Goal: Task Accomplishment & Management: Use online tool/utility

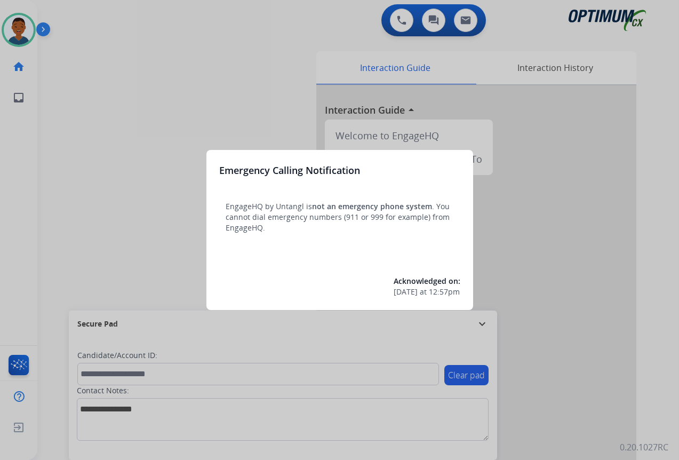
click at [562, 393] on div at bounding box center [339, 230] width 679 height 460
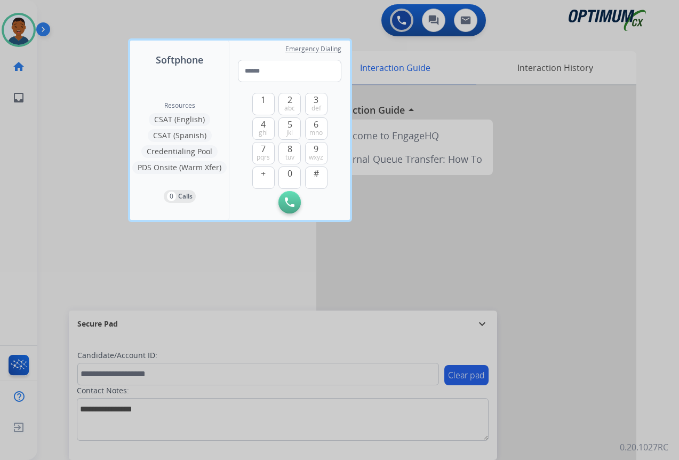
click at [560, 394] on div at bounding box center [339, 230] width 679 height 460
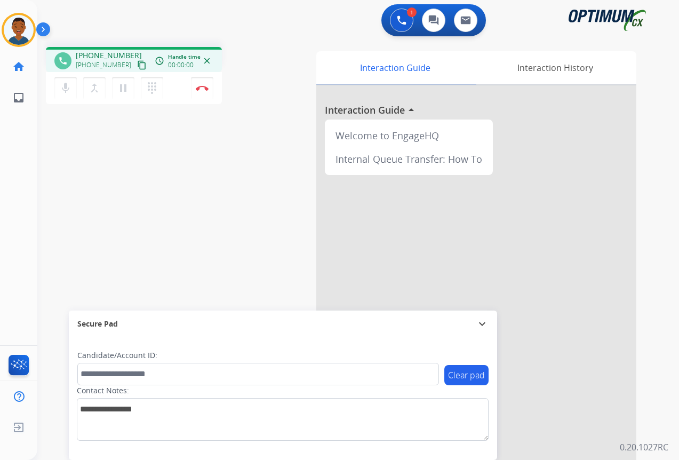
click at [137, 64] on mat-icon "content_copy" at bounding box center [142, 65] width 10 height 10
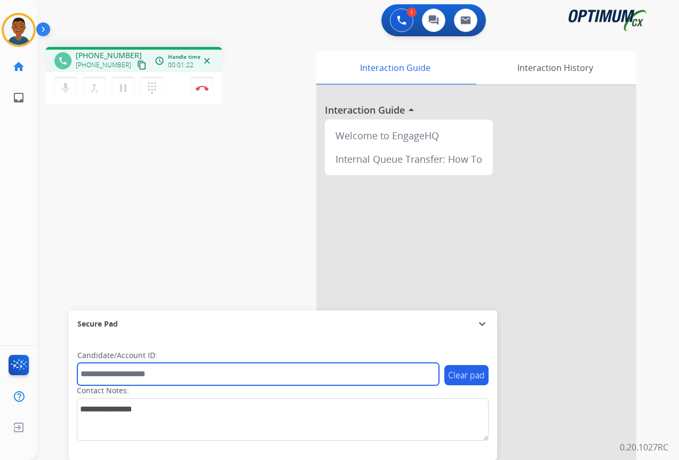
click at [126, 373] on input "text" at bounding box center [258, 374] width 362 height 22
paste input "*******"
type input "*******"
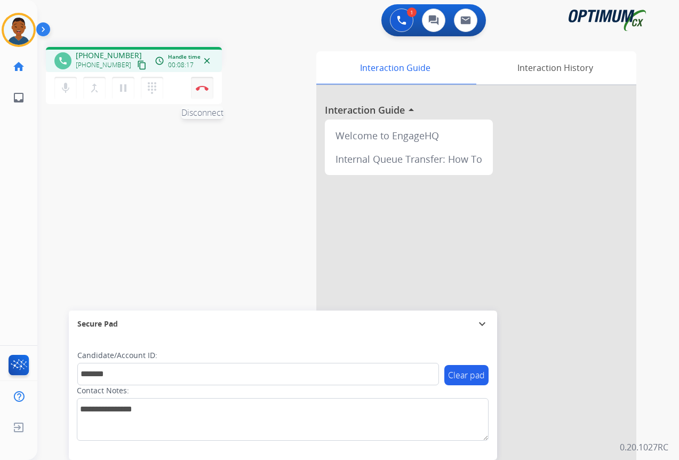
click at [202, 90] on img at bounding box center [202, 87] width 13 height 5
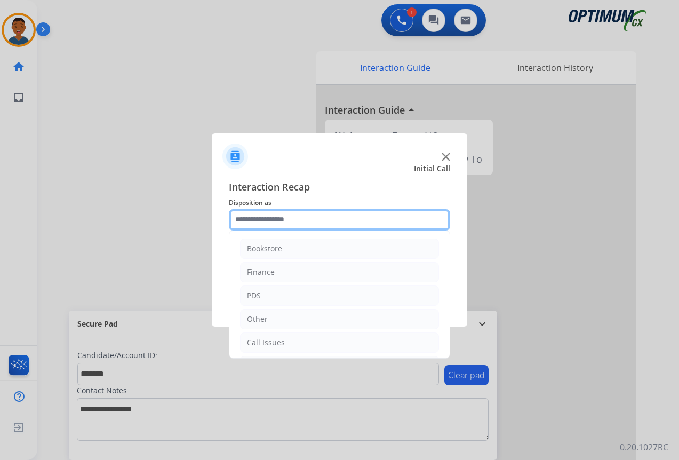
click at [264, 221] on input "text" at bounding box center [339, 219] width 221 height 21
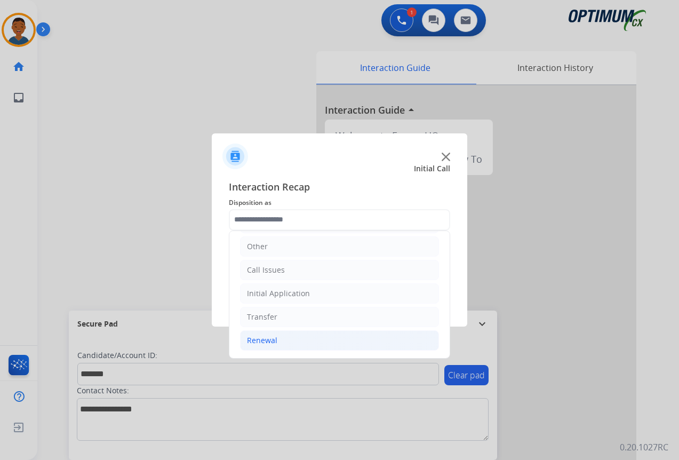
click at [260, 337] on div "Renewal" at bounding box center [262, 340] width 30 height 11
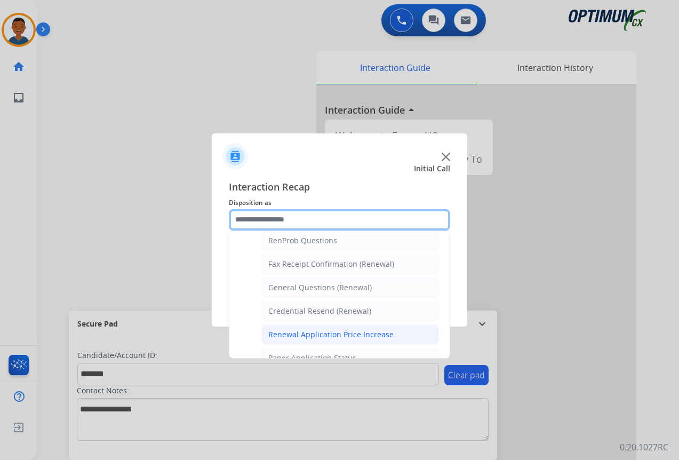
scroll to position [286, 0]
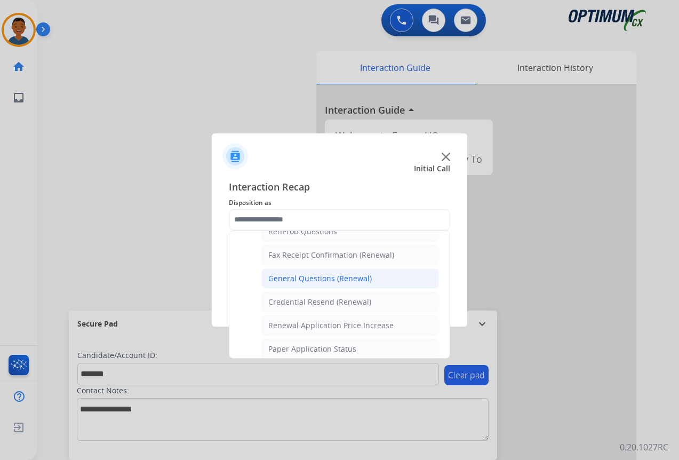
click at [298, 280] on div "General Questions (Renewal)" at bounding box center [320, 278] width 104 height 11
type input "**********"
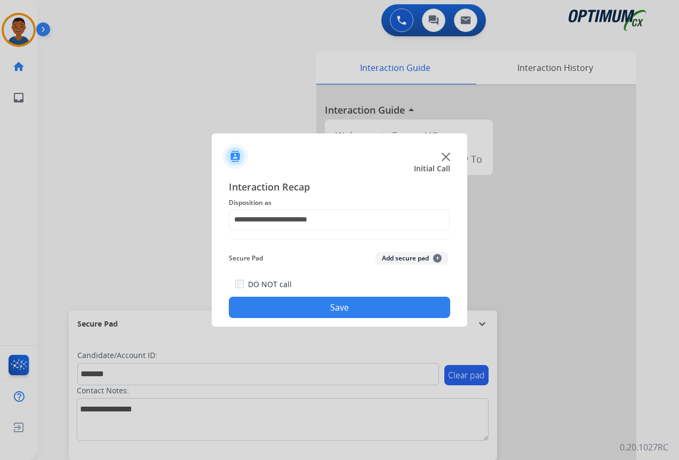
click at [399, 258] on button "Add secure pad +" at bounding box center [412, 258] width 73 height 13
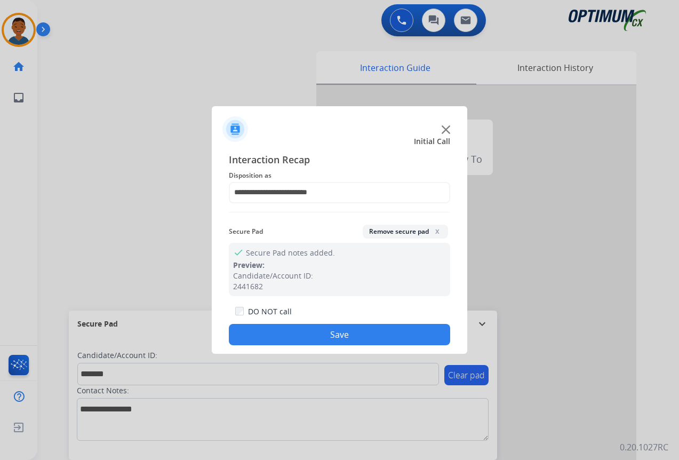
click at [355, 332] on button "Save" at bounding box center [339, 334] width 221 height 21
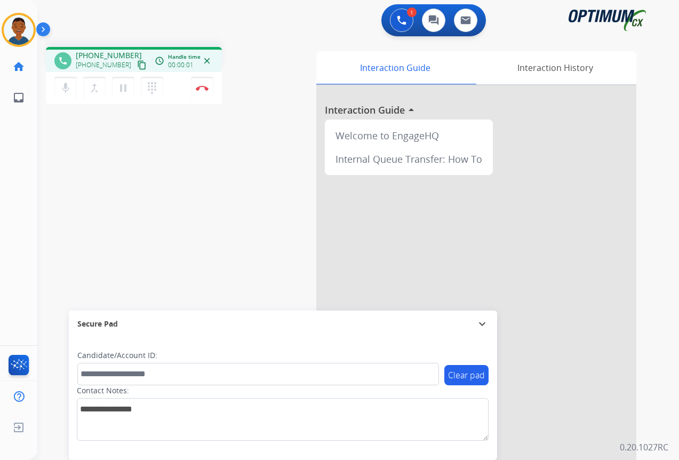
click at [137, 66] on mat-icon "content_copy" at bounding box center [142, 65] width 10 height 10
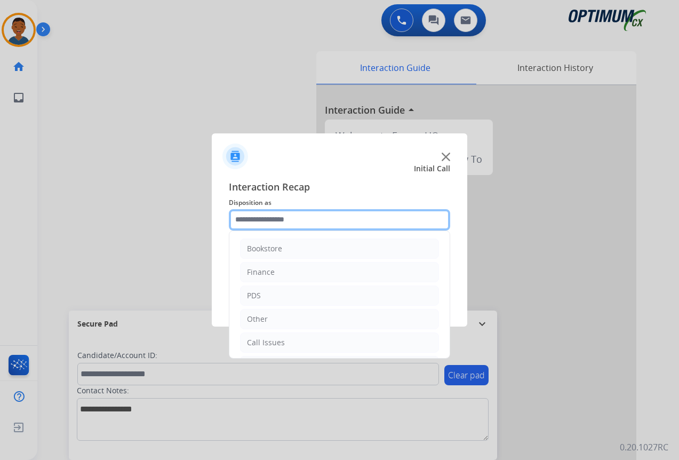
click at [256, 218] on input "text" at bounding box center [339, 219] width 221 height 21
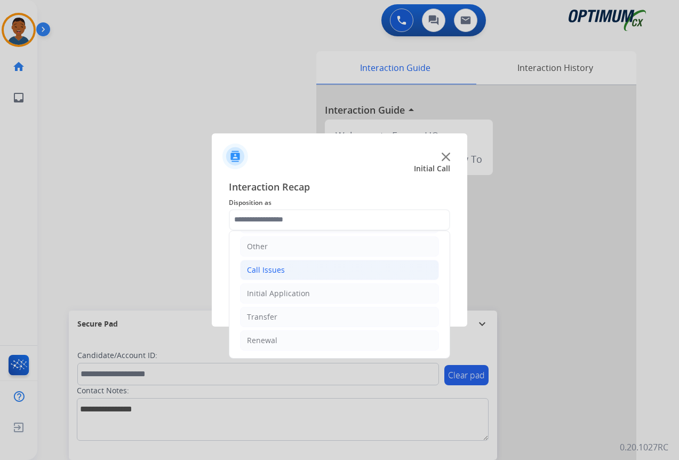
click at [273, 271] on div "Call Issues" at bounding box center [266, 270] width 38 height 11
click at [295, 343] on div "Dropped Call" at bounding box center [291, 340] width 47 height 11
type input "**********"
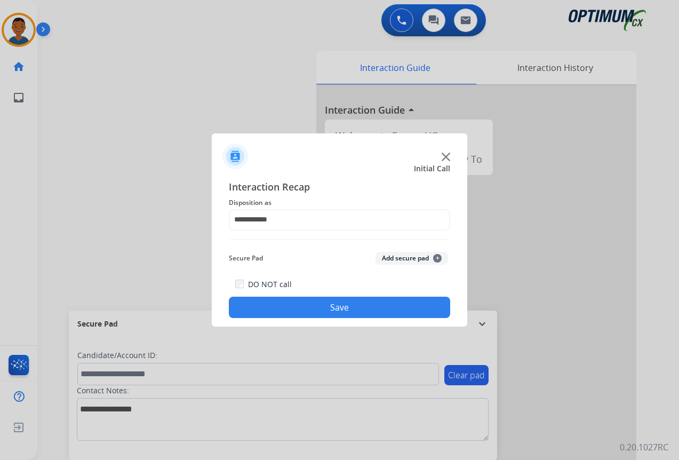
click at [364, 305] on button "Save" at bounding box center [339, 307] width 221 height 21
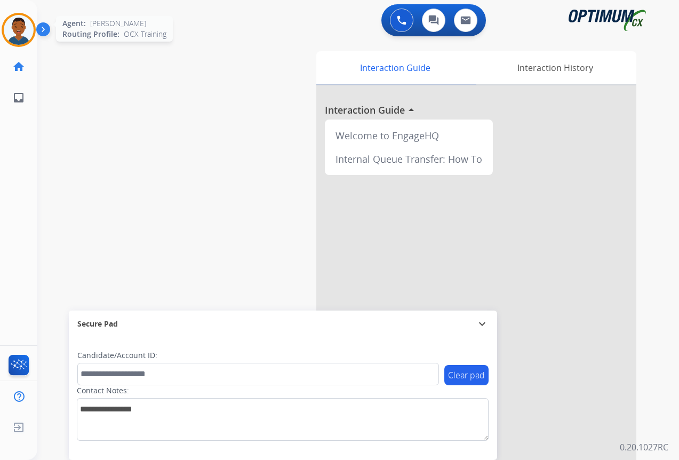
click at [22, 26] on img at bounding box center [19, 30] width 30 height 30
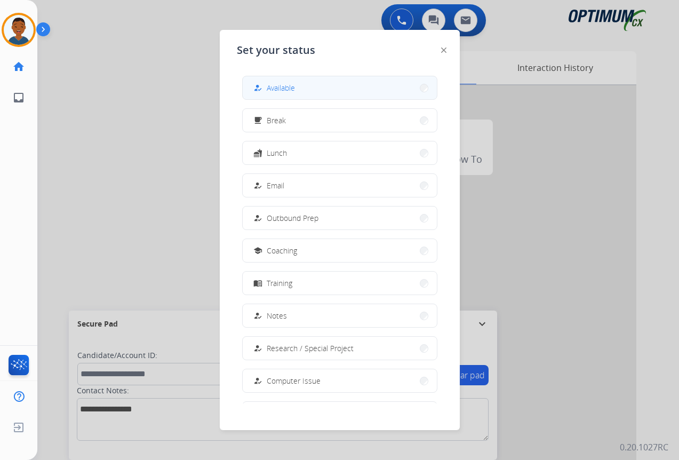
click at [278, 90] on span "Available" at bounding box center [281, 87] width 28 height 11
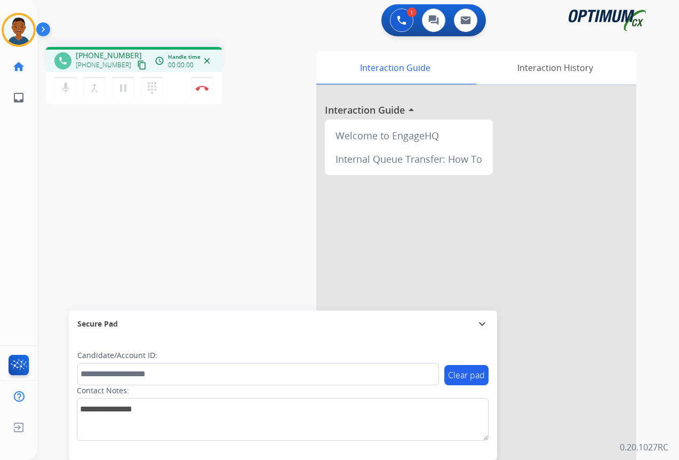
click at [137, 66] on mat-icon "content_copy" at bounding box center [142, 65] width 10 height 10
click at [203, 90] on img at bounding box center [202, 87] width 13 height 5
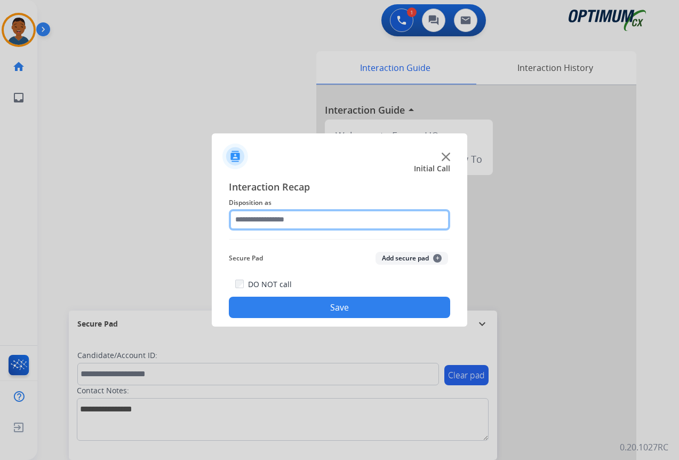
click at [247, 219] on input "text" at bounding box center [339, 219] width 221 height 21
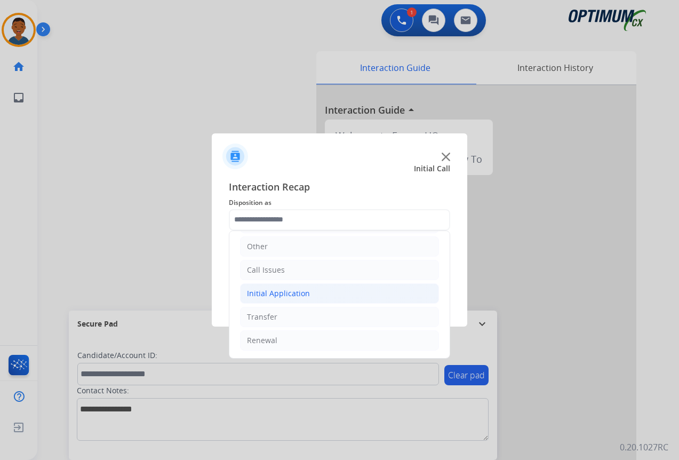
click at [276, 295] on div "Initial Application" at bounding box center [278, 293] width 63 height 11
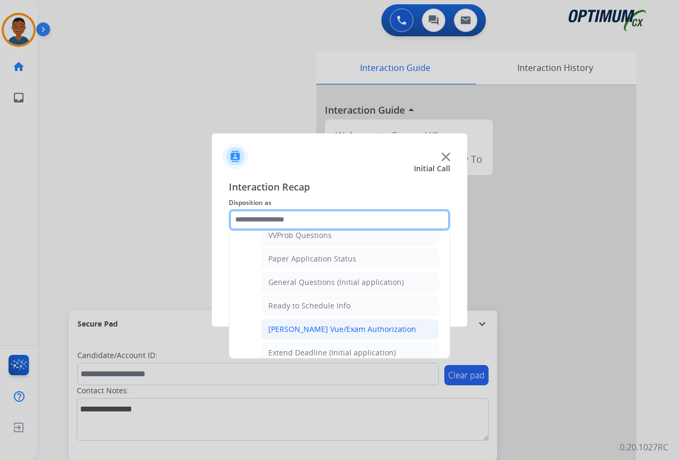
scroll to position [606, 0]
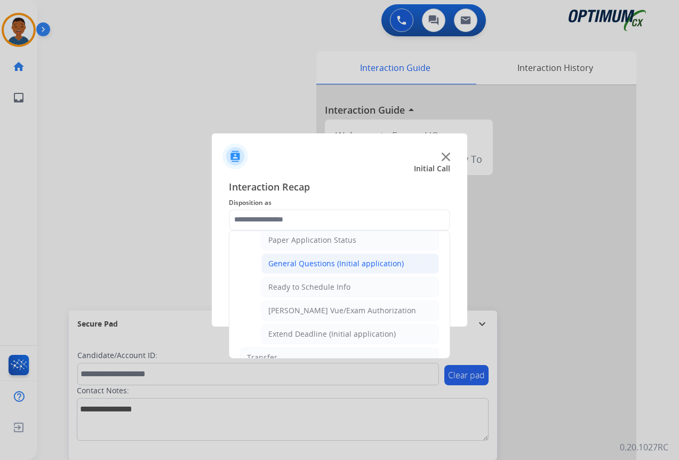
click at [275, 260] on div "General Questions (Initial application)" at bounding box center [336, 263] width 136 height 11
type input "**********"
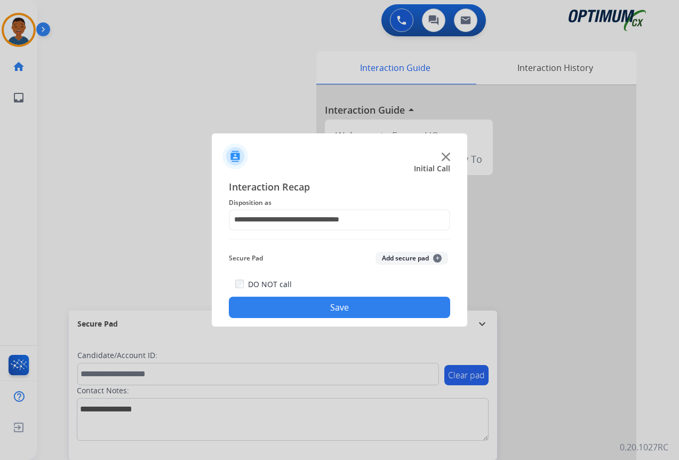
click at [321, 303] on button "Save" at bounding box center [339, 307] width 221 height 21
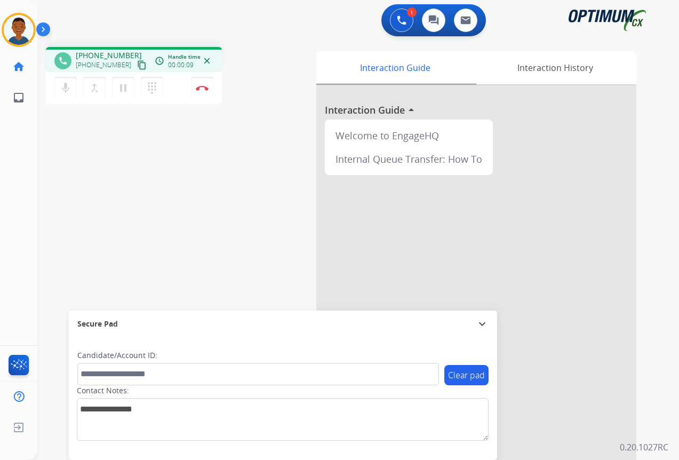
click at [137, 66] on mat-icon "content_copy" at bounding box center [142, 65] width 10 height 10
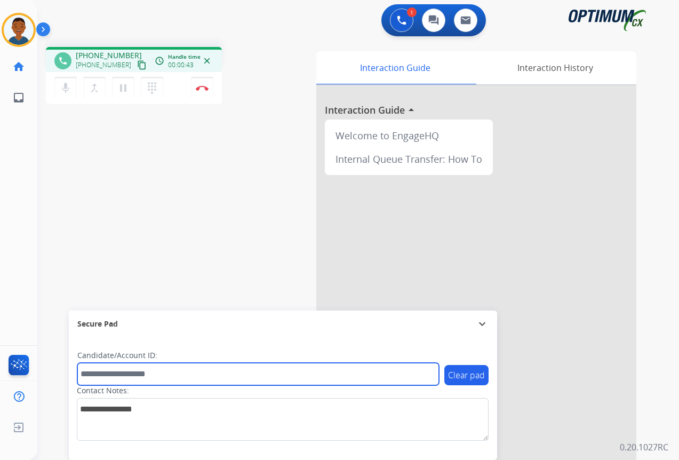
click at [119, 377] on input "text" at bounding box center [258, 374] width 362 height 22
paste input "*******"
type input "*******"
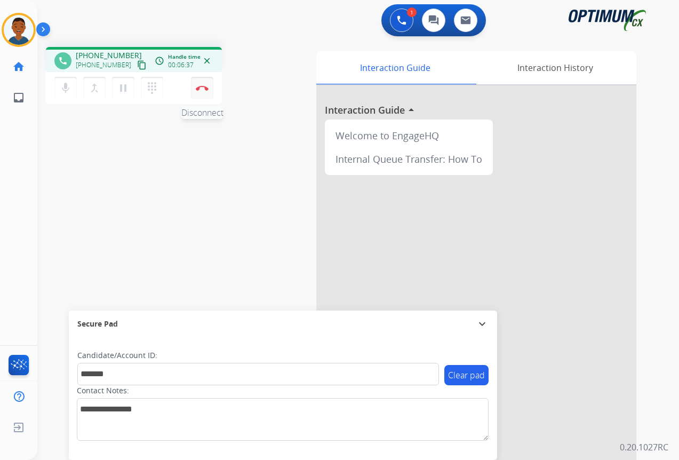
click at [202, 90] on img at bounding box center [202, 87] width 13 height 5
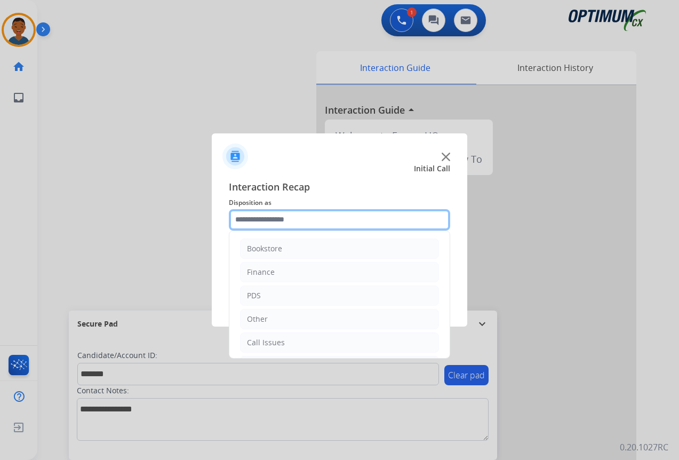
click at [262, 220] on input "text" at bounding box center [339, 219] width 221 height 21
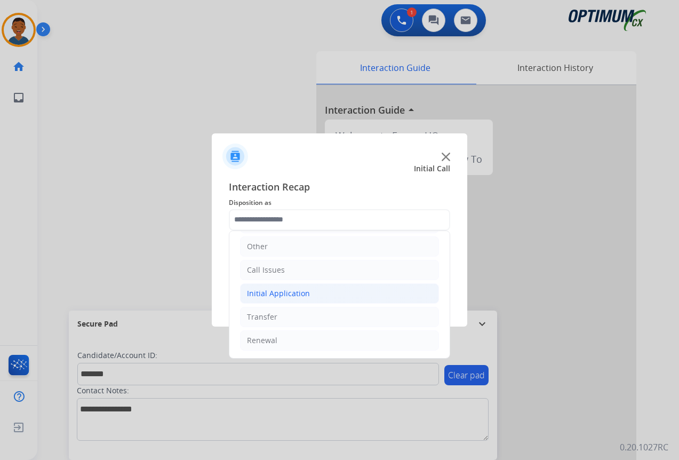
click at [259, 290] on div "Initial Application" at bounding box center [278, 293] width 63 height 11
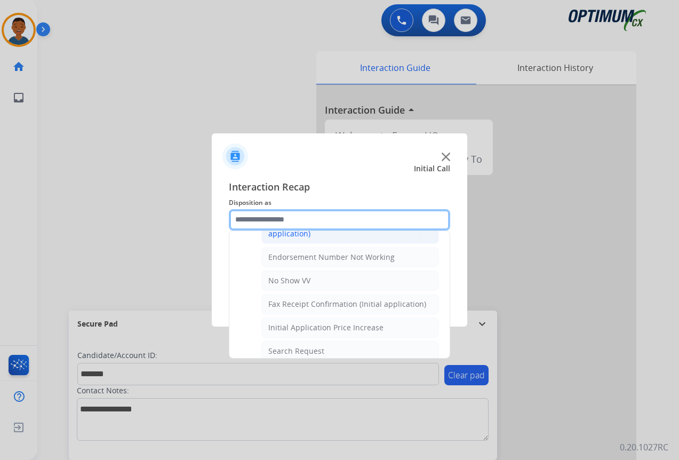
scroll to position [339, 0]
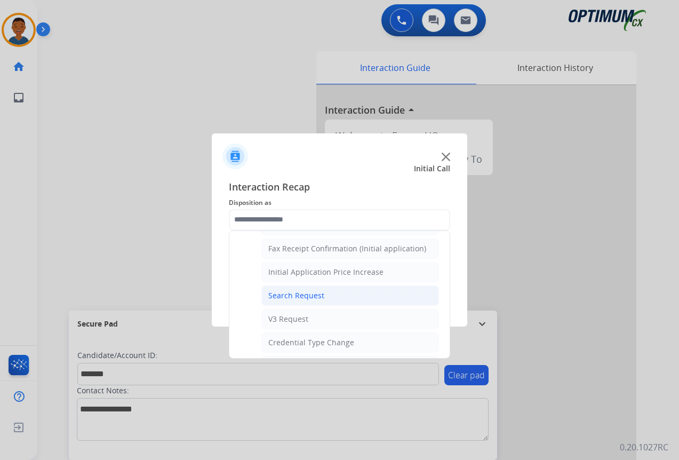
click at [277, 292] on div "Search Request" at bounding box center [296, 295] width 56 height 11
type input "**********"
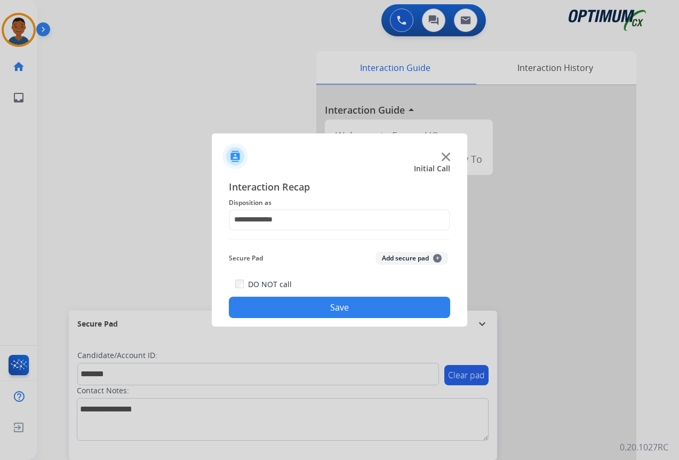
drag, startPoint x: 394, startPoint y: 257, endPoint x: 372, endPoint y: 309, distance: 56.7
click at [395, 256] on button "Add secure pad +" at bounding box center [412, 258] width 73 height 13
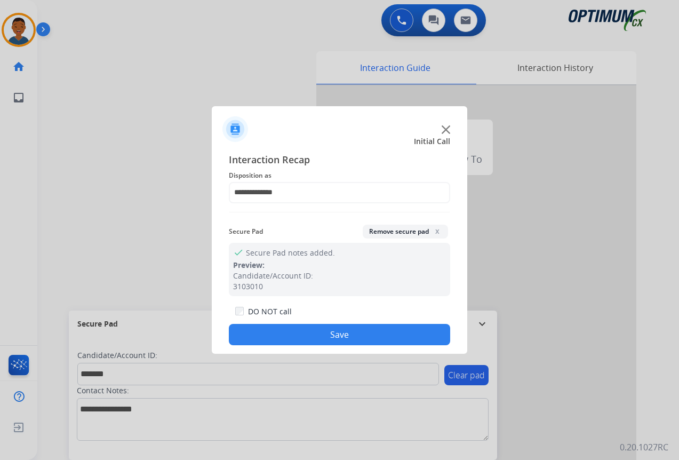
click at [362, 334] on button "Save" at bounding box center [339, 334] width 221 height 21
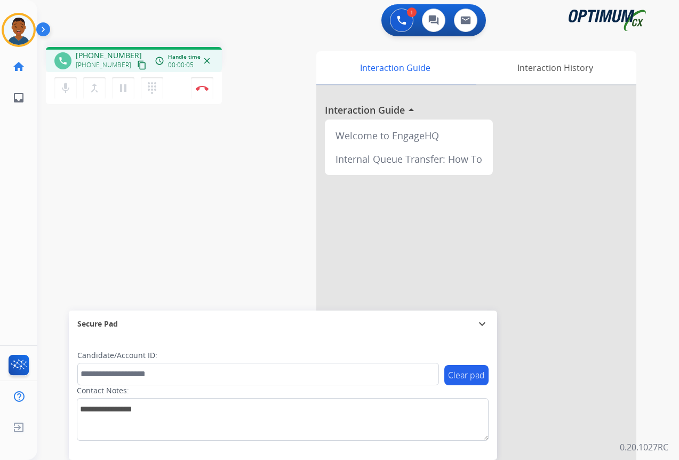
click at [137, 66] on mat-icon "content_copy" at bounding box center [142, 65] width 10 height 10
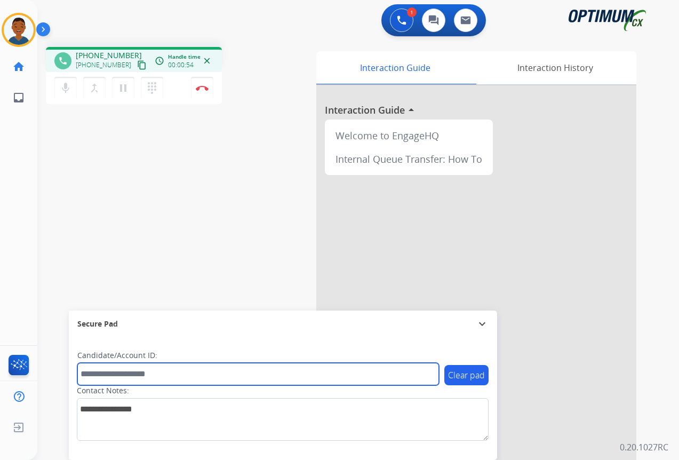
click at [130, 372] on input "text" at bounding box center [258, 374] width 362 height 22
paste input "*******"
type input "*******"
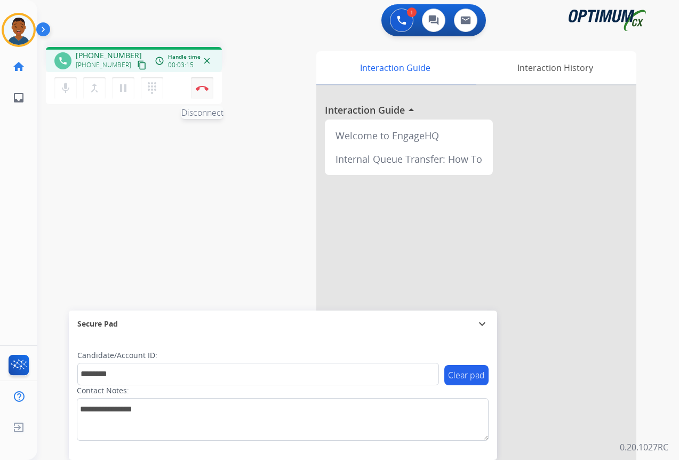
click at [202, 91] on button "Disconnect" at bounding box center [202, 88] width 22 height 22
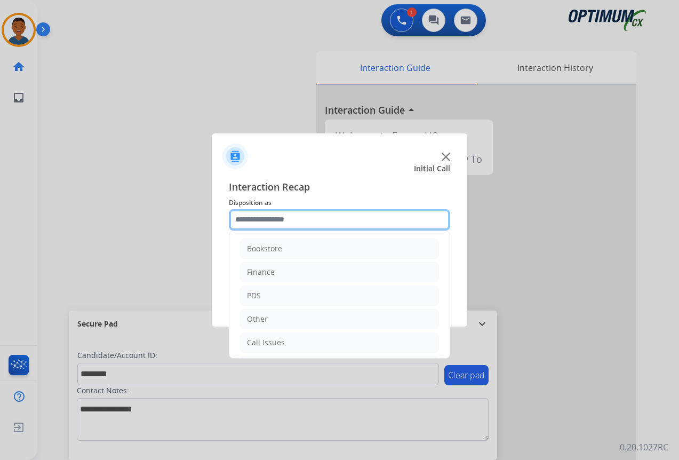
click at [279, 220] on input "text" at bounding box center [339, 219] width 221 height 21
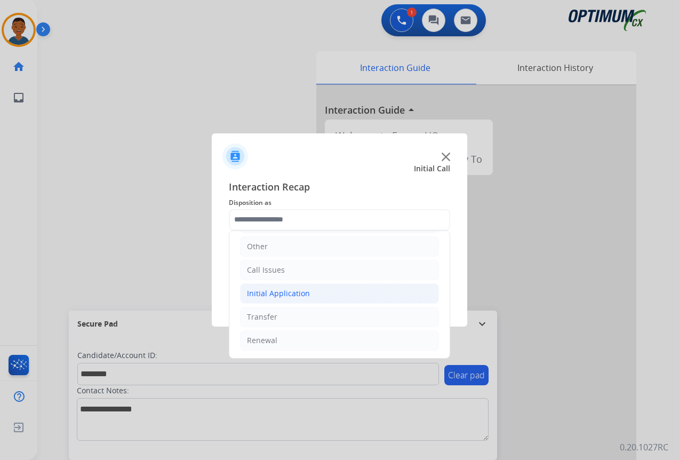
click at [267, 291] on div "Initial Application" at bounding box center [278, 293] width 63 height 11
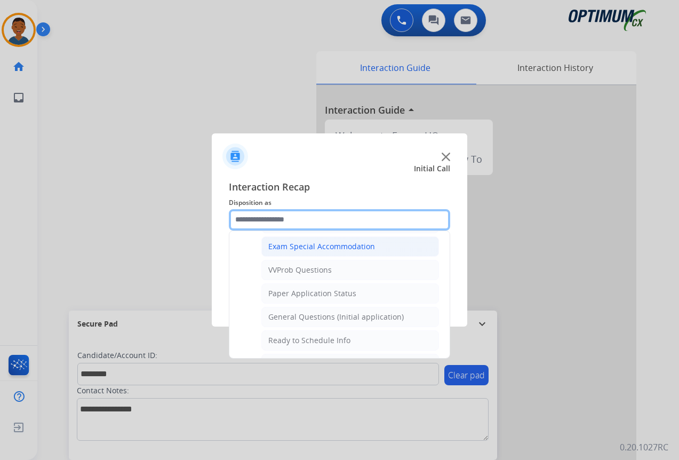
scroll to position [606, 0]
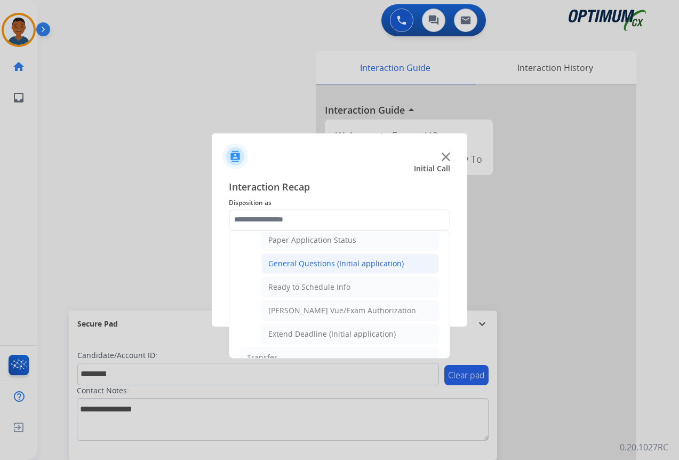
click at [302, 266] on div "General Questions (Initial application)" at bounding box center [336, 263] width 136 height 11
type input "**********"
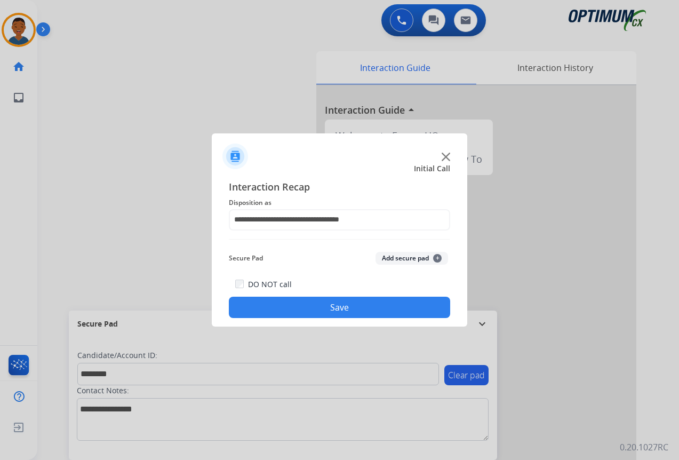
click at [389, 258] on button "Add secure pad +" at bounding box center [412, 258] width 73 height 13
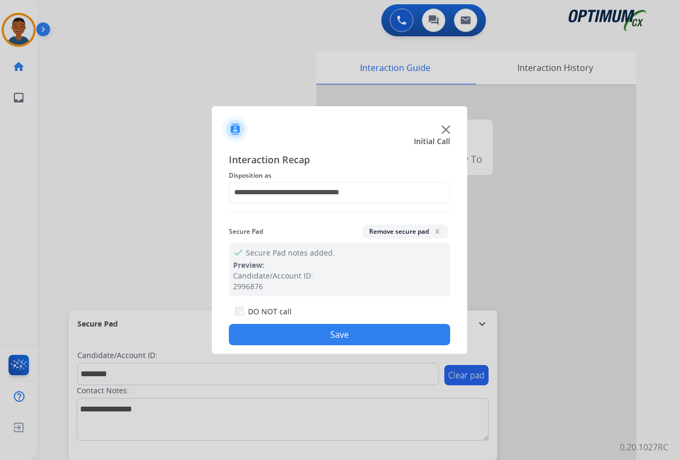
click at [375, 342] on button "Save" at bounding box center [339, 334] width 221 height 21
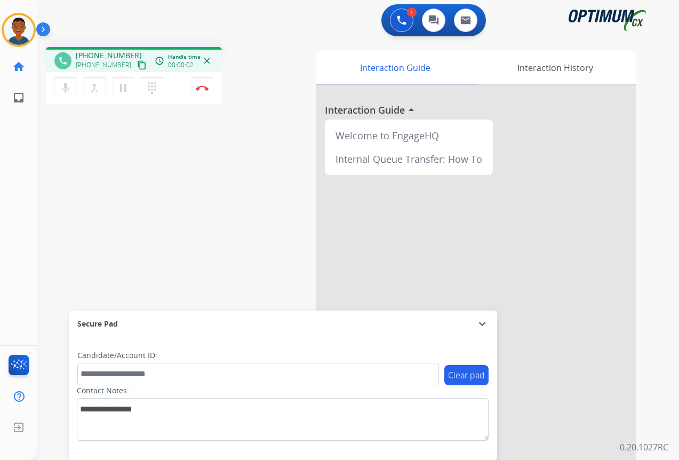
click at [137, 65] on mat-icon "content_copy" at bounding box center [142, 65] width 10 height 10
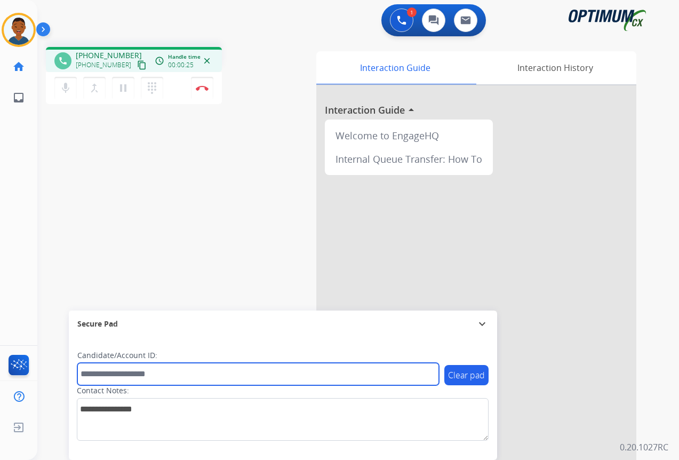
click at [98, 375] on input "text" at bounding box center [258, 374] width 362 height 22
paste input "*******"
type input "*******"
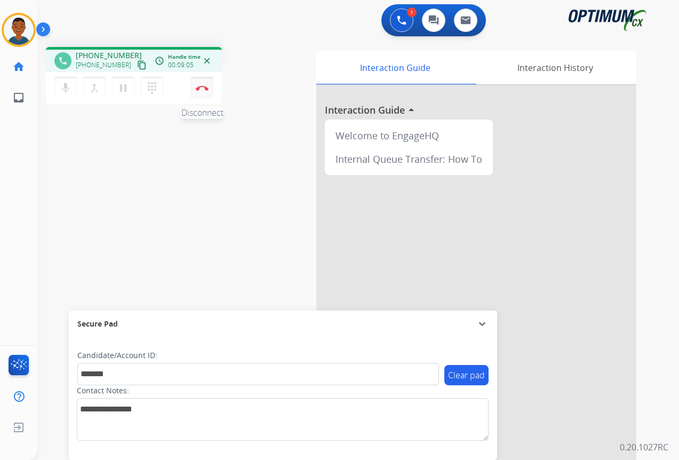
click at [203, 88] on img at bounding box center [202, 87] width 13 height 5
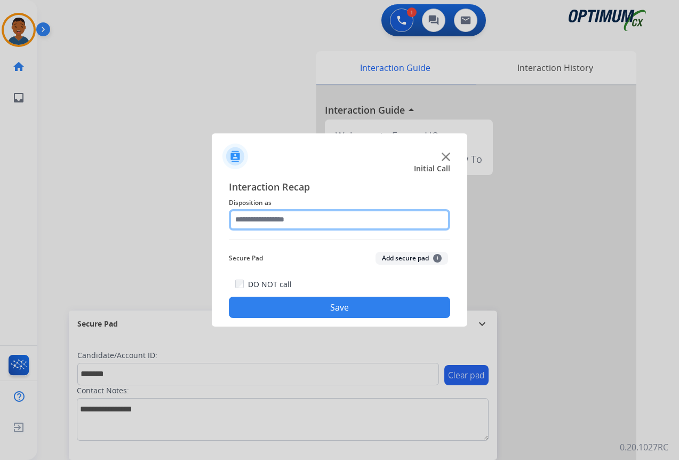
click at [249, 217] on input "text" at bounding box center [339, 219] width 221 height 21
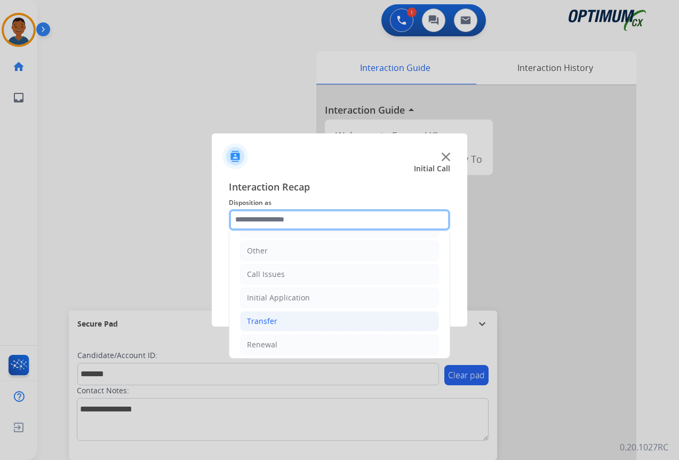
scroll to position [73, 0]
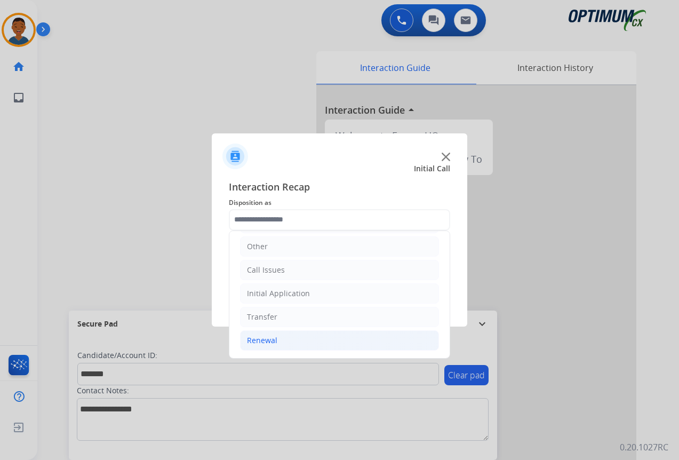
click at [249, 338] on div "Renewal" at bounding box center [262, 340] width 30 height 11
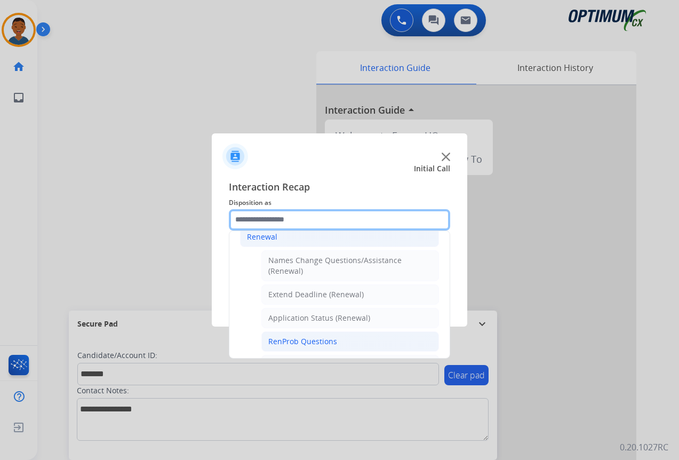
scroll to position [179, 0]
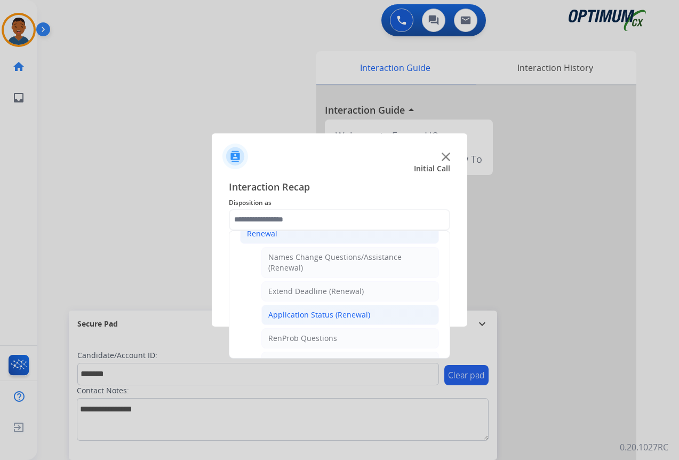
click at [286, 315] on div "Application Status (Renewal)" at bounding box center [319, 314] width 102 height 11
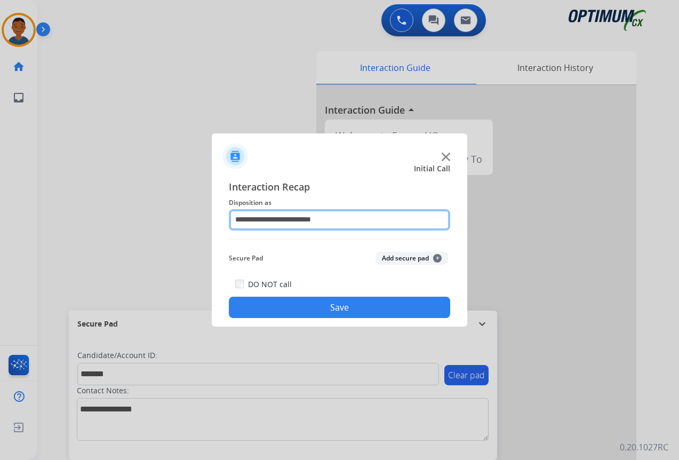
click at [242, 224] on input "**********" at bounding box center [339, 219] width 221 height 21
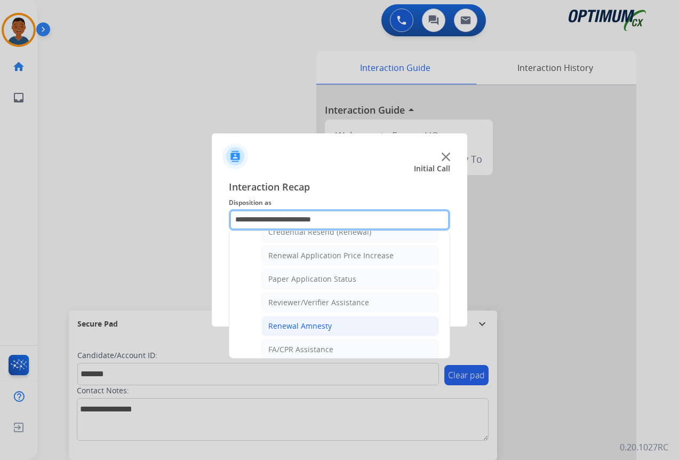
scroll to position [373, 0]
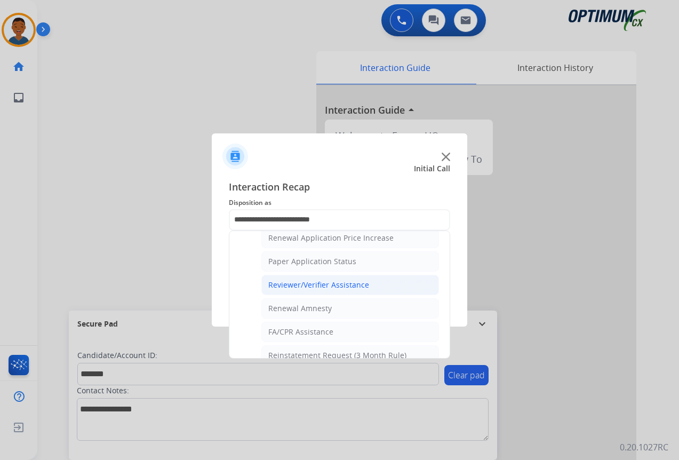
click at [290, 282] on div "Reviewer/Verifier Assistance" at bounding box center [318, 285] width 101 height 11
type input "**********"
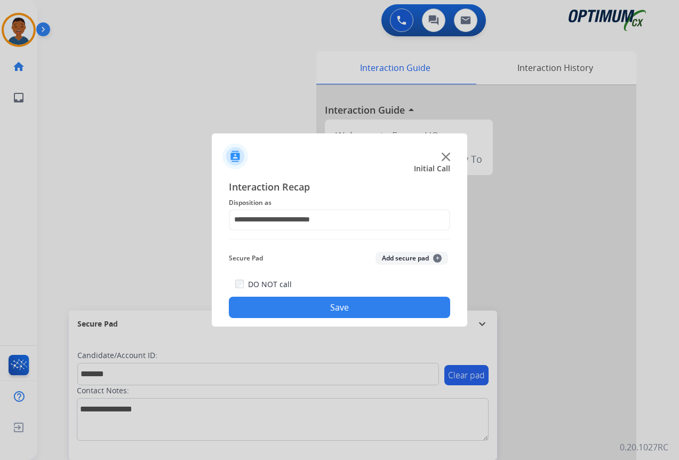
click at [399, 257] on button "Add secure pad +" at bounding box center [412, 258] width 73 height 13
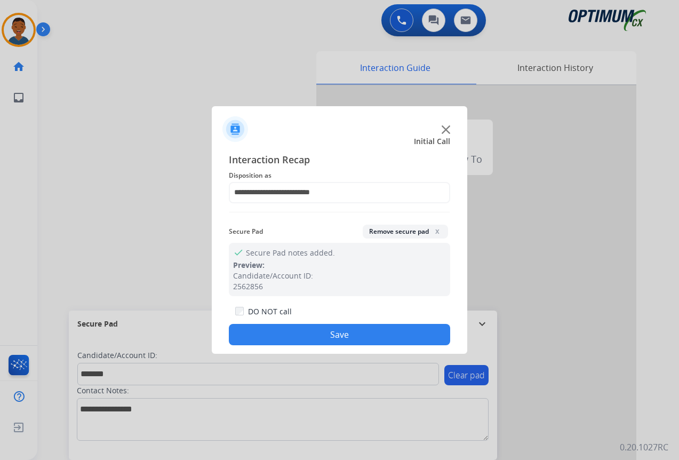
click at [359, 330] on button "Save" at bounding box center [339, 334] width 221 height 21
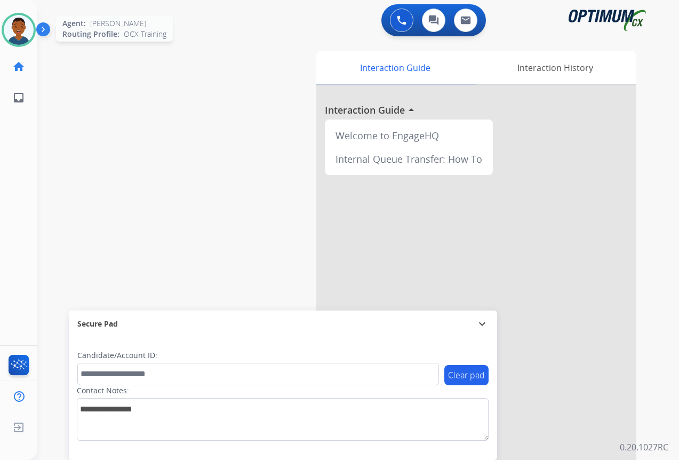
click at [22, 35] on img at bounding box center [19, 30] width 30 height 30
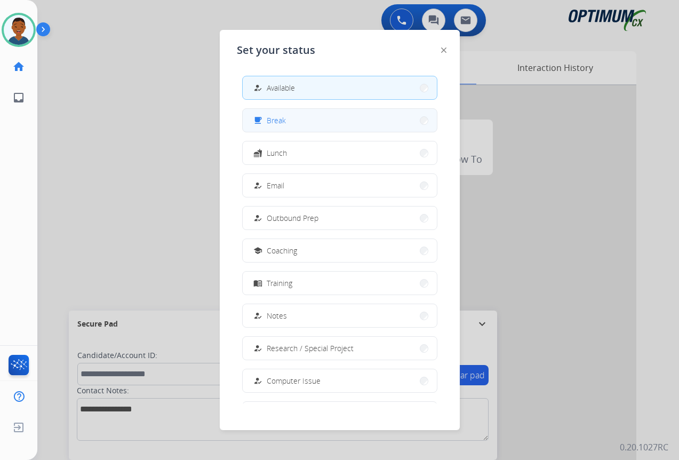
click at [293, 122] on button "free_breakfast Break" at bounding box center [340, 120] width 194 height 23
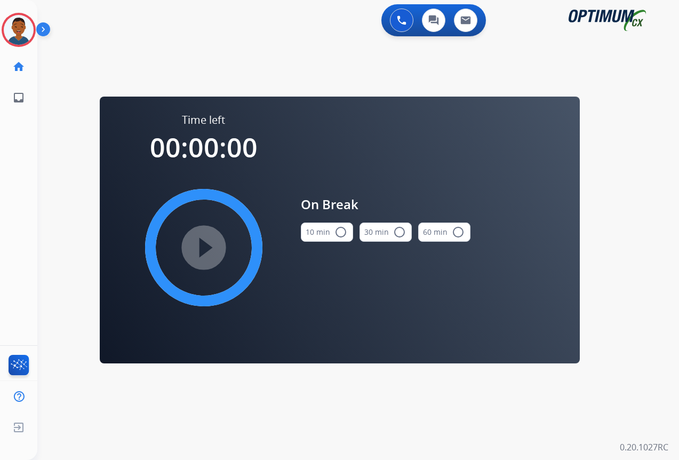
click at [336, 231] on mat-icon "radio_button_unchecked" at bounding box center [341, 232] width 13 height 13
click at [209, 250] on mat-icon "play_circle_filled" at bounding box center [203, 247] width 13 height 13
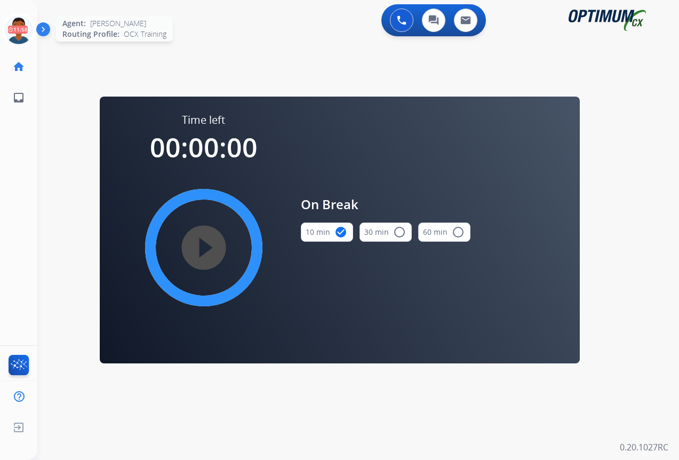
click at [21, 29] on icon at bounding box center [19, 30] width 35 height 35
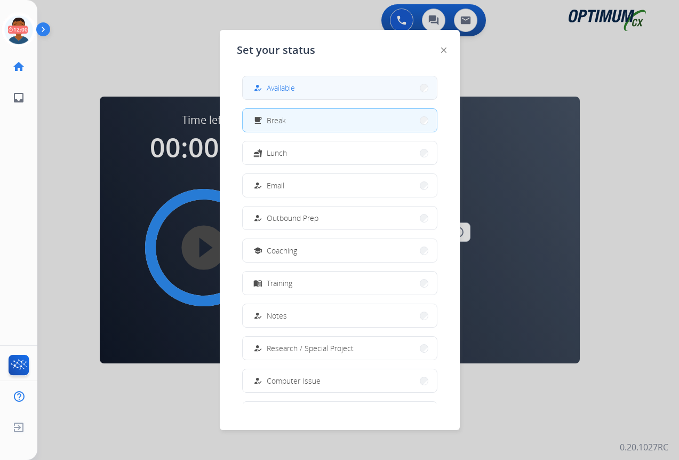
click at [282, 89] on span "Available" at bounding box center [281, 87] width 28 height 11
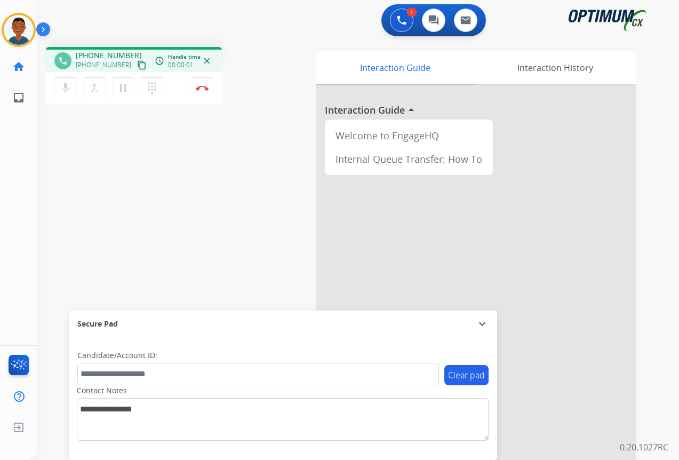
click at [137, 68] on mat-icon "content_copy" at bounding box center [142, 65] width 10 height 10
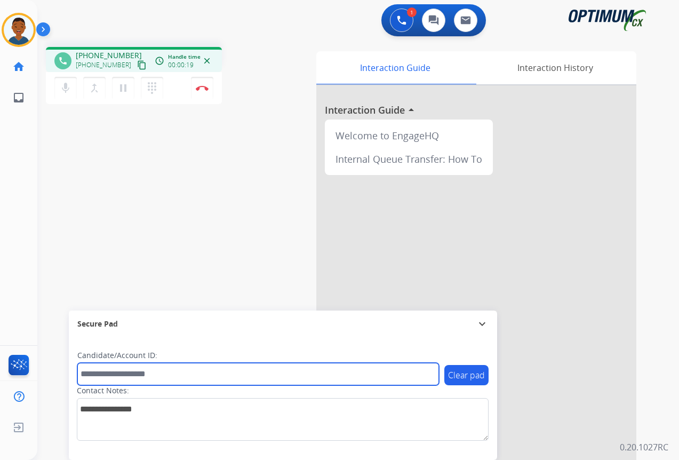
click at [134, 377] on input "text" at bounding box center [258, 374] width 362 height 22
paste input "*******"
type input "*******"
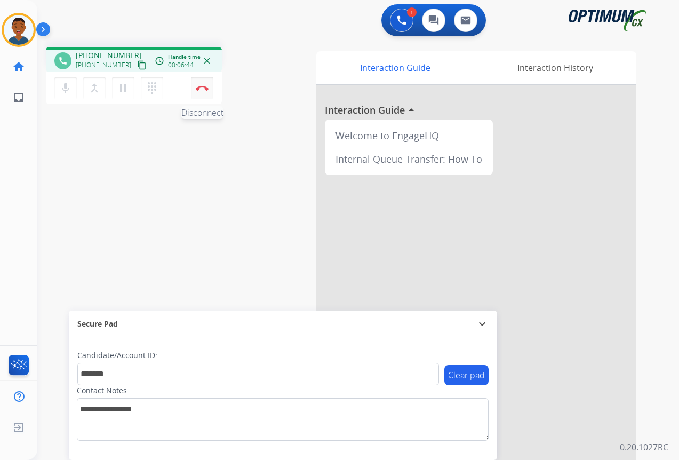
click at [203, 89] on img at bounding box center [202, 87] width 13 height 5
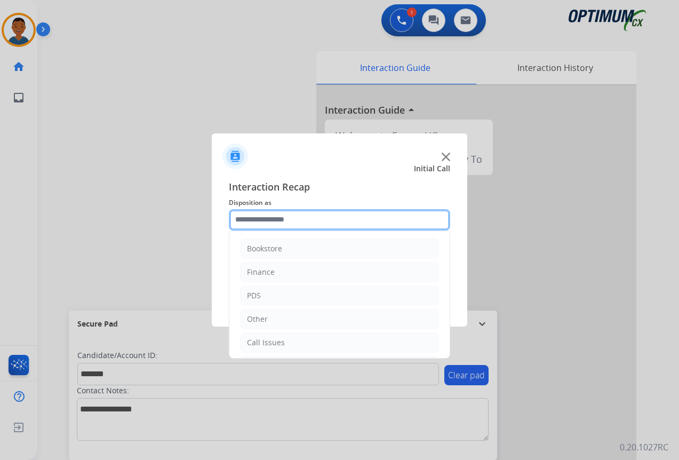
click at [273, 219] on input "text" at bounding box center [339, 219] width 221 height 21
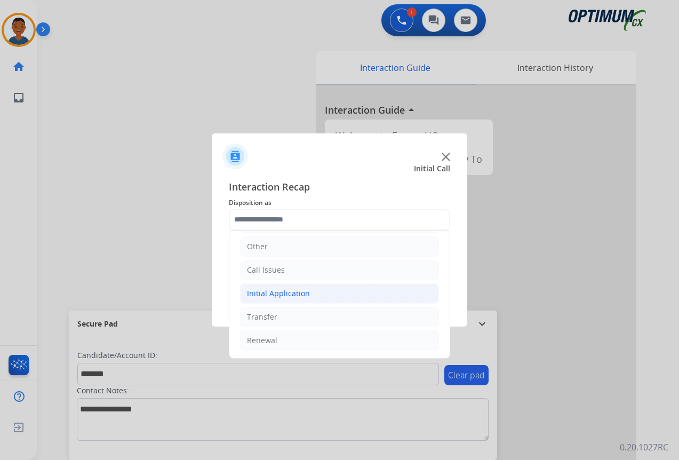
click at [255, 291] on div "Initial Application" at bounding box center [278, 293] width 63 height 11
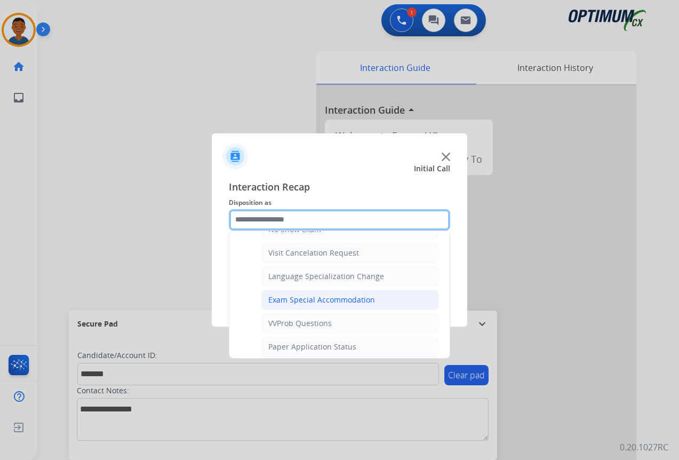
scroll to position [553, 0]
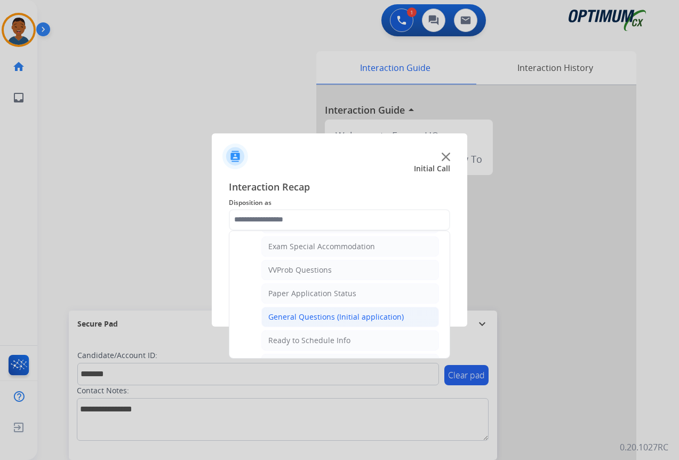
click at [290, 313] on div "General Questions (Initial application)" at bounding box center [336, 317] width 136 height 11
type input "**********"
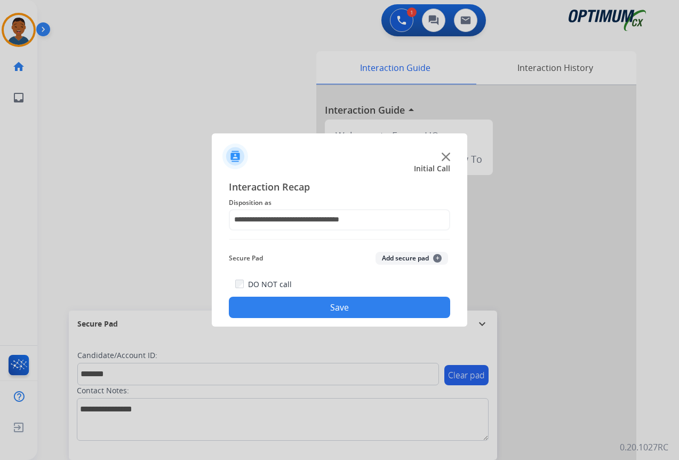
click at [390, 258] on button "Add secure pad +" at bounding box center [412, 258] width 73 height 13
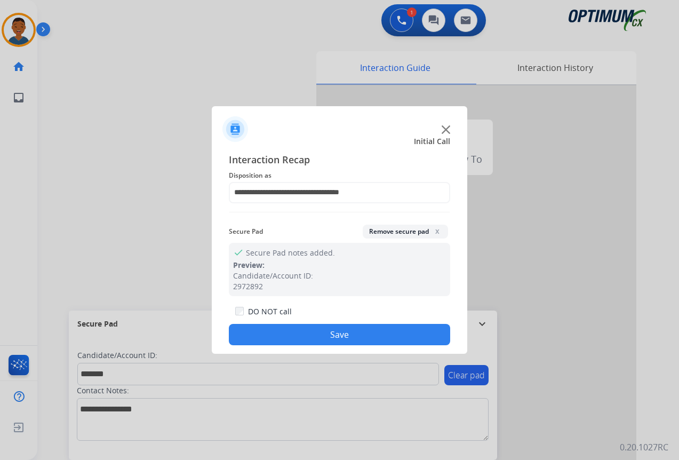
click at [373, 331] on button "Save" at bounding box center [339, 334] width 221 height 21
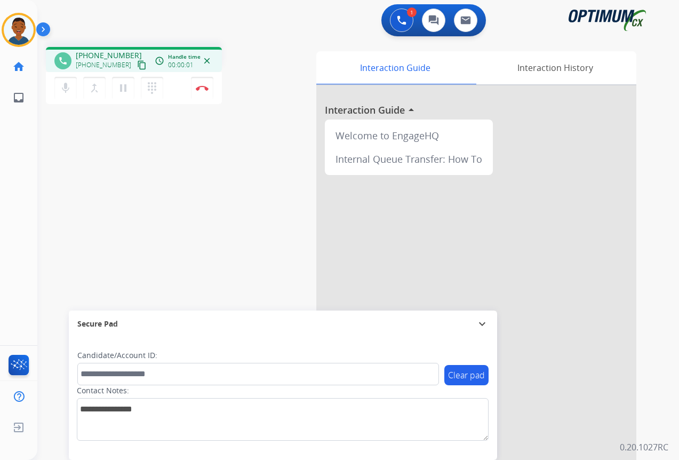
click at [137, 64] on mat-icon "content_copy" at bounding box center [142, 65] width 10 height 10
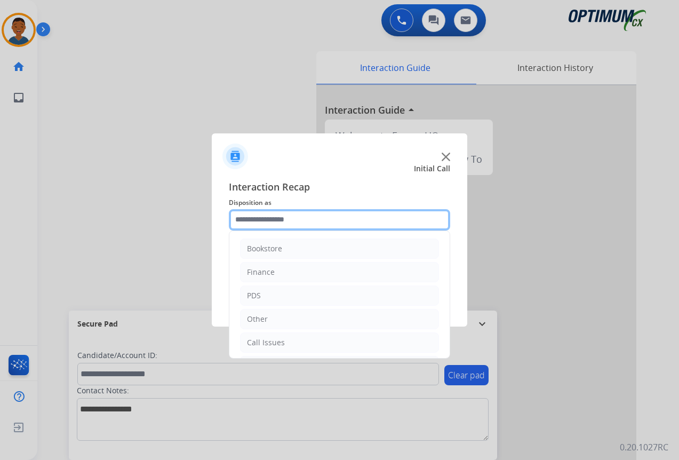
click at [279, 216] on input "text" at bounding box center [339, 219] width 221 height 21
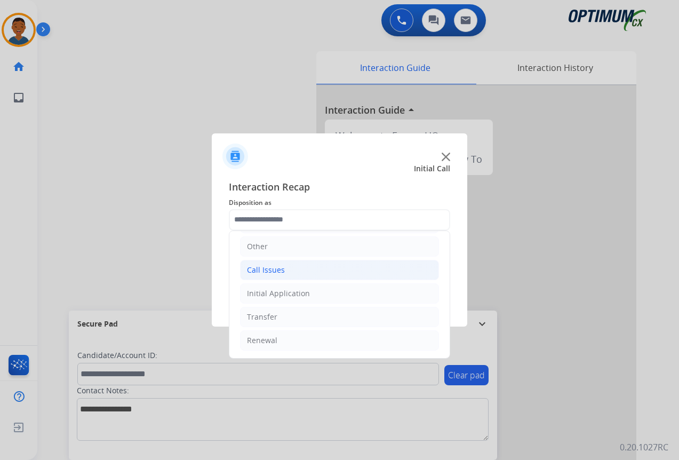
click at [266, 269] on div "Call Issues" at bounding box center [266, 270] width 38 height 11
click at [282, 340] on div "Dropped Call" at bounding box center [291, 340] width 47 height 11
type input "**********"
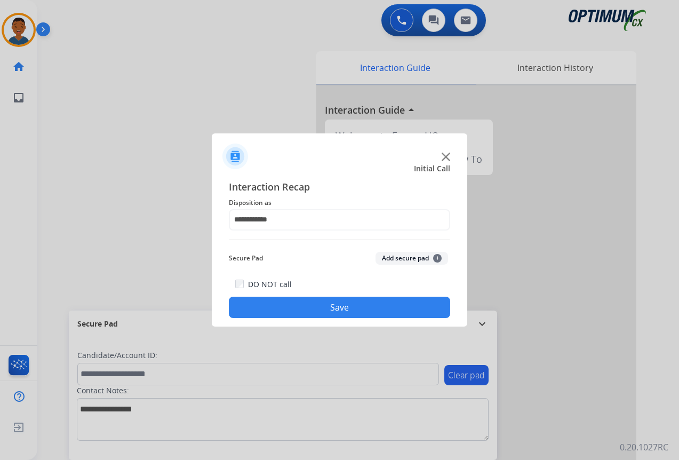
click at [297, 306] on button "Save" at bounding box center [339, 307] width 221 height 21
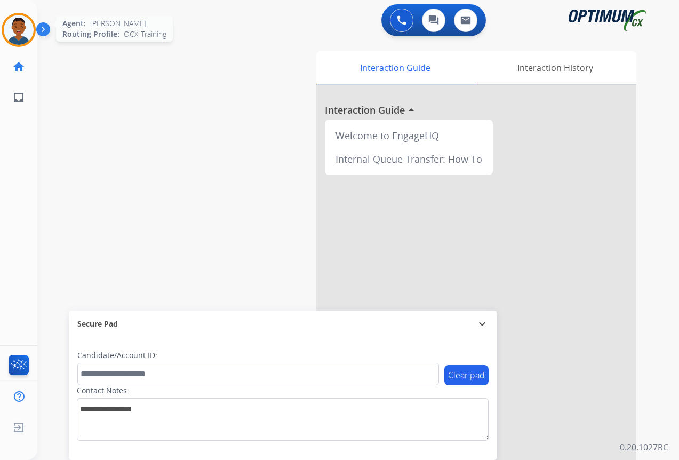
click at [12, 30] on img at bounding box center [19, 30] width 30 height 30
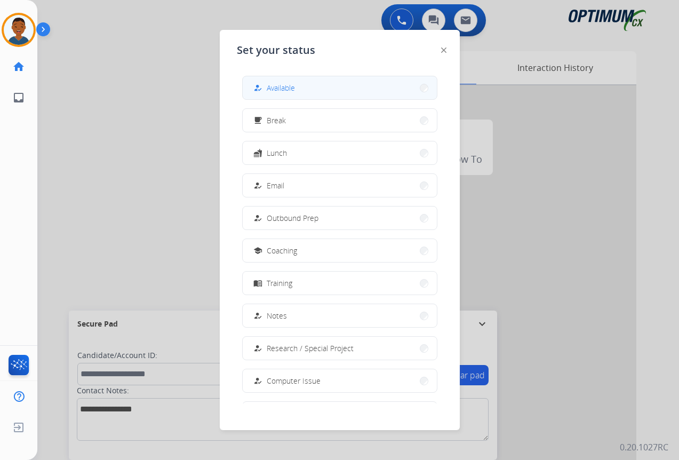
click at [284, 84] on span "Available" at bounding box center [281, 87] width 28 height 11
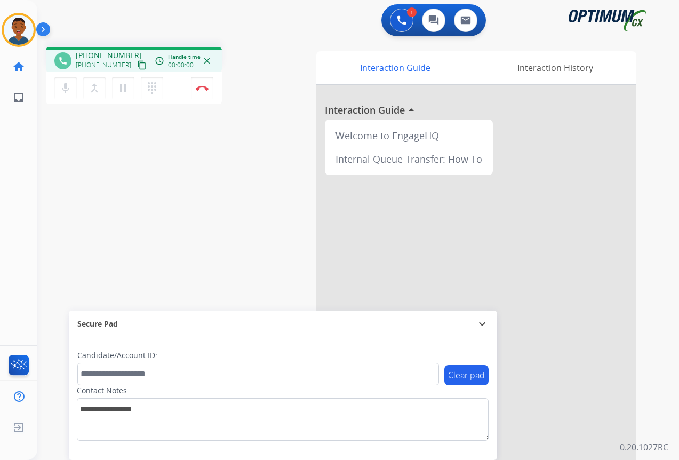
click at [137, 66] on mat-icon "content_copy" at bounding box center [142, 65] width 10 height 10
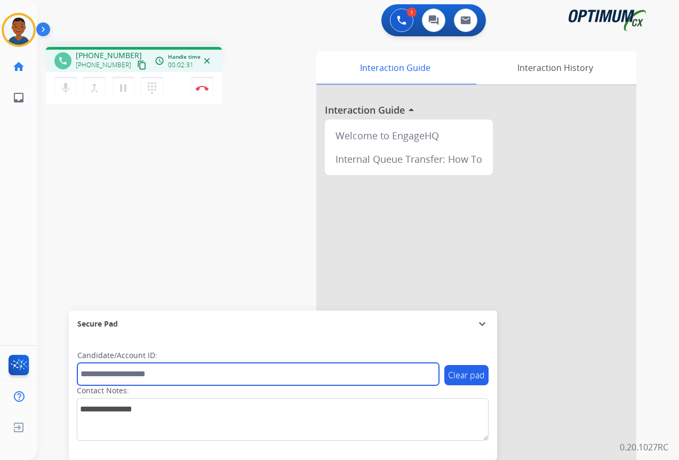
click at [153, 375] on input "text" at bounding box center [258, 374] width 362 height 22
paste input "*******"
type input "*******"
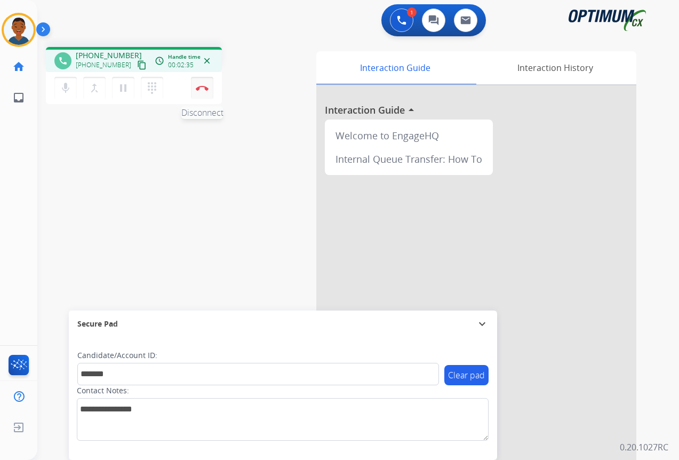
click at [203, 86] on img at bounding box center [202, 87] width 13 height 5
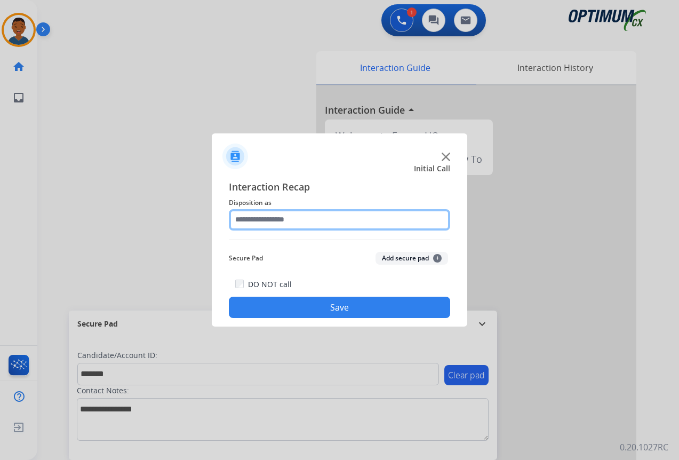
click at [265, 219] on input "text" at bounding box center [339, 219] width 221 height 21
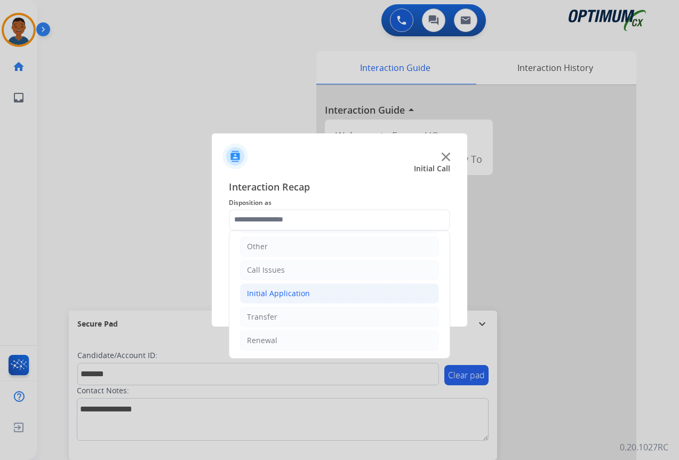
click at [264, 292] on div "Initial Application" at bounding box center [278, 293] width 63 height 11
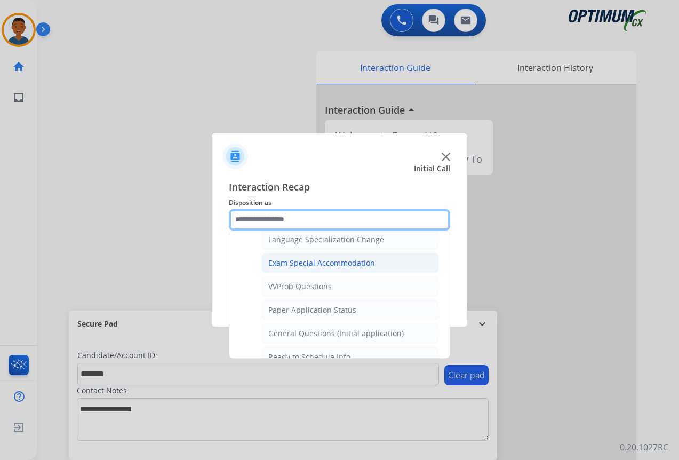
scroll to position [553, 0]
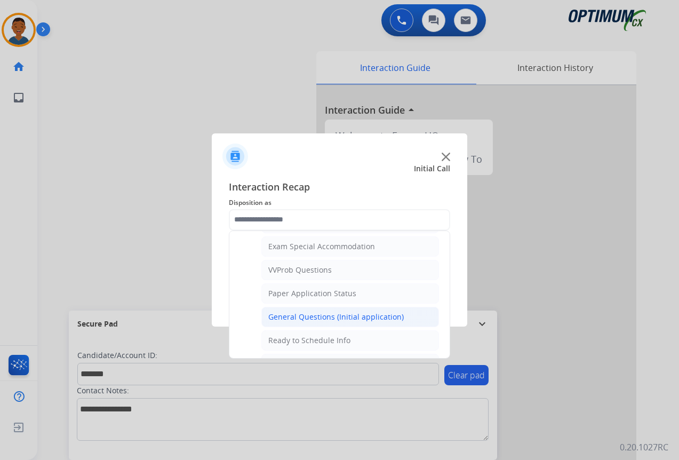
click at [284, 315] on div "General Questions (Initial application)" at bounding box center [336, 317] width 136 height 11
type input "**********"
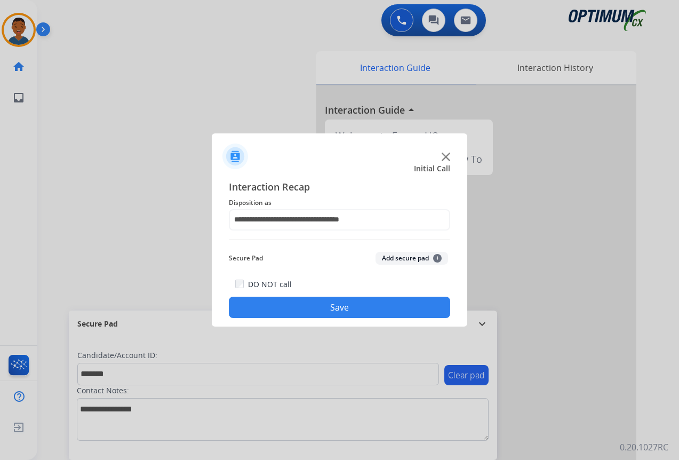
click at [393, 259] on button "Add secure pad +" at bounding box center [412, 258] width 73 height 13
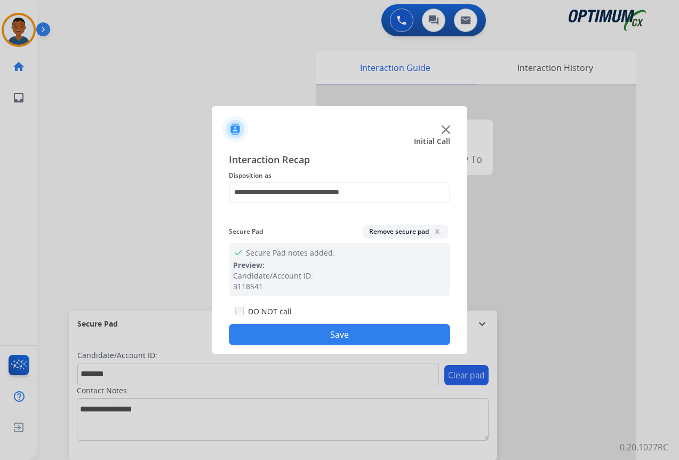
click at [346, 327] on button "Save" at bounding box center [339, 334] width 221 height 21
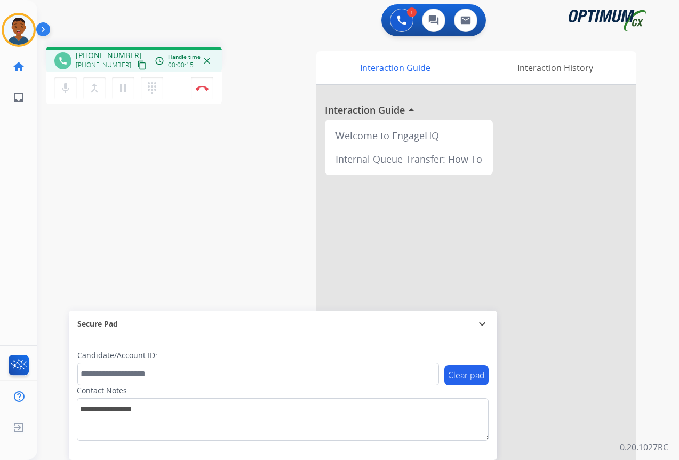
click at [137, 66] on mat-icon "content_copy" at bounding box center [142, 65] width 10 height 10
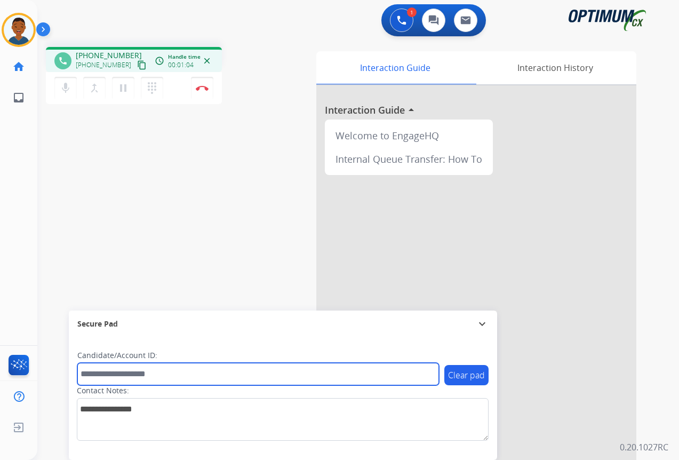
click at [104, 377] on input "text" at bounding box center [258, 374] width 362 height 22
paste input "*******"
type input "*******"
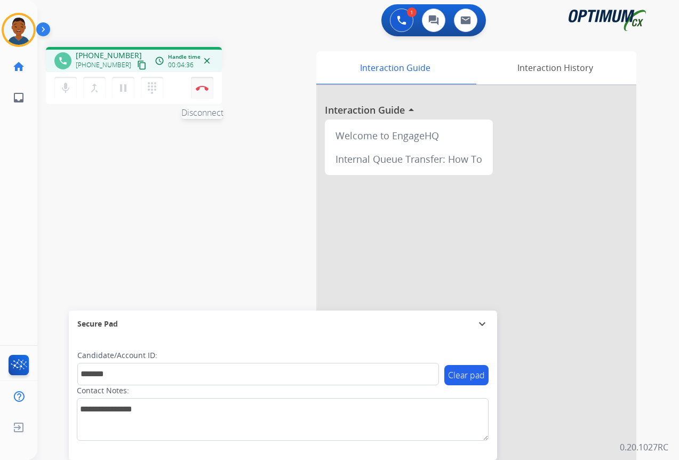
click at [202, 91] on button "Disconnect" at bounding box center [202, 88] width 22 height 22
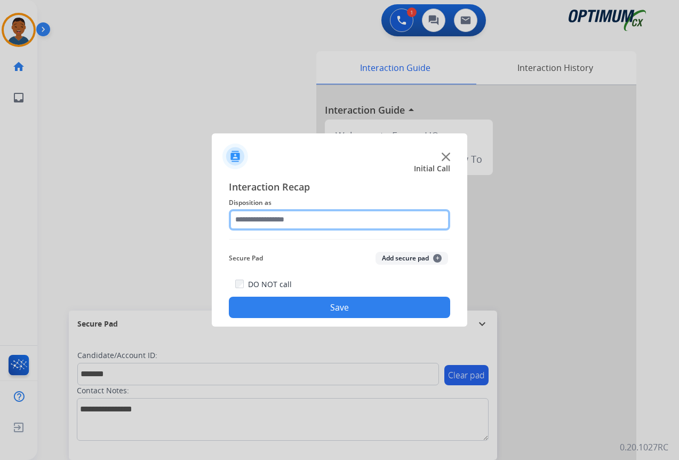
click at [252, 218] on input "text" at bounding box center [339, 219] width 221 height 21
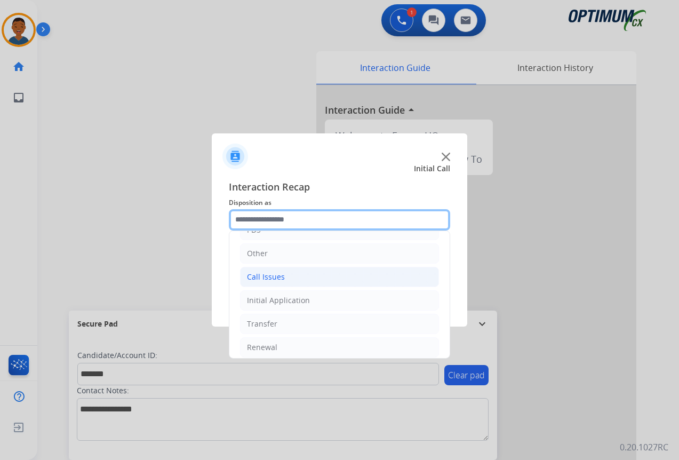
scroll to position [73, 0]
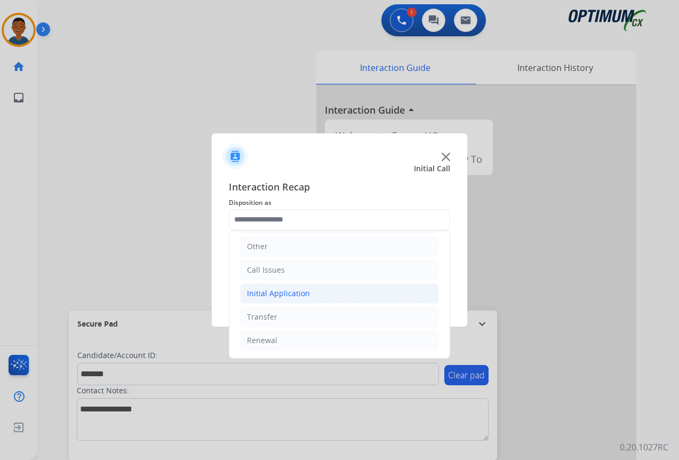
click at [252, 293] on div "Initial Application" at bounding box center [278, 293] width 63 height 11
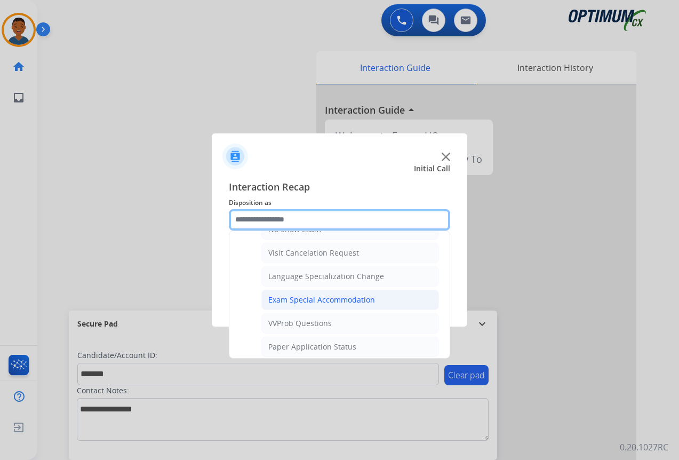
scroll to position [606, 0]
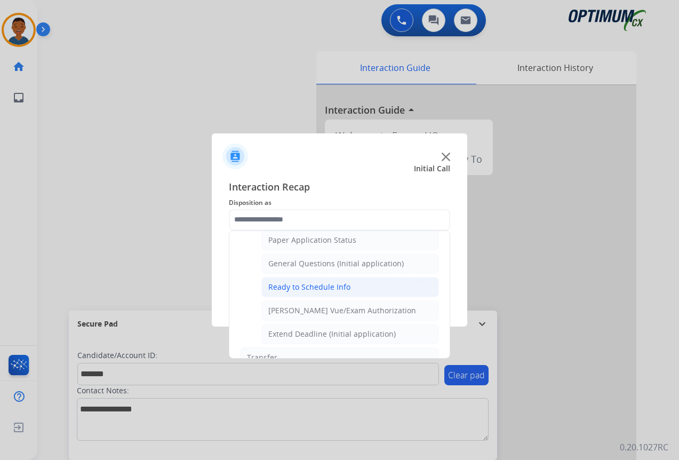
click at [283, 288] on div "Ready to Schedule Info" at bounding box center [309, 287] width 82 height 11
type input "**********"
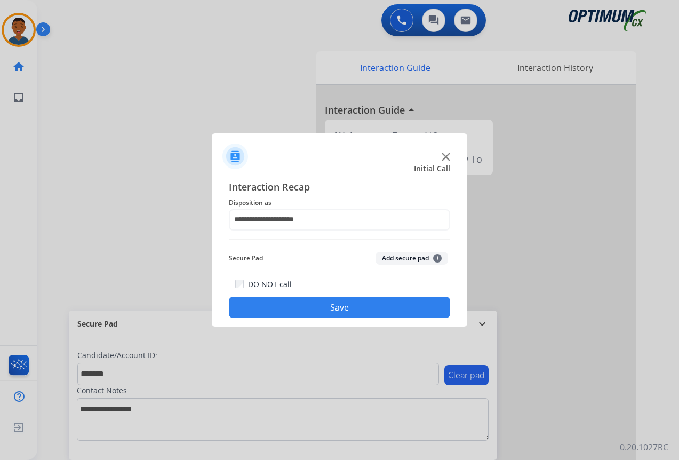
click at [387, 259] on button "Add secure pad +" at bounding box center [412, 258] width 73 height 13
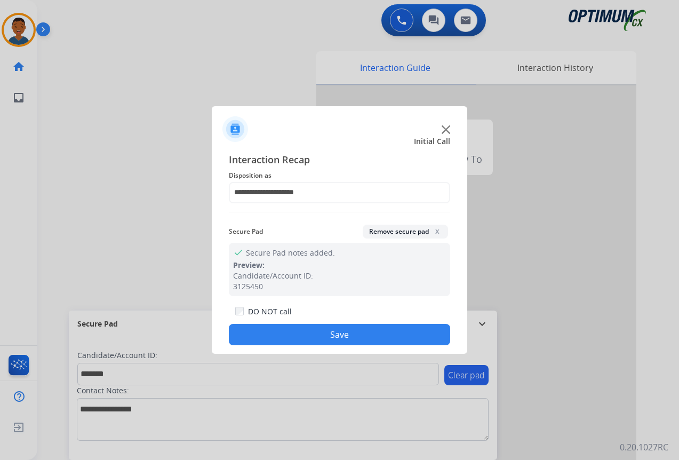
click at [362, 328] on button "Save" at bounding box center [339, 334] width 221 height 21
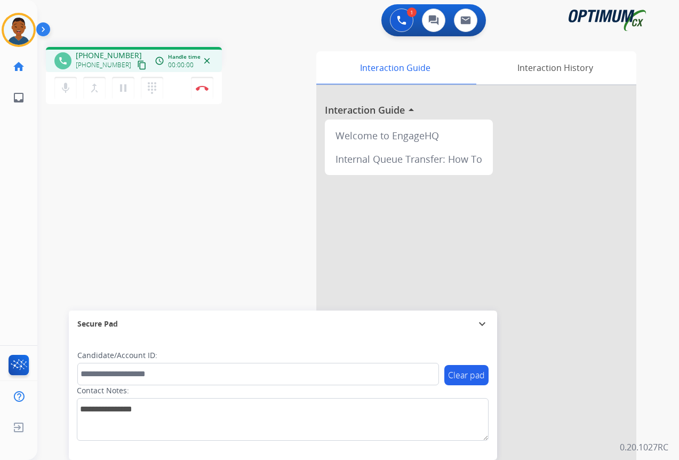
click at [137, 67] on mat-icon "content_copy" at bounding box center [142, 65] width 10 height 10
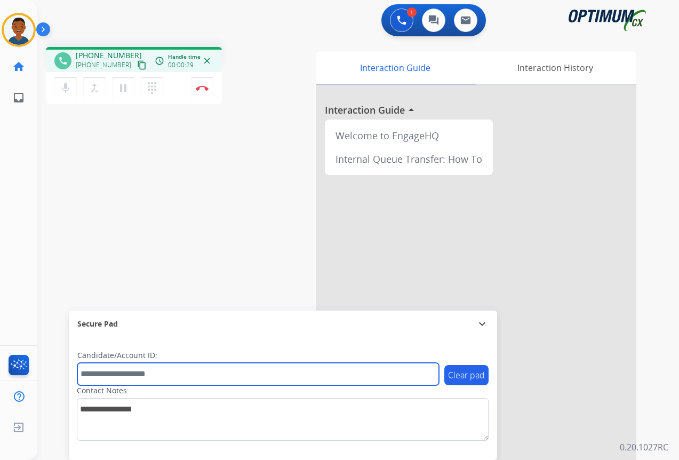
click at [94, 377] on input "text" at bounding box center [258, 374] width 362 height 22
paste input "*******"
type input "*******"
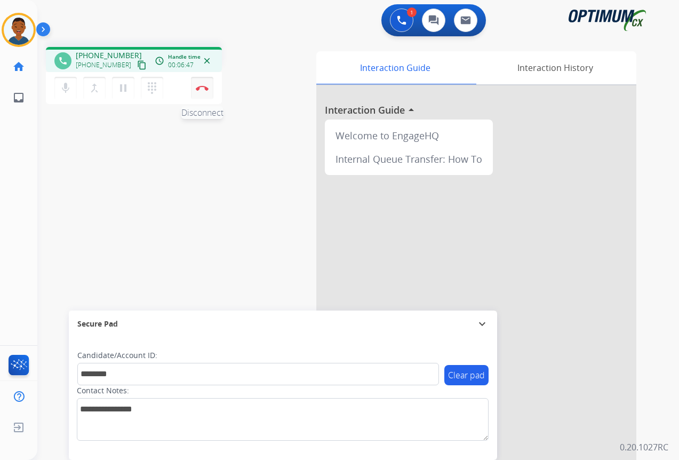
click at [205, 89] on img at bounding box center [202, 87] width 13 height 5
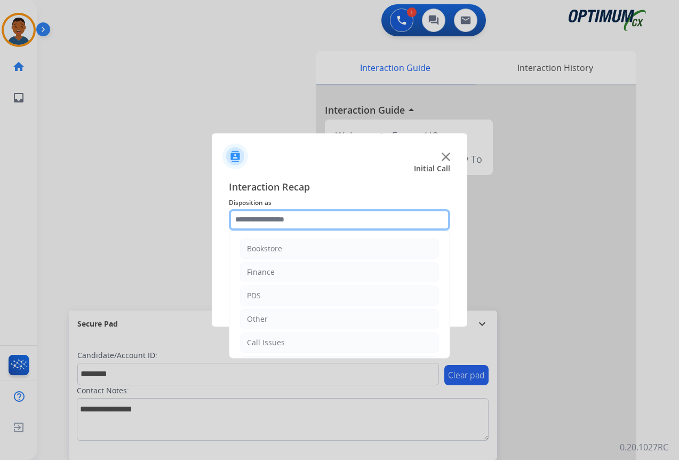
click at [252, 214] on input "text" at bounding box center [339, 219] width 221 height 21
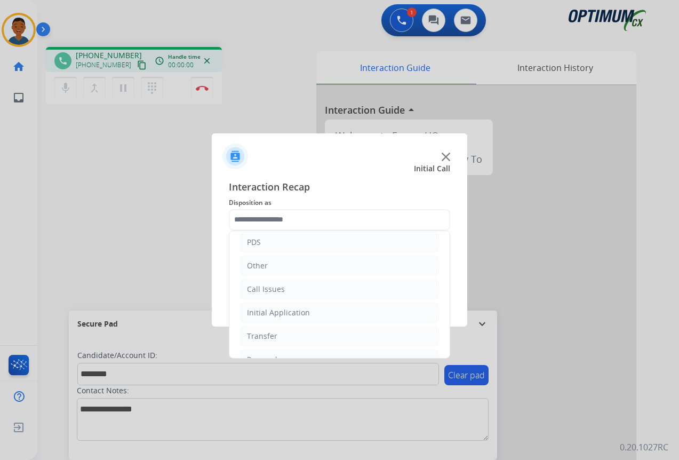
click at [140, 171] on div at bounding box center [339, 230] width 679 height 460
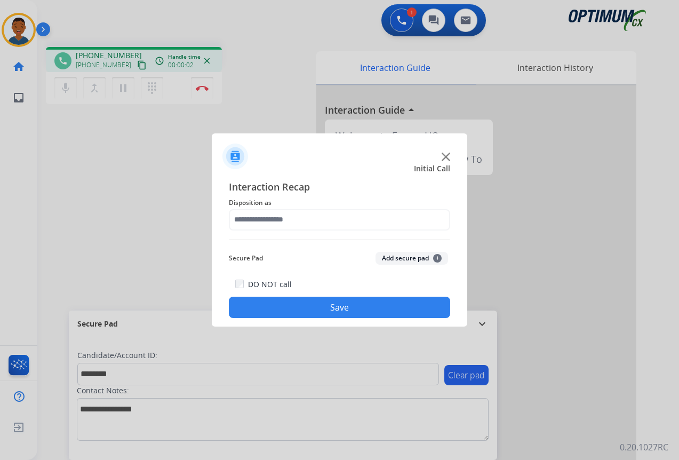
click at [442, 156] on img at bounding box center [446, 157] width 9 height 9
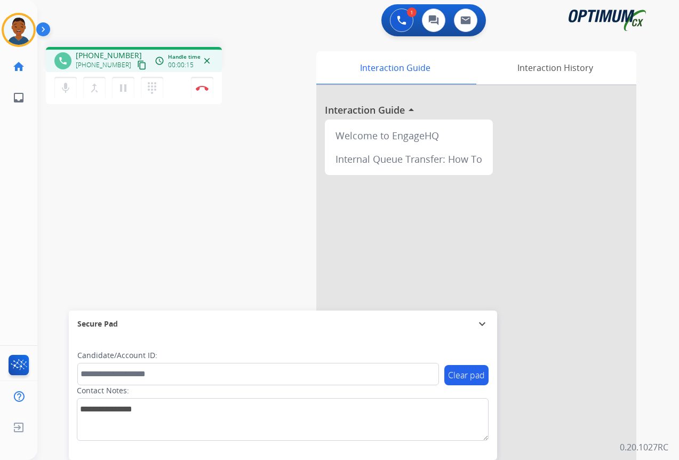
click at [137, 64] on mat-icon "content_copy" at bounding box center [142, 65] width 10 height 10
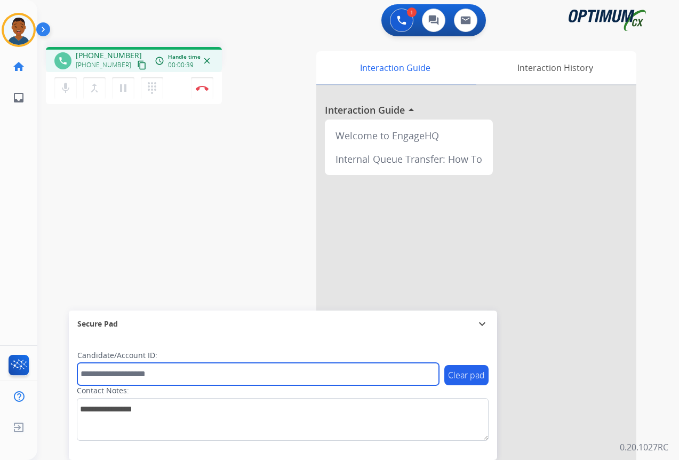
click at [132, 375] on input "text" at bounding box center [258, 374] width 362 height 22
paste input "*******"
type input "*******"
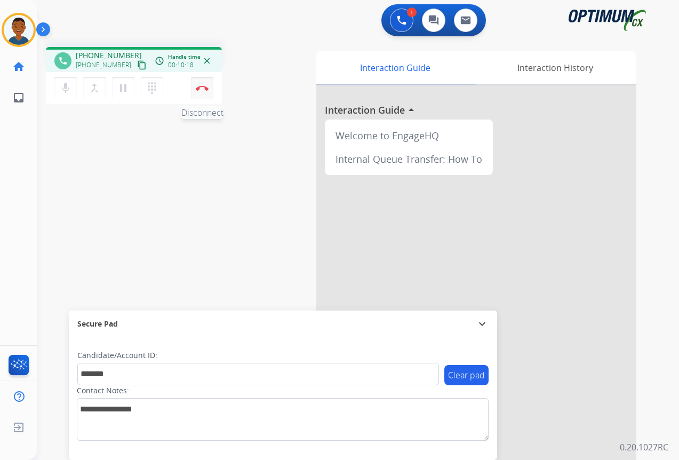
click at [202, 88] on img at bounding box center [202, 87] width 13 height 5
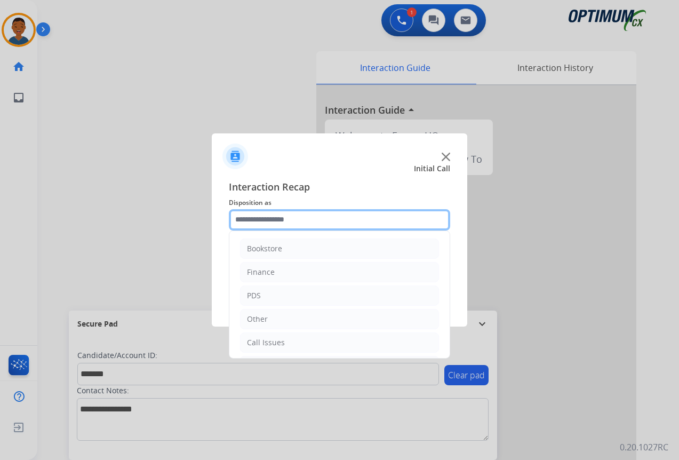
click at [242, 219] on input "text" at bounding box center [339, 219] width 221 height 21
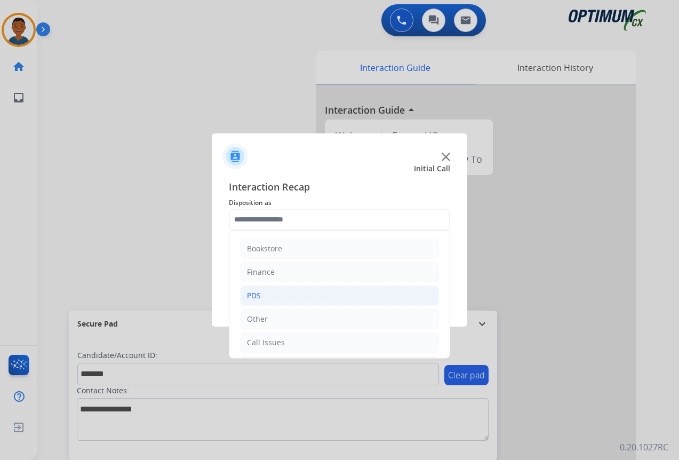
click at [266, 296] on li "PDS" at bounding box center [339, 295] width 199 height 20
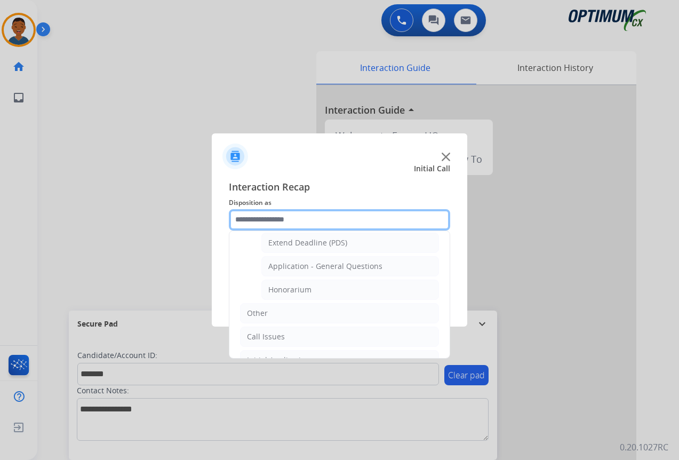
scroll to position [320, 0]
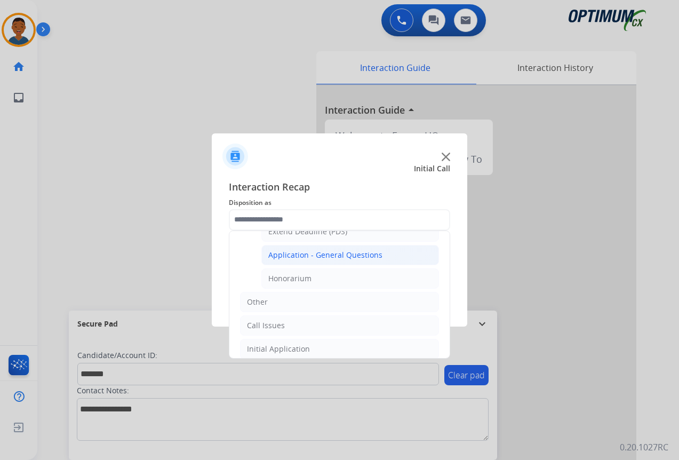
click at [285, 254] on div "Application - General Questions" at bounding box center [325, 255] width 114 height 11
type input "**********"
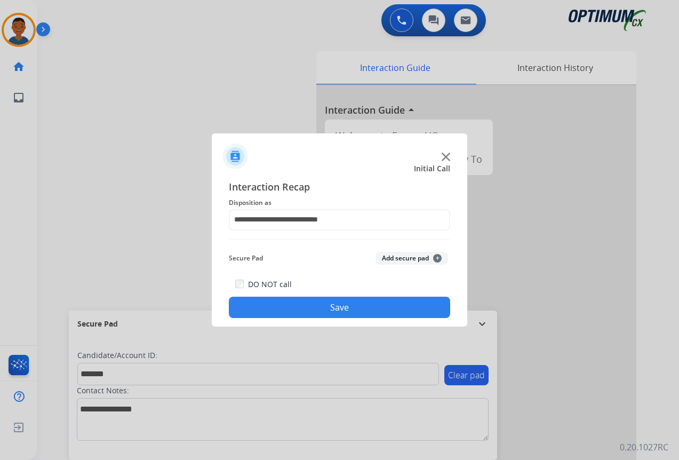
click at [395, 255] on button "Add secure pad +" at bounding box center [412, 258] width 73 height 13
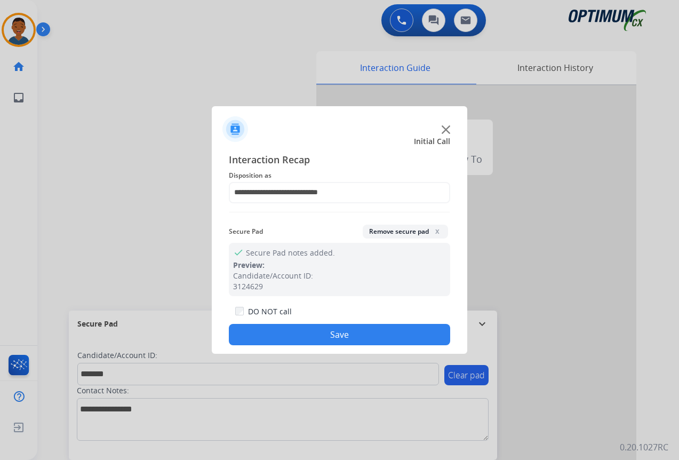
click at [384, 338] on button "Save" at bounding box center [339, 334] width 221 height 21
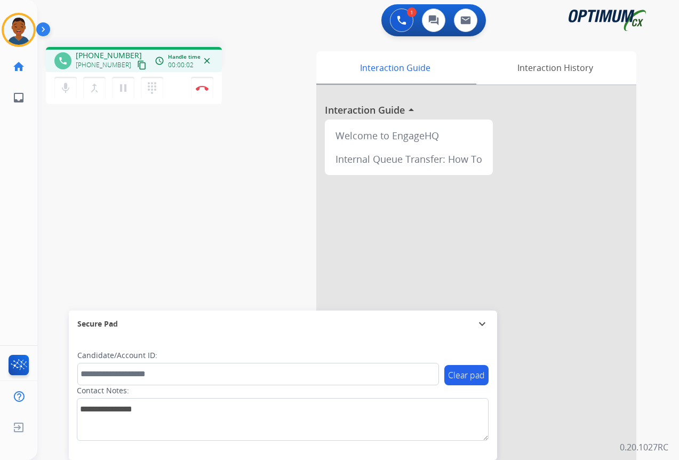
click at [137, 66] on mat-icon "content_copy" at bounding box center [142, 65] width 10 height 10
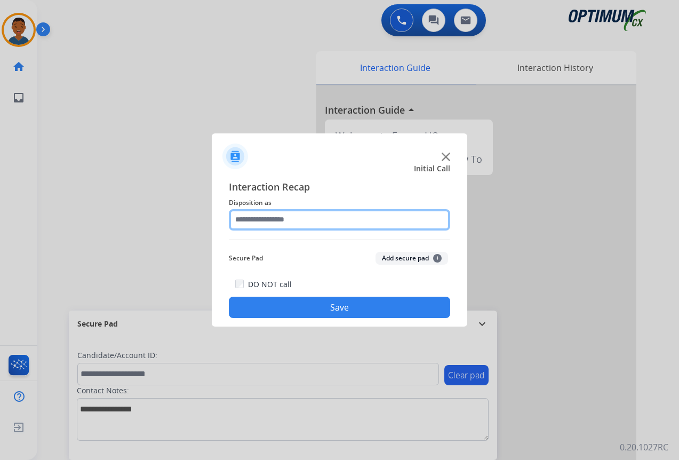
click at [266, 217] on input "text" at bounding box center [339, 219] width 221 height 21
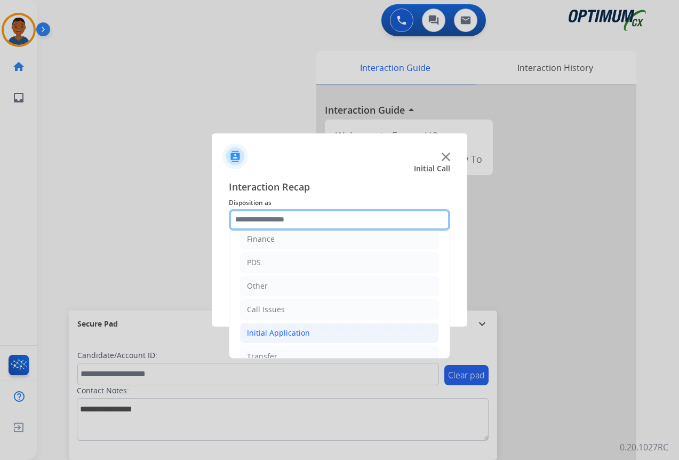
scroll to position [73, 0]
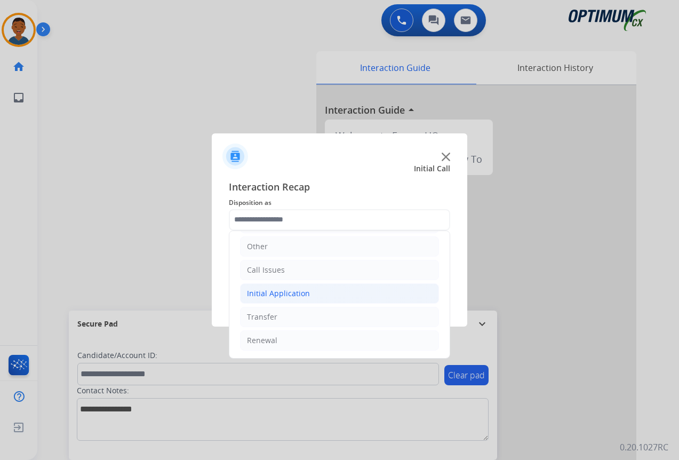
click at [268, 293] on div "Initial Application" at bounding box center [278, 293] width 63 height 11
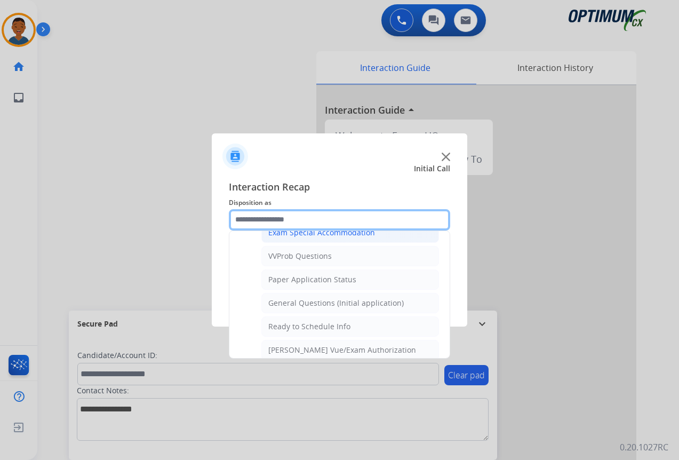
scroll to position [606, 0]
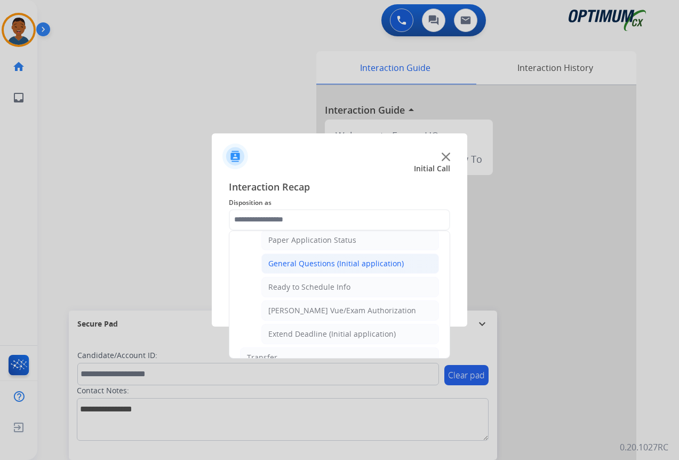
click at [285, 264] on div "General Questions (Initial application)" at bounding box center [336, 263] width 136 height 11
type input "**********"
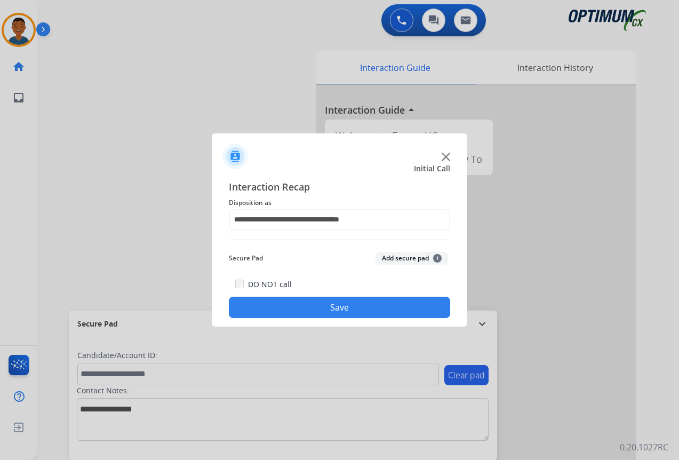
click at [360, 304] on button "Save" at bounding box center [339, 307] width 221 height 21
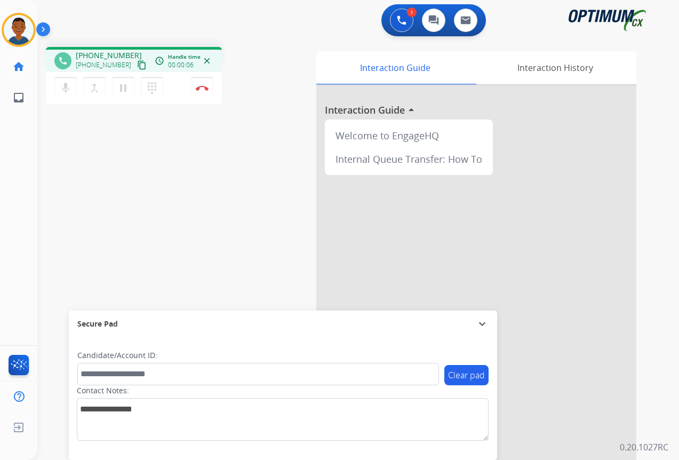
drag, startPoint x: 131, startPoint y: 63, endPoint x: 125, endPoint y: 65, distance: 6.1
click at [137, 63] on mat-icon "content_copy" at bounding box center [142, 65] width 10 height 10
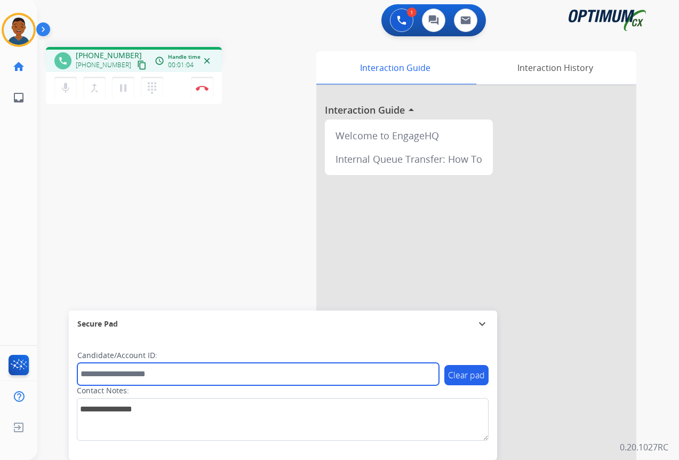
click at [138, 376] on input "text" at bounding box center [258, 374] width 362 height 22
paste input "*******"
type input "*******"
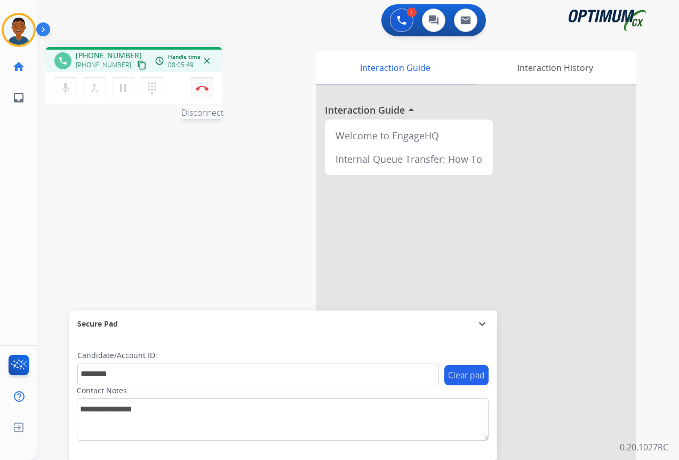
click at [204, 94] on button "Disconnect" at bounding box center [202, 88] width 22 height 22
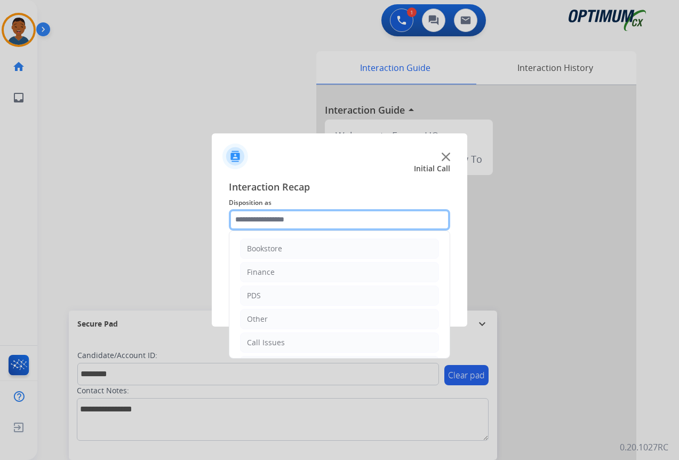
click at [264, 216] on input "text" at bounding box center [339, 219] width 221 height 21
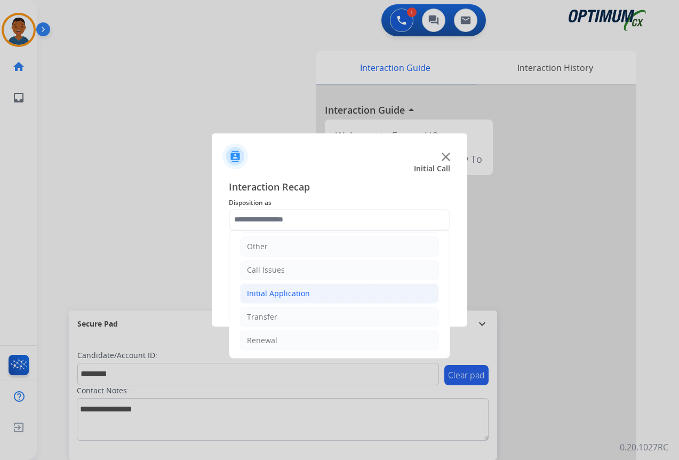
click at [275, 292] on div "Initial Application" at bounding box center [278, 293] width 63 height 11
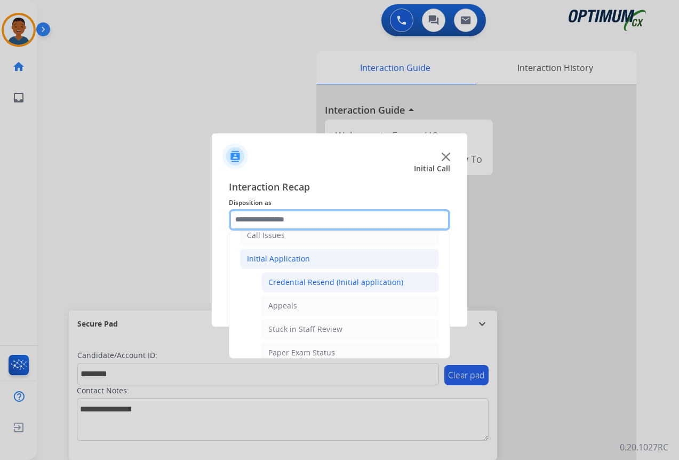
scroll to position [126, 0]
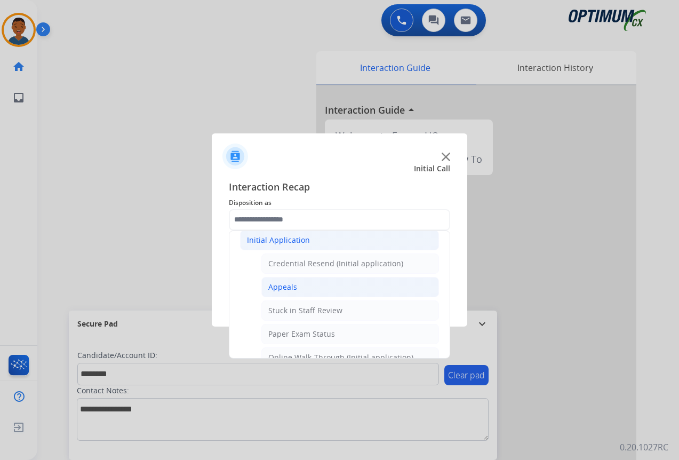
click at [274, 288] on div "Appeals" at bounding box center [282, 287] width 29 height 11
type input "*******"
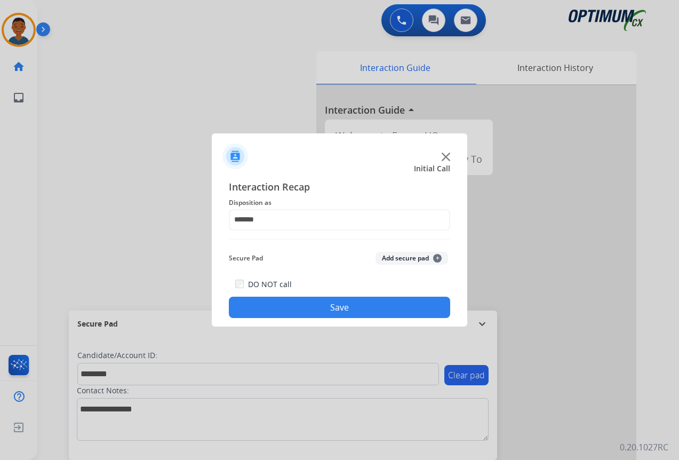
click at [403, 255] on button "Add secure pad +" at bounding box center [412, 258] width 73 height 13
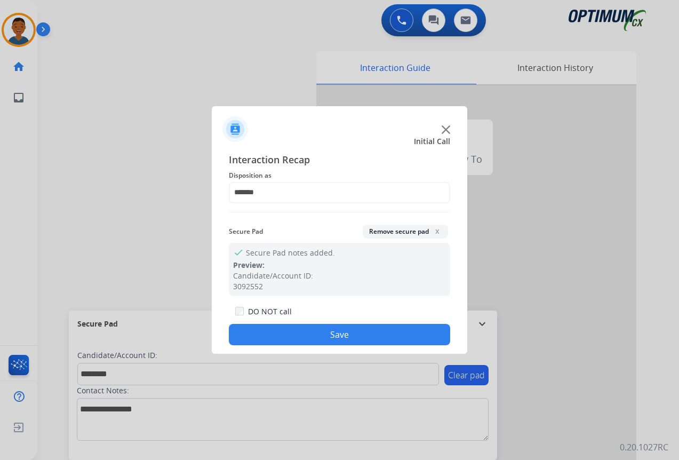
click at [349, 332] on button "Save" at bounding box center [339, 334] width 221 height 21
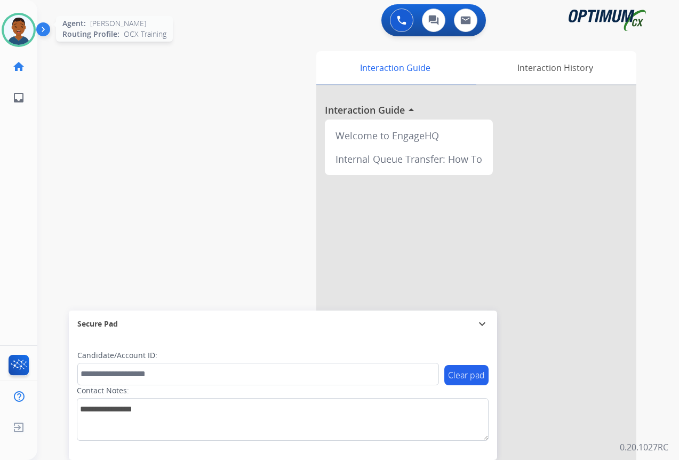
click at [18, 29] on img at bounding box center [19, 30] width 30 height 30
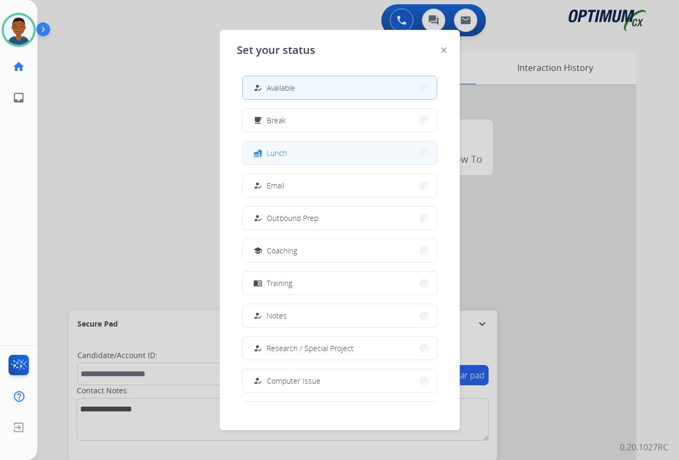
click at [295, 150] on button "fastfood Lunch" at bounding box center [340, 152] width 194 height 23
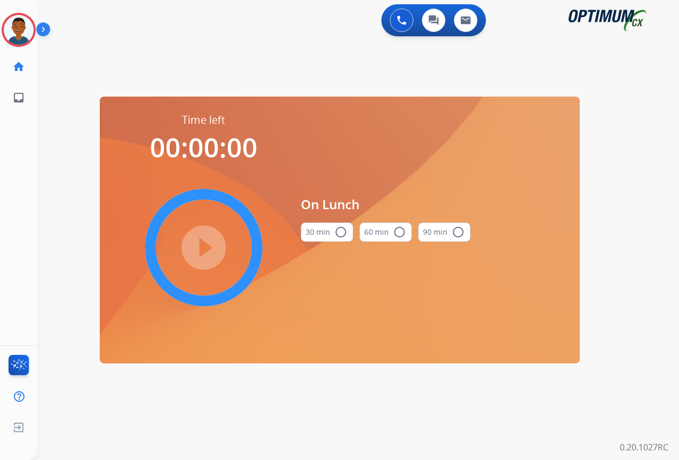
click at [339, 234] on mat-icon "radio_button_unchecked" at bounding box center [341, 232] width 13 height 13
click at [202, 248] on mat-icon "play_circle_filled" at bounding box center [203, 247] width 13 height 13
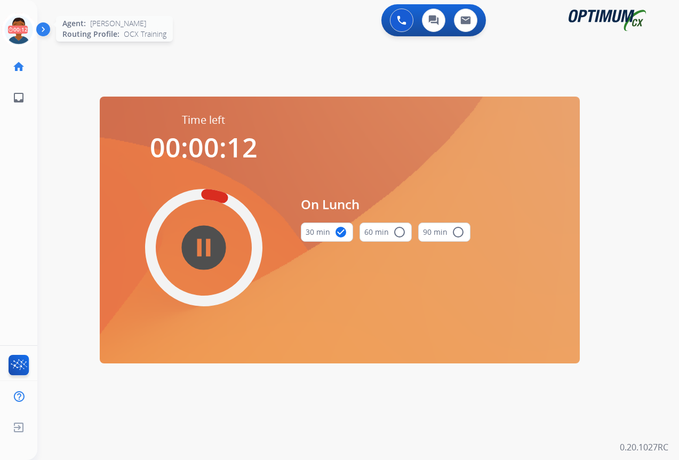
click at [17, 32] on icon at bounding box center [19, 30] width 35 height 35
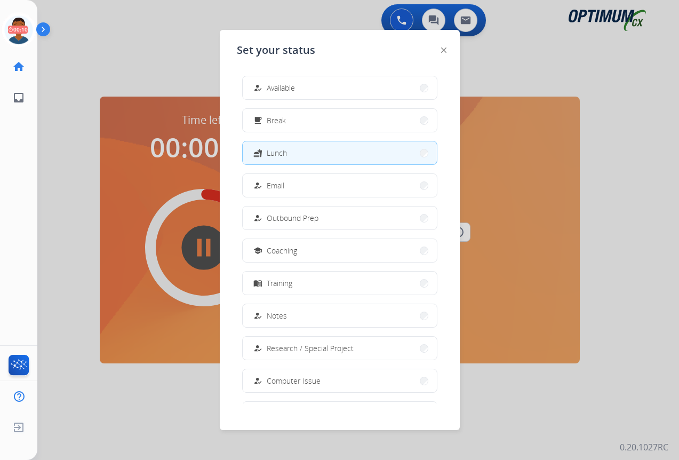
click at [326, 93] on button "how_to_reg Available" at bounding box center [340, 87] width 194 height 23
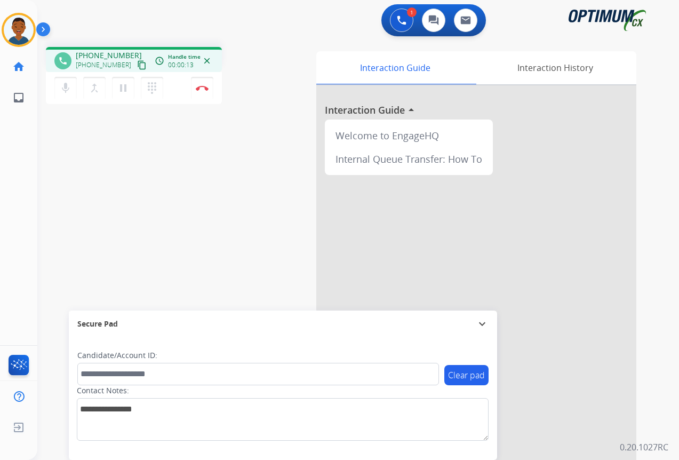
click at [137, 64] on mat-icon "content_copy" at bounding box center [142, 65] width 10 height 10
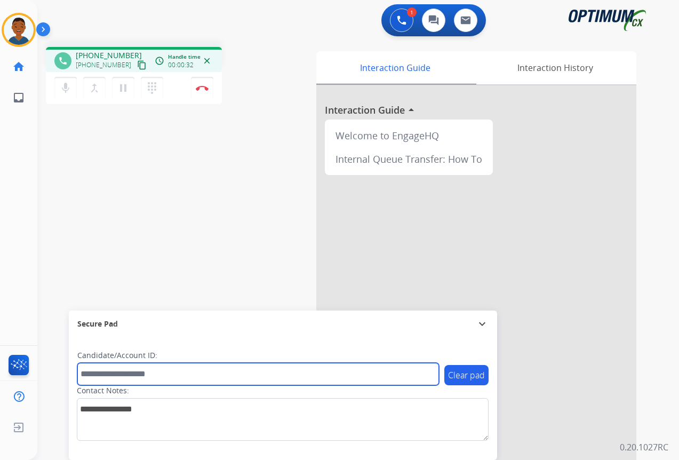
click at [110, 371] on input "text" at bounding box center [258, 374] width 362 height 22
paste input "*******"
type input "*******"
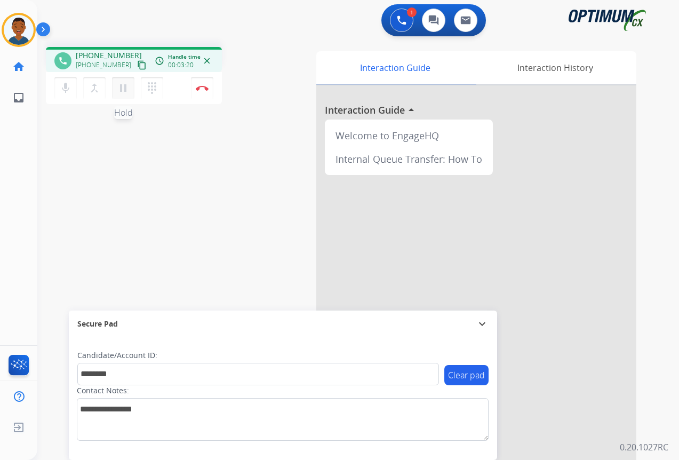
click at [126, 90] on mat-icon "pause" at bounding box center [123, 88] width 13 height 13
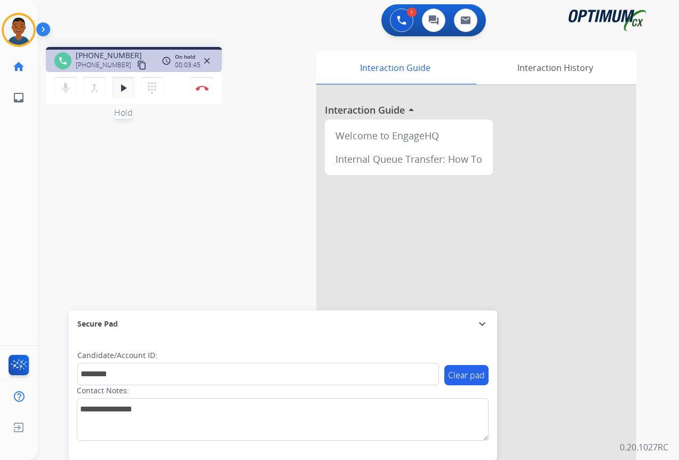
click at [128, 86] on mat-icon "play_arrow" at bounding box center [123, 88] width 13 height 13
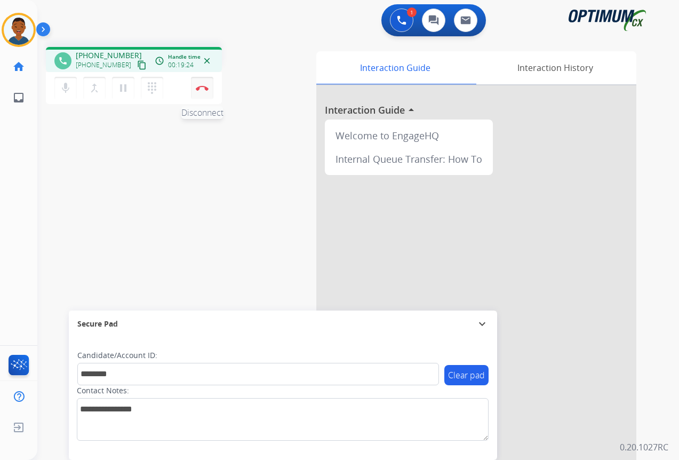
click at [201, 90] on img at bounding box center [202, 87] width 13 height 5
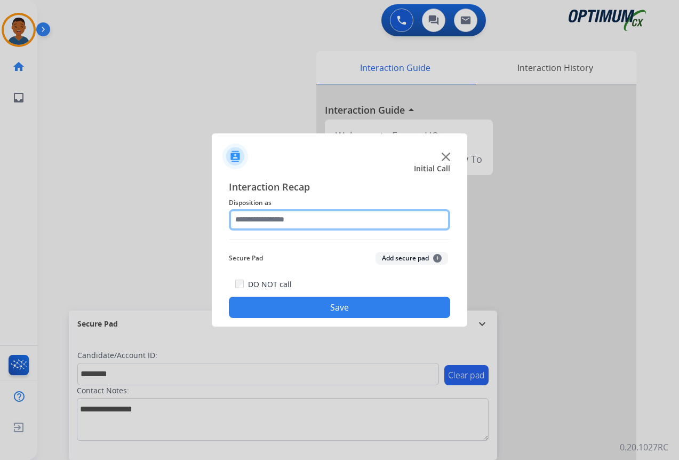
click at [284, 222] on input "text" at bounding box center [339, 219] width 221 height 21
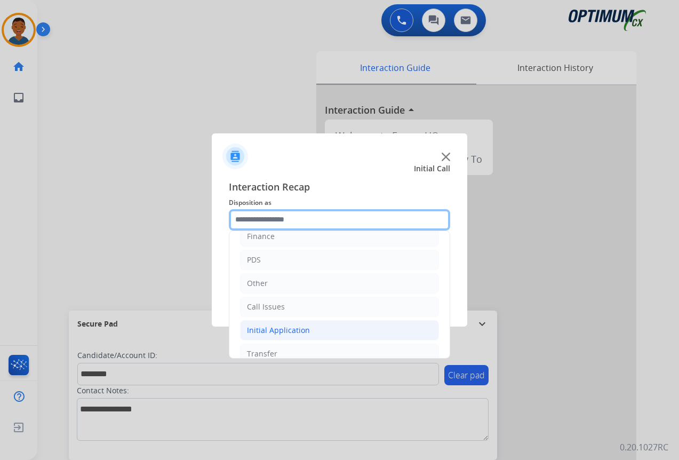
scroll to position [73, 0]
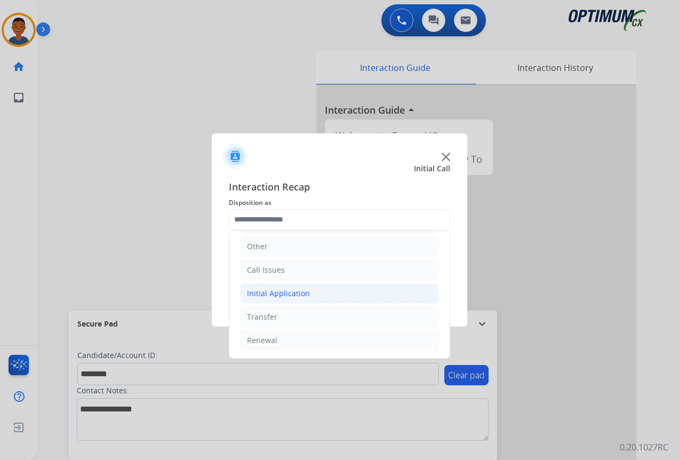
click at [261, 295] on div "Initial Application" at bounding box center [278, 293] width 63 height 11
click at [275, 315] on div "Credential Resend (Initial application)" at bounding box center [335, 317] width 135 height 11
type input "**********"
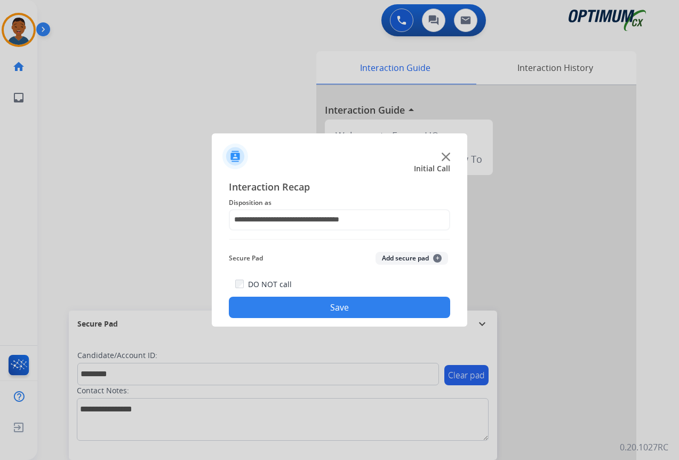
click at [392, 259] on button "Add secure pad +" at bounding box center [412, 258] width 73 height 13
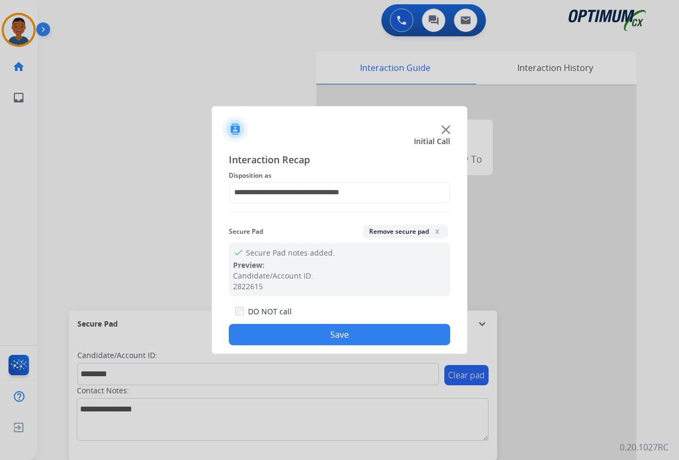
click at [362, 329] on button "Save" at bounding box center [339, 334] width 221 height 21
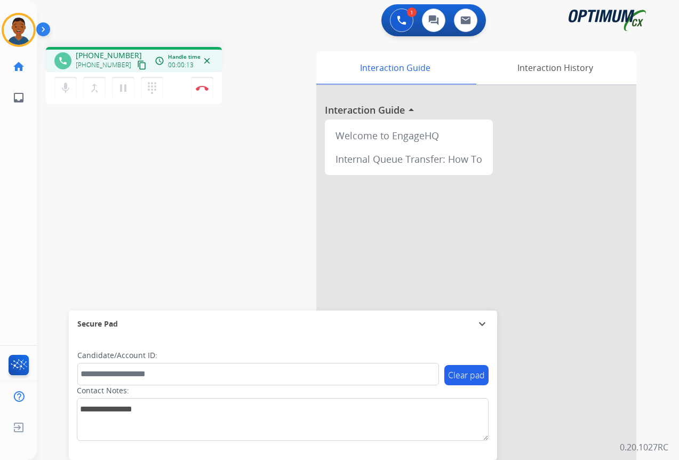
click at [137, 64] on mat-icon "content_copy" at bounding box center [142, 65] width 10 height 10
click at [203, 91] on button "Disconnect" at bounding box center [202, 88] width 22 height 22
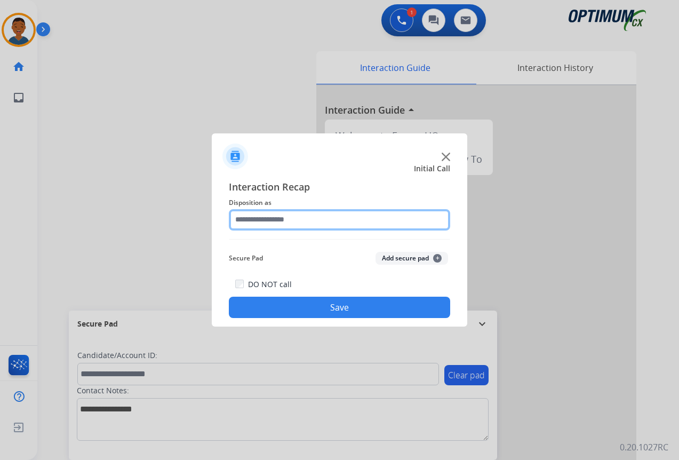
click at [254, 216] on input "text" at bounding box center [339, 219] width 221 height 21
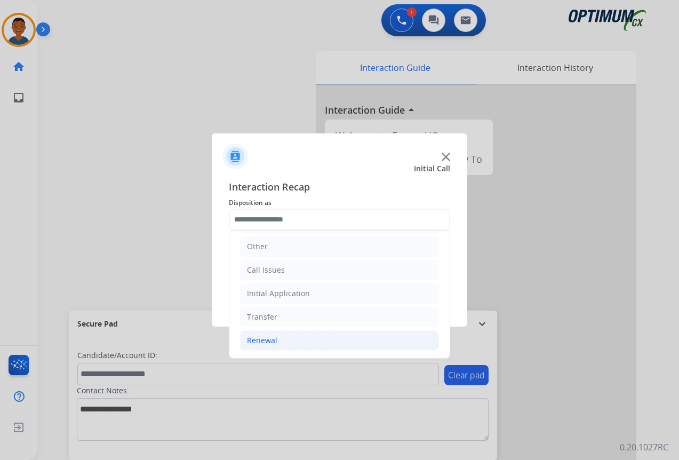
click at [265, 340] on div "Renewal" at bounding box center [262, 340] width 30 height 11
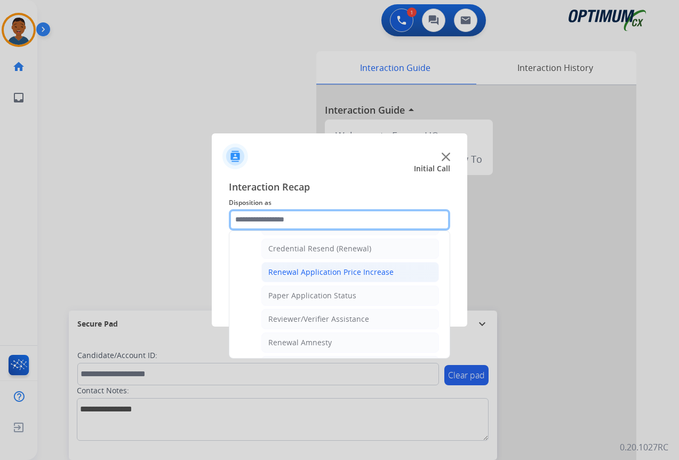
scroll to position [286, 0]
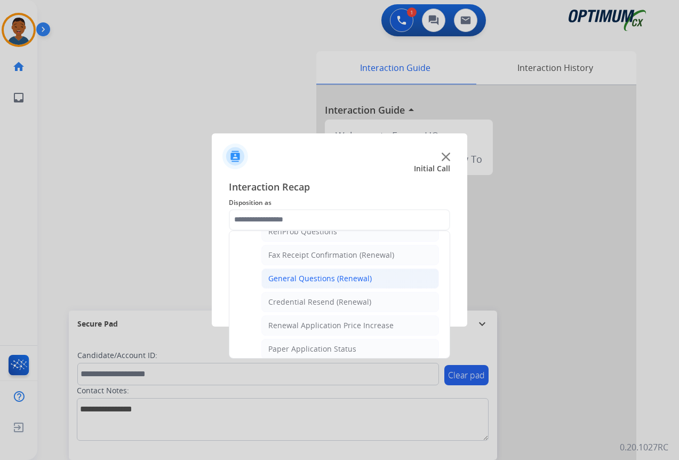
click at [293, 276] on div "General Questions (Renewal)" at bounding box center [320, 278] width 104 height 11
type input "**********"
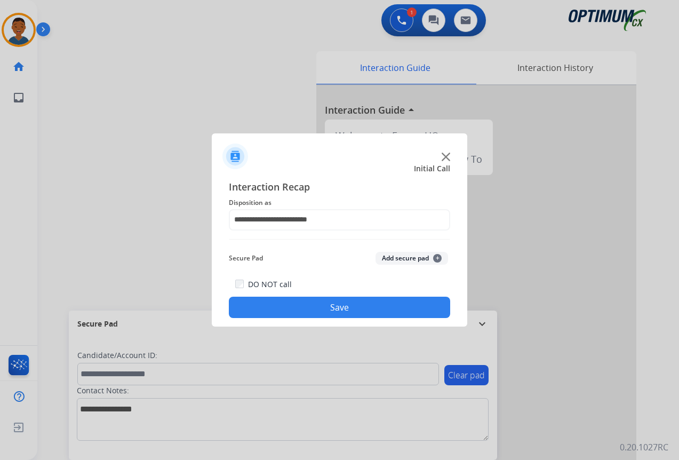
click at [342, 302] on button "Save" at bounding box center [339, 307] width 221 height 21
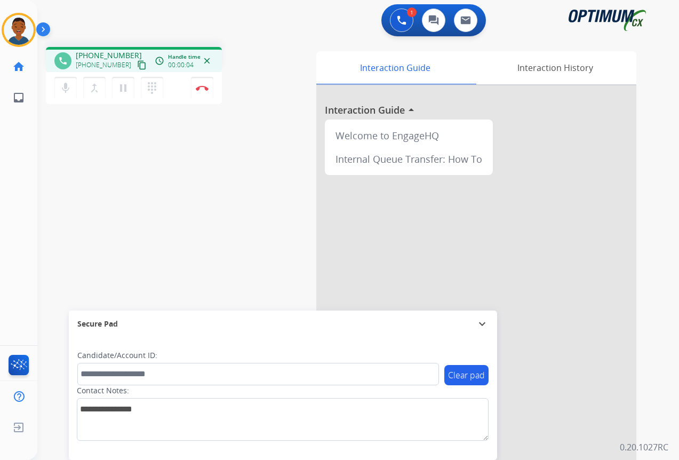
click at [137, 65] on mat-icon "content_copy" at bounding box center [142, 65] width 10 height 10
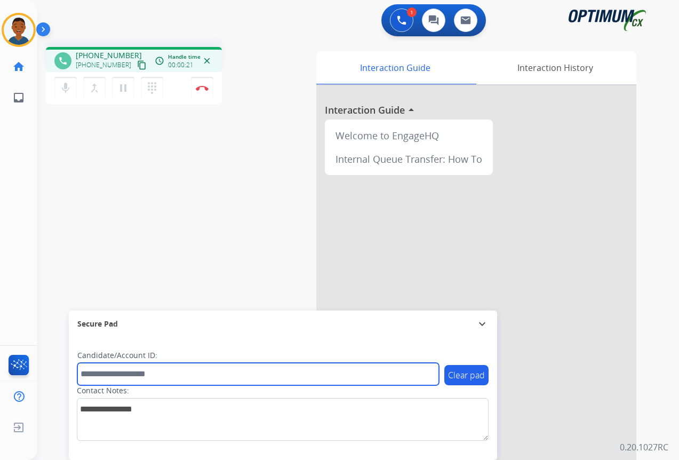
click at [124, 375] on input "text" at bounding box center [258, 374] width 362 height 22
paste input "*******"
type input "*******"
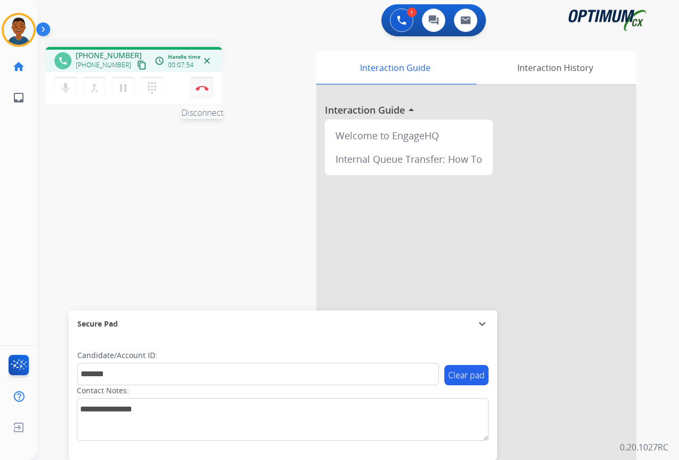
click at [203, 91] on button "Disconnect" at bounding box center [202, 88] width 22 height 22
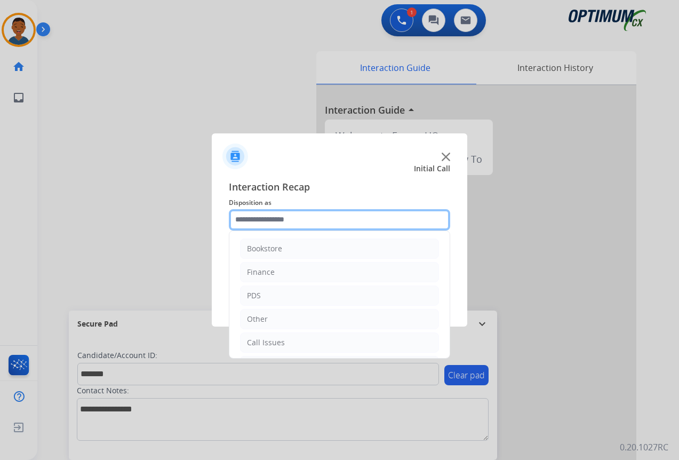
drag, startPoint x: 245, startPoint y: 216, endPoint x: 246, endPoint y: 221, distance: 5.6
click at [246, 216] on input "text" at bounding box center [339, 219] width 221 height 21
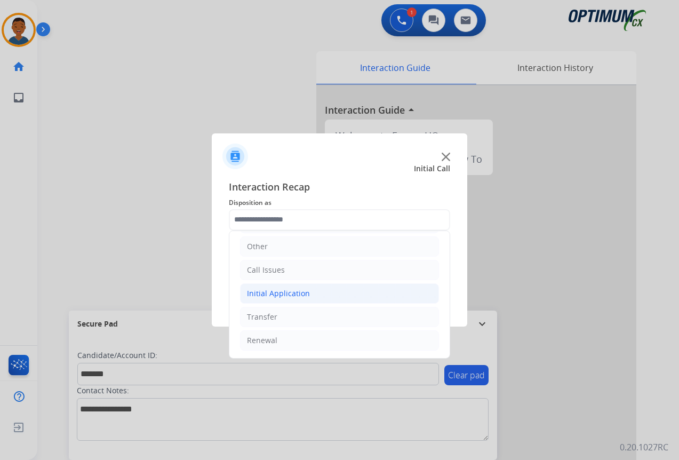
click at [267, 294] on div "Initial Application" at bounding box center [278, 293] width 63 height 11
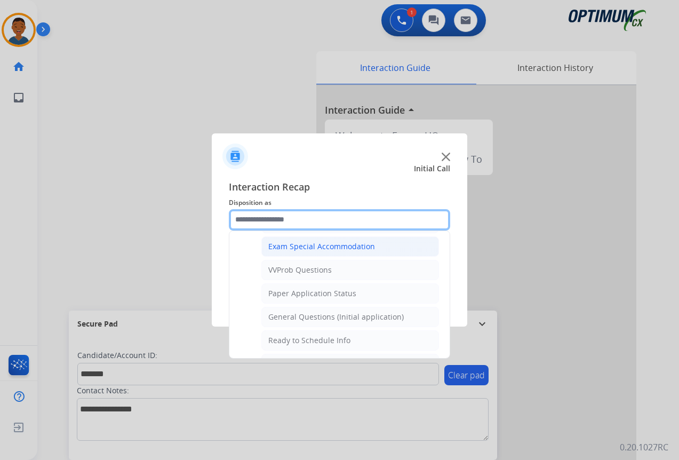
scroll to position [606, 0]
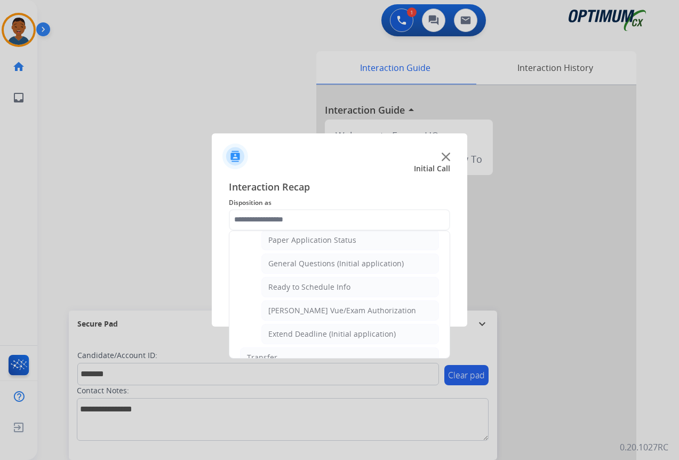
click at [285, 261] on div "General Questions (Initial application)" at bounding box center [336, 263] width 136 height 11
type input "**********"
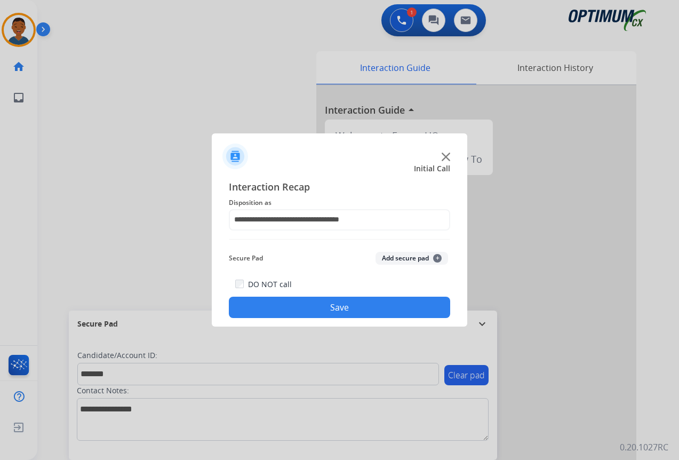
click at [385, 255] on button "Add secure pad +" at bounding box center [412, 258] width 73 height 13
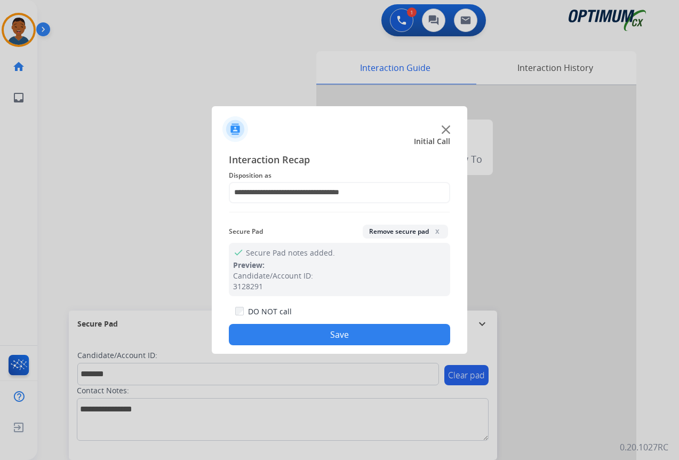
click at [366, 335] on button "Save" at bounding box center [339, 334] width 221 height 21
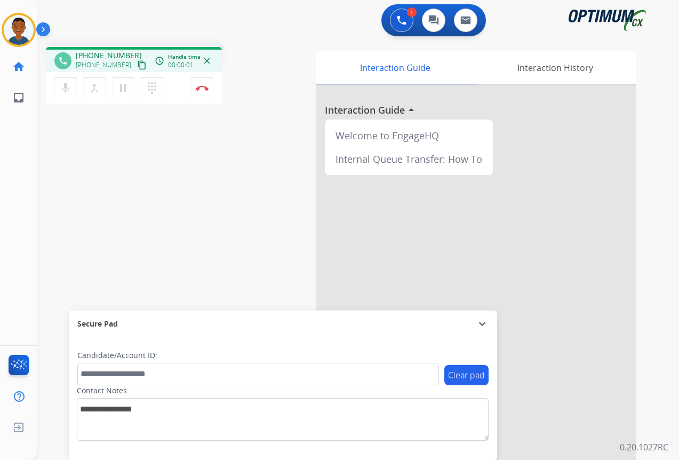
click at [137, 66] on mat-icon "content_copy" at bounding box center [142, 65] width 10 height 10
click at [204, 91] on button "Disconnect" at bounding box center [202, 88] width 22 height 22
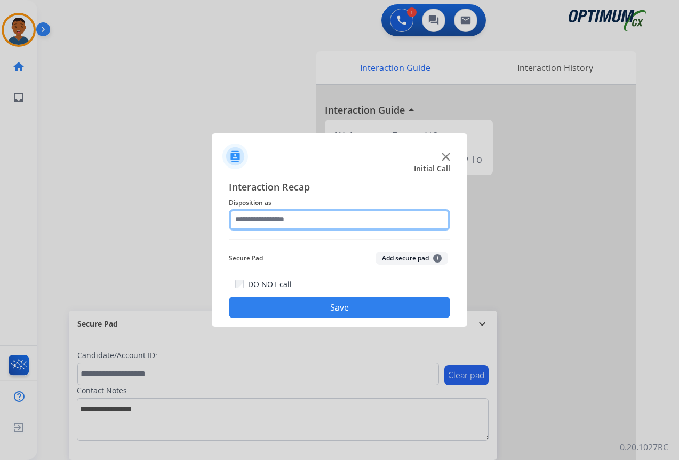
click at [259, 221] on input "text" at bounding box center [339, 219] width 221 height 21
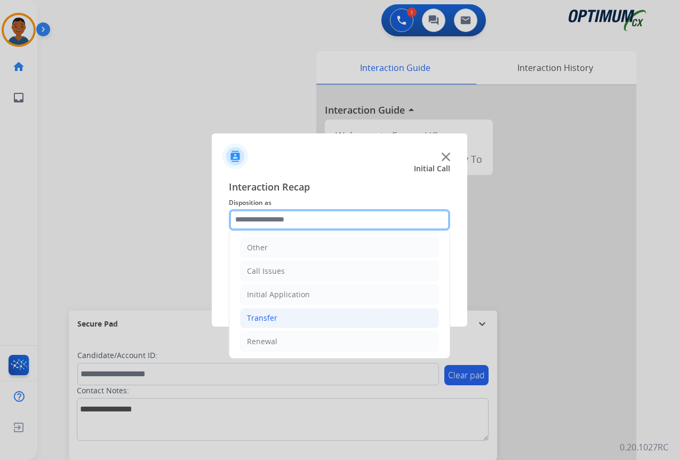
scroll to position [73, 0]
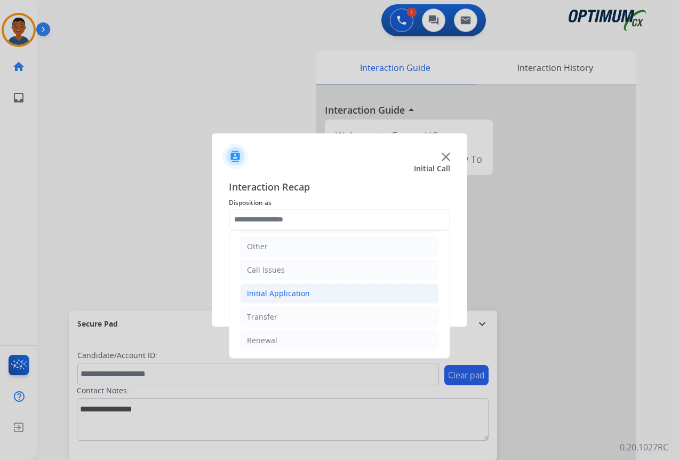
click at [266, 293] on div "Initial Application" at bounding box center [278, 293] width 63 height 11
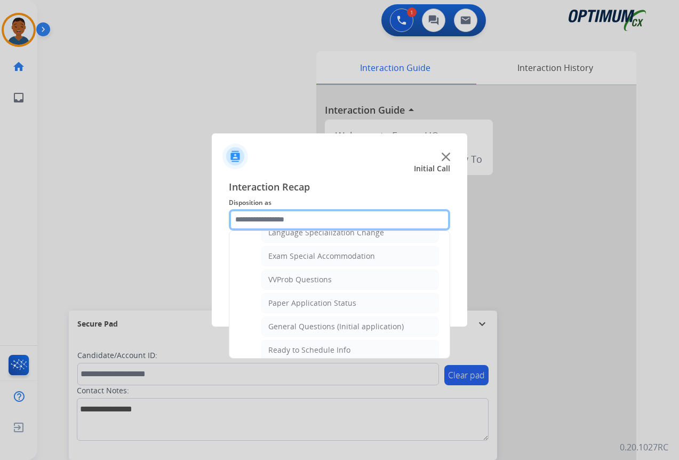
scroll to position [553, 0]
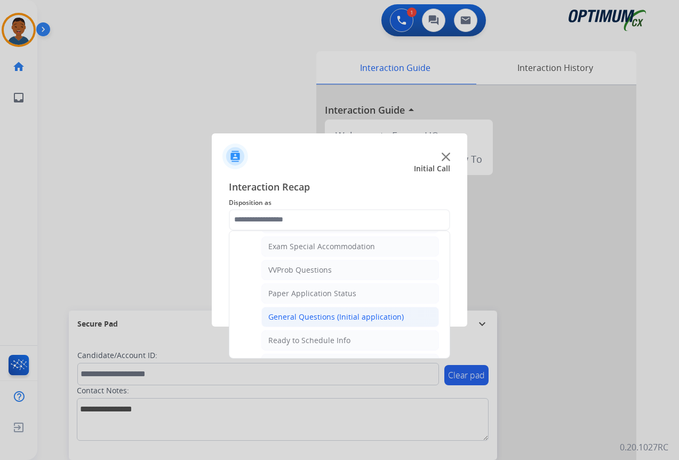
click at [293, 315] on div "General Questions (Initial application)" at bounding box center [336, 317] width 136 height 11
type input "**********"
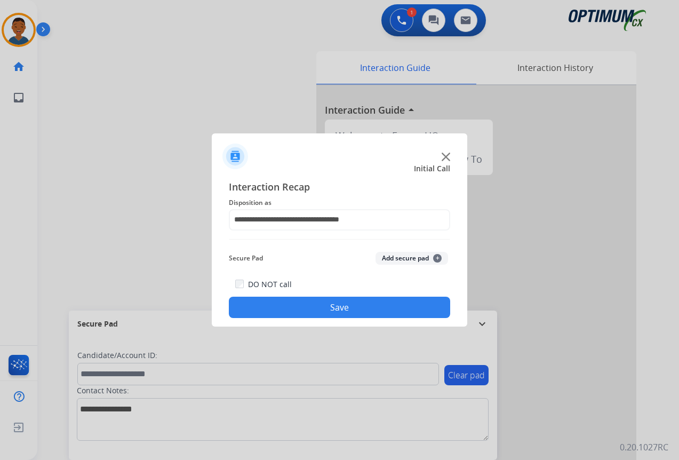
drag, startPoint x: 341, startPoint y: 309, endPoint x: 354, endPoint y: 309, distance: 12.3
click at [341, 308] on button "Save" at bounding box center [339, 307] width 221 height 21
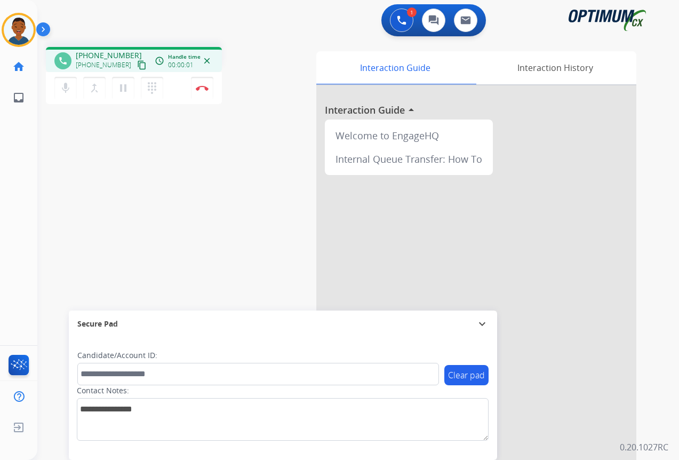
click at [137, 65] on mat-icon "content_copy" at bounding box center [142, 65] width 10 height 10
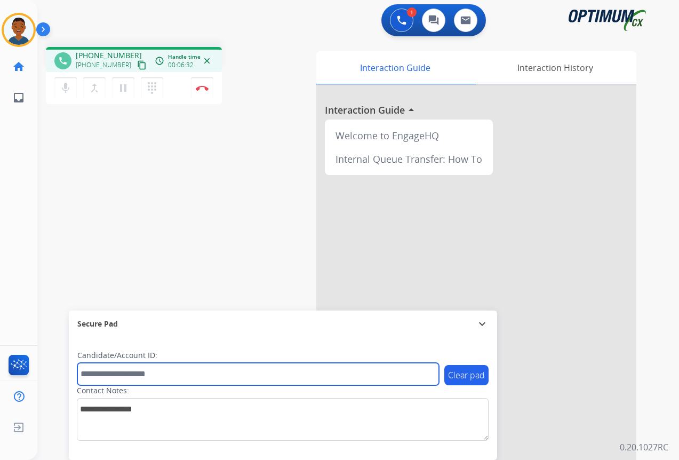
click at [125, 376] on input "text" at bounding box center [258, 374] width 362 height 22
paste input "*******"
type input "*******"
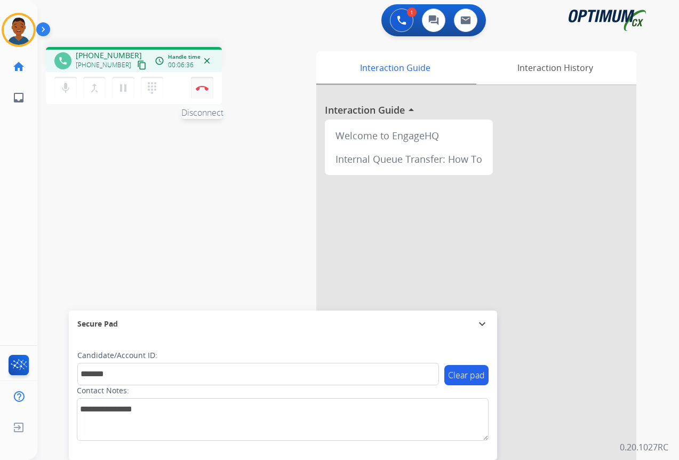
click at [201, 84] on button "Disconnect" at bounding box center [202, 88] width 22 height 22
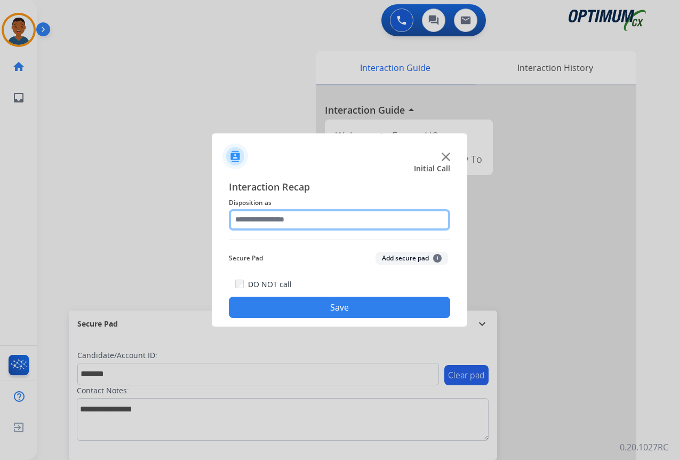
click at [254, 218] on input "text" at bounding box center [339, 219] width 221 height 21
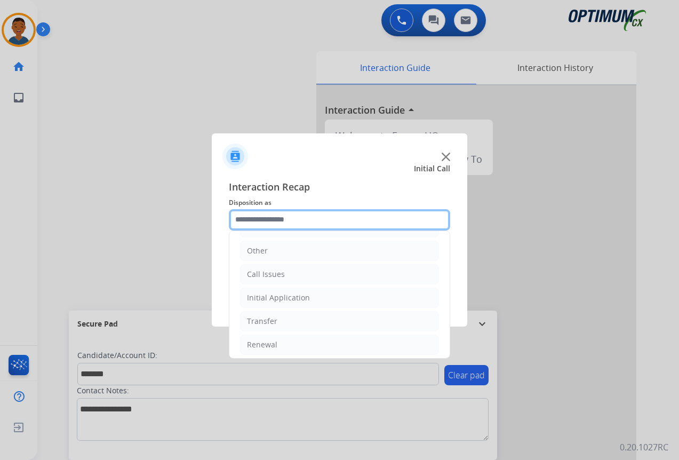
scroll to position [73, 0]
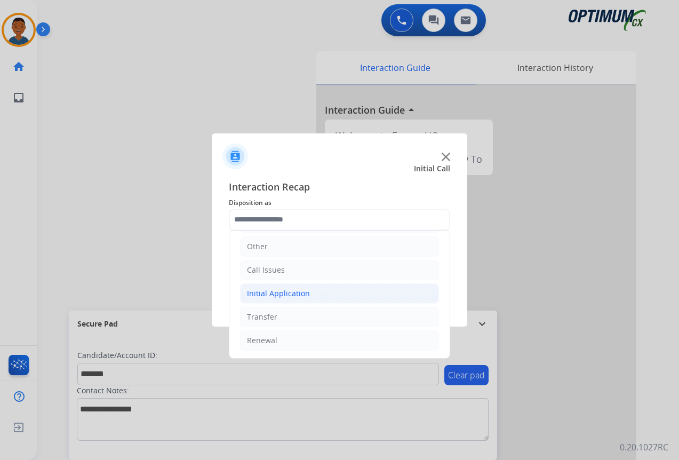
click at [275, 294] on div "Initial Application" at bounding box center [278, 293] width 63 height 11
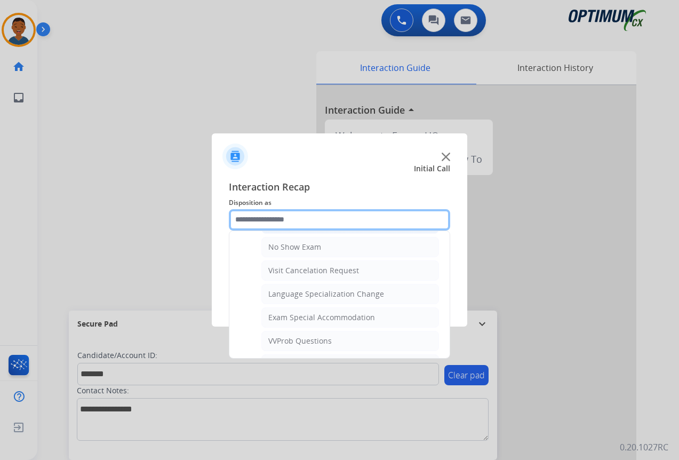
scroll to position [499, 0]
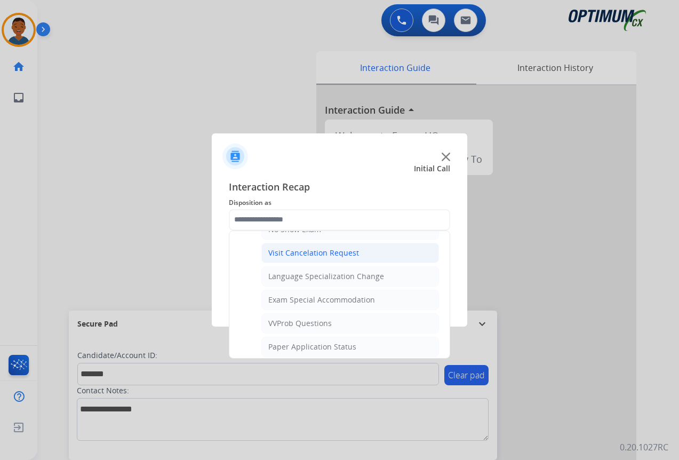
click at [293, 251] on div "Visit Cancelation Request" at bounding box center [313, 253] width 91 height 11
type input "**********"
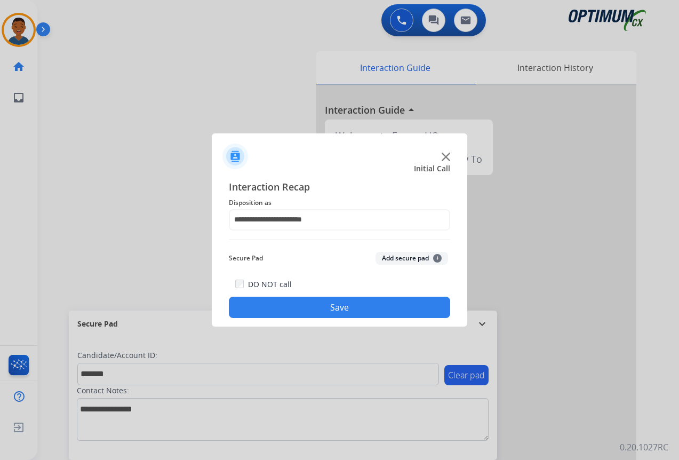
click at [396, 256] on button "Add secure pad +" at bounding box center [412, 258] width 73 height 13
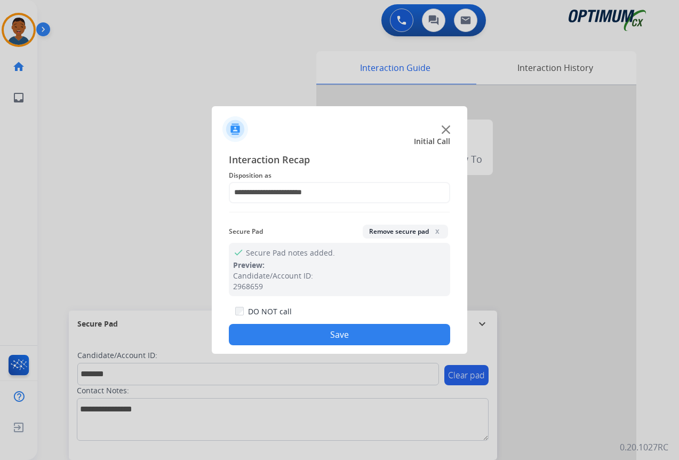
click at [377, 330] on button "Save" at bounding box center [339, 334] width 221 height 21
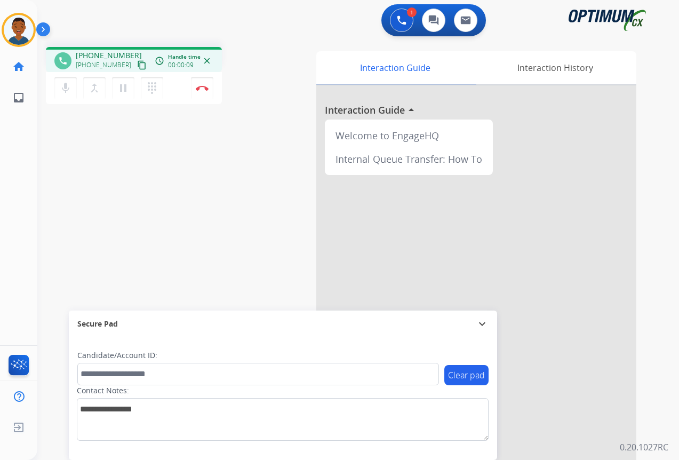
click at [137, 64] on mat-icon "content_copy" at bounding box center [142, 65] width 10 height 10
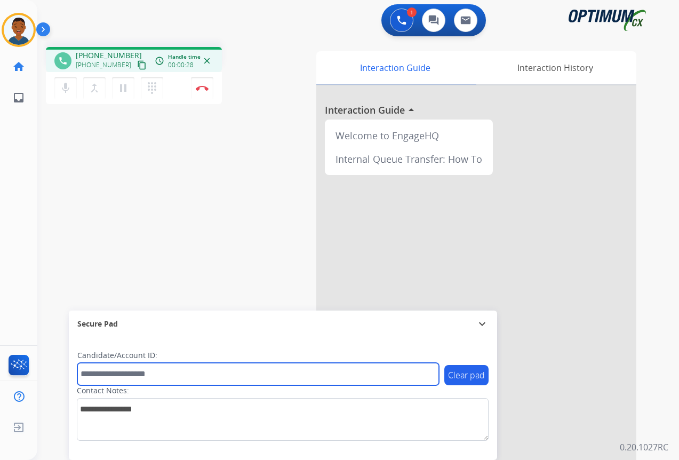
click at [116, 369] on input "text" at bounding box center [258, 374] width 362 height 22
paste input "*******"
type input "*******"
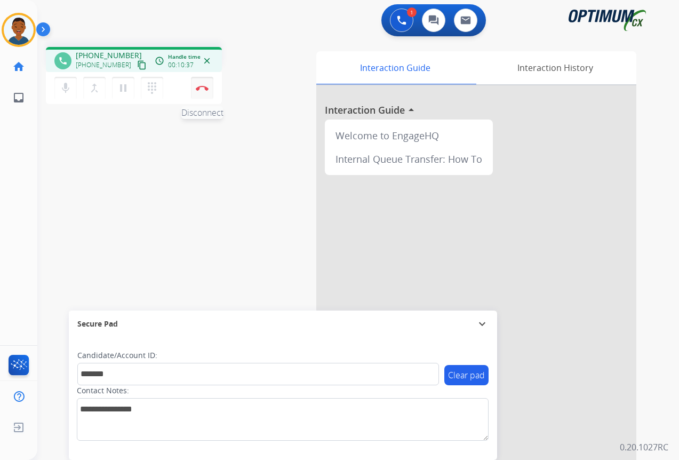
click at [201, 91] on button "Disconnect" at bounding box center [202, 88] width 22 height 22
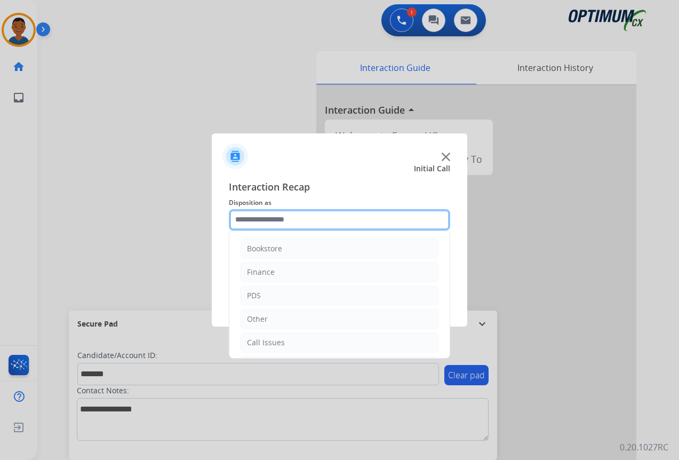
click at [261, 221] on input "text" at bounding box center [339, 219] width 221 height 21
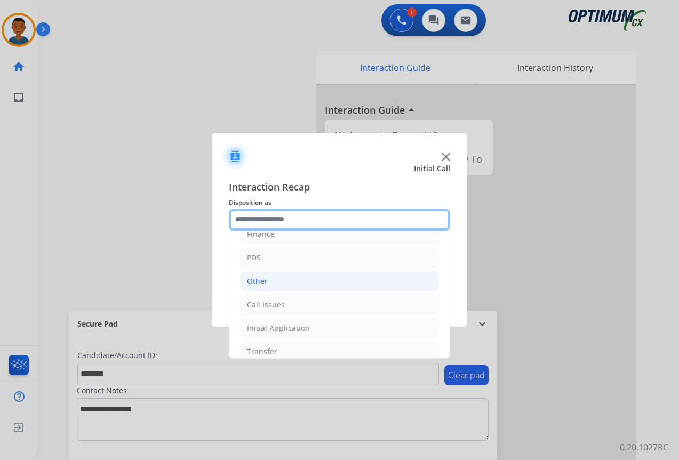
scroll to position [19, 0]
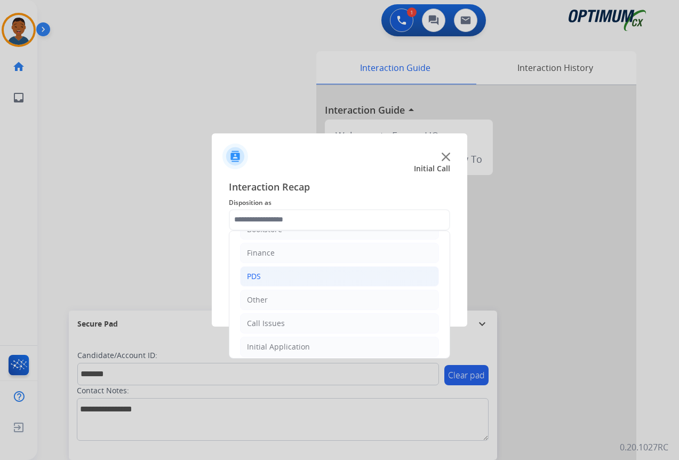
click at [254, 275] on div "PDS" at bounding box center [254, 276] width 14 height 11
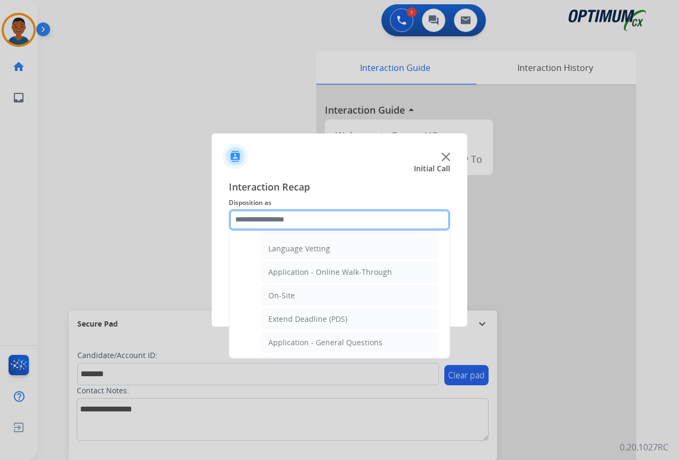
scroll to position [339, 0]
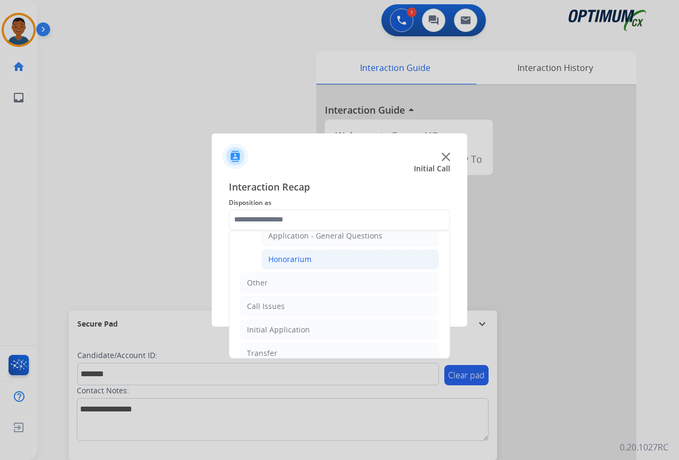
click at [278, 257] on div "Honorarium" at bounding box center [289, 259] width 43 height 11
type input "**********"
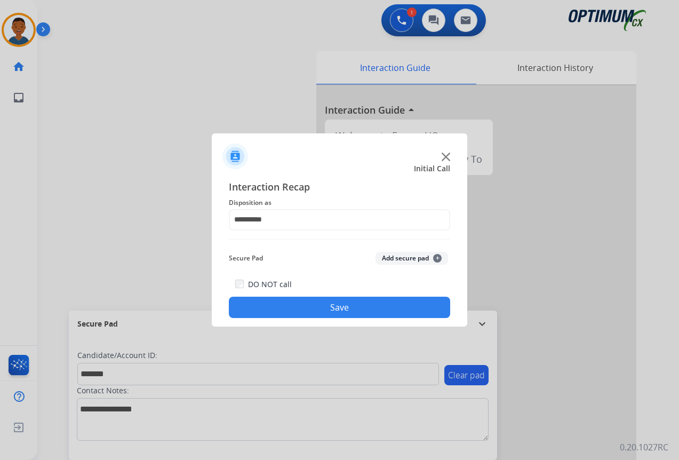
click at [397, 254] on button "Add secure pad +" at bounding box center [412, 258] width 73 height 13
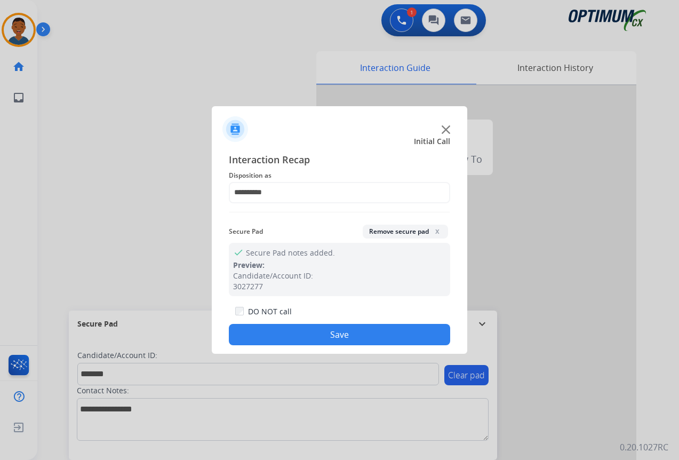
click at [335, 336] on button "Save" at bounding box center [339, 334] width 221 height 21
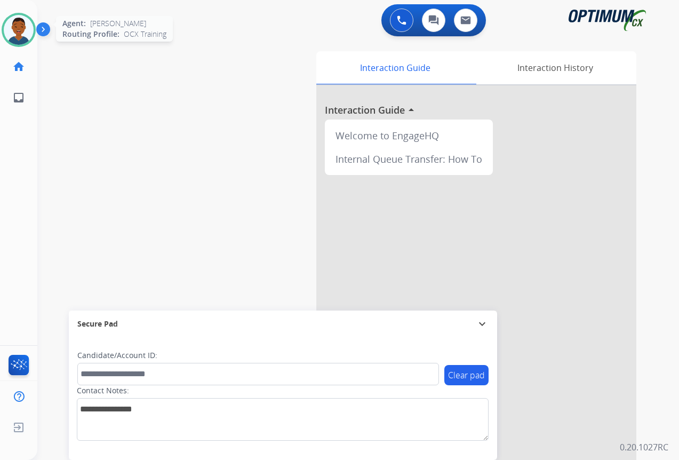
click at [26, 36] on img at bounding box center [19, 30] width 30 height 30
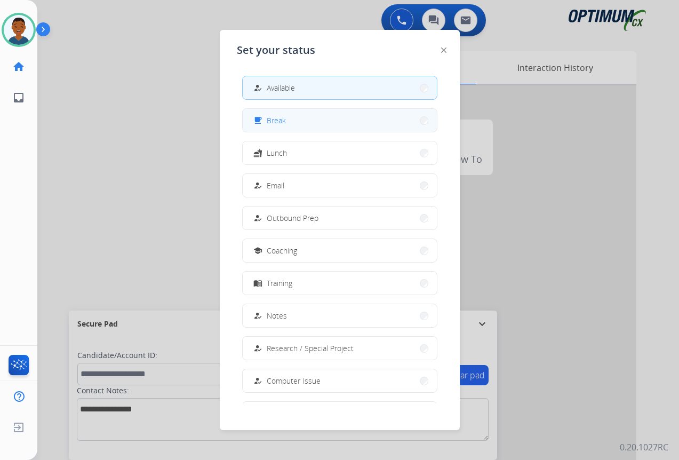
click at [284, 121] on span "Break" at bounding box center [276, 120] width 19 height 11
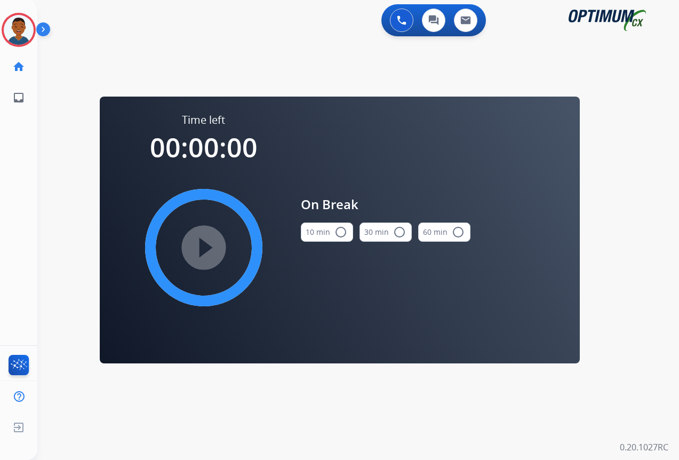
click at [337, 232] on mat-icon "radio_button_unchecked" at bounding box center [341, 232] width 13 height 13
click at [205, 249] on mat-icon "play_circle_filled" at bounding box center [203, 247] width 13 height 13
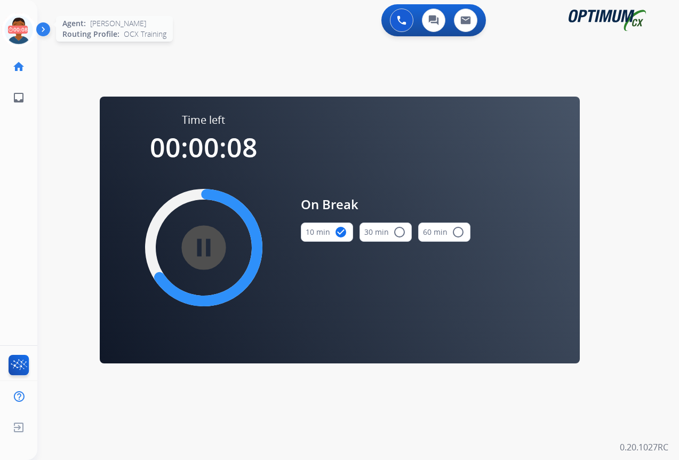
click at [17, 30] on icon at bounding box center [19, 30] width 35 height 35
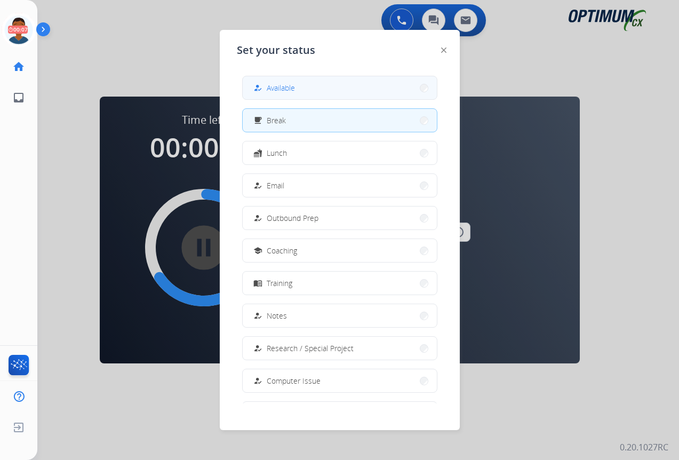
click at [303, 86] on button "how_to_reg Available" at bounding box center [340, 87] width 194 height 23
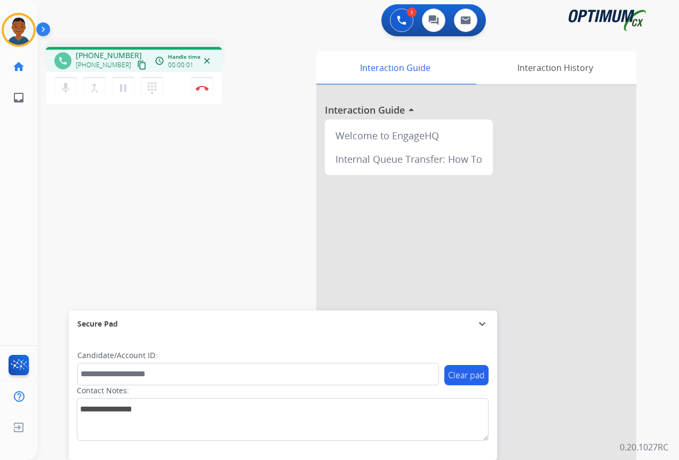
click at [137, 67] on mat-icon "content_copy" at bounding box center [142, 65] width 10 height 10
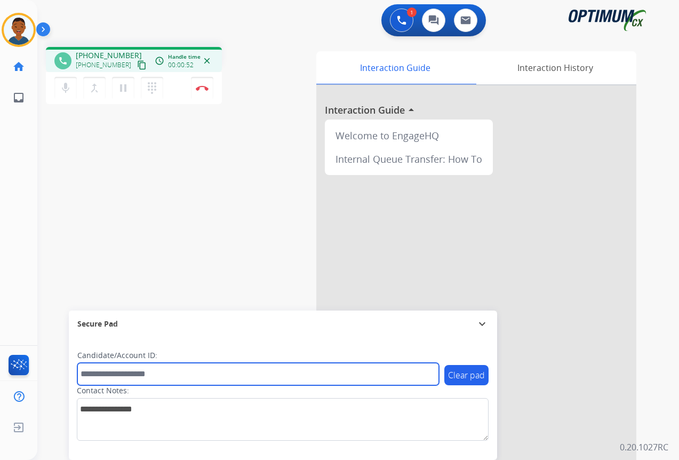
click at [159, 375] on input "text" at bounding box center [258, 374] width 362 height 22
paste input "*******"
type input "*******"
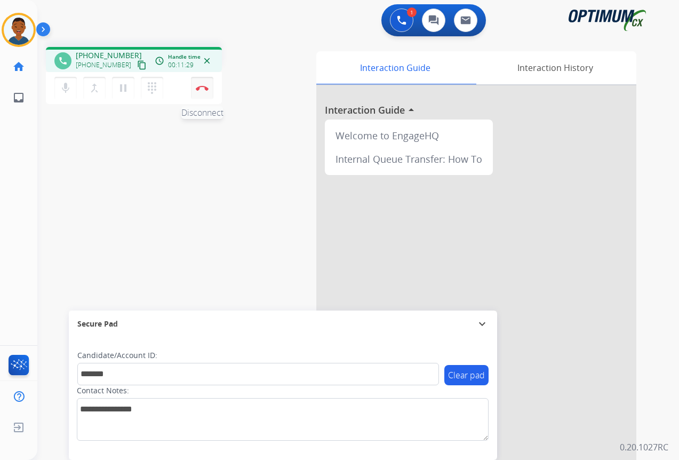
click at [202, 91] on button "Disconnect" at bounding box center [202, 88] width 22 height 22
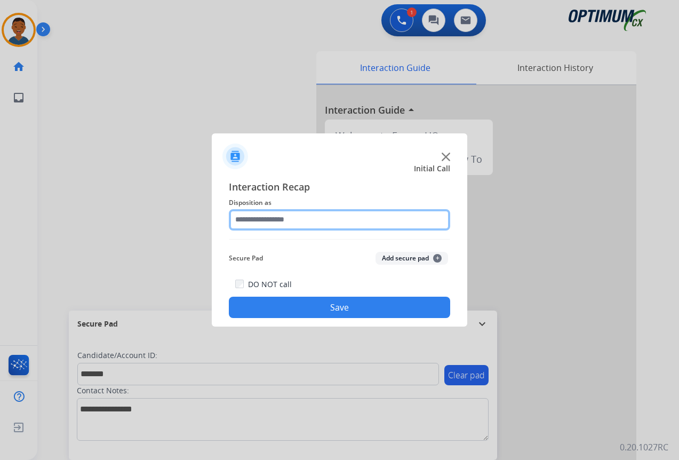
click at [253, 218] on input "text" at bounding box center [339, 219] width 221 height 21
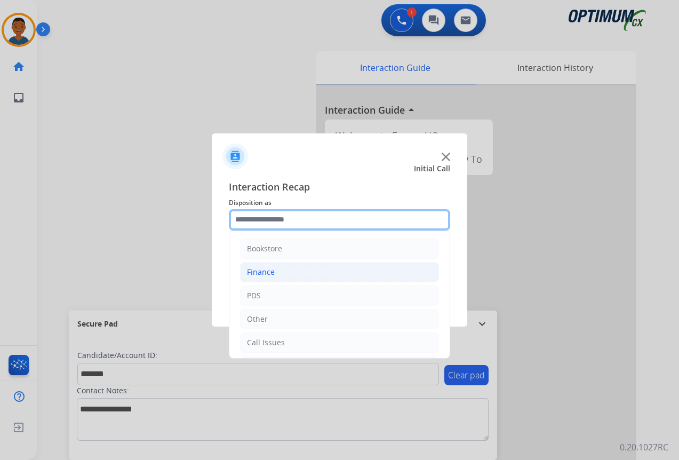
scroll to position [73, 0]
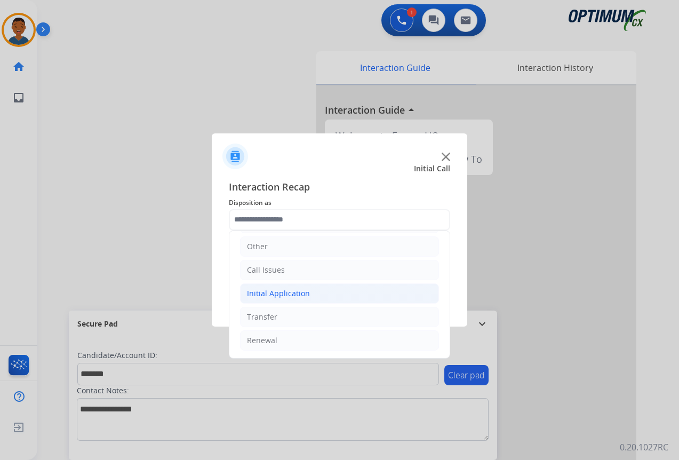
click at [263, 292] on div "Initial Application" at bounding box center [278, 293] width 63 height 11
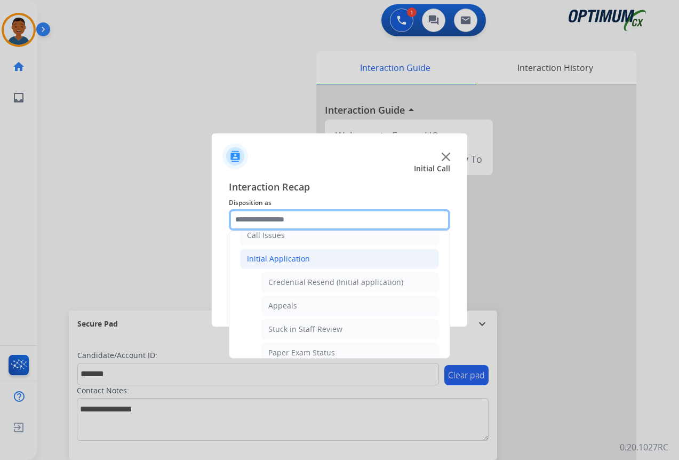
scroll to position [126, 0]
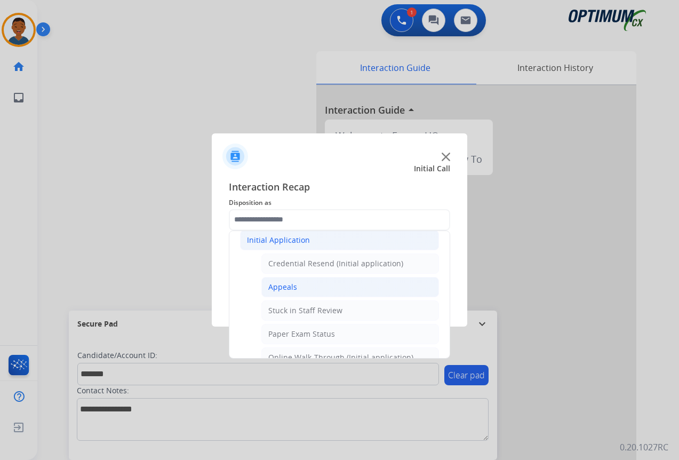
click at [279, 285] on div "Appeals" at bounding box center [282, 287] width 29 height 11
type input "*******"
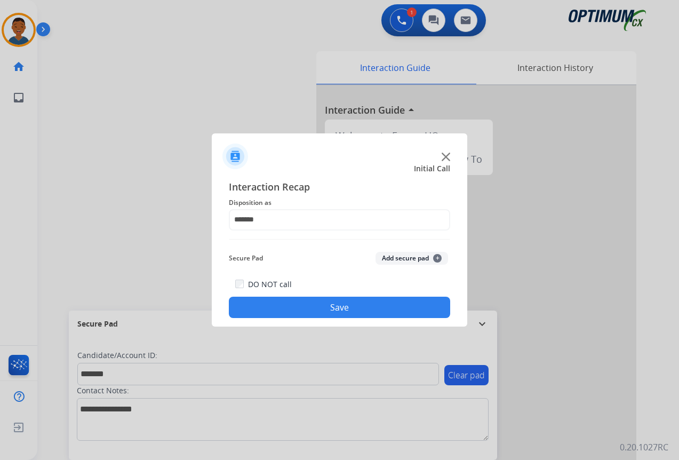
click at [402, 256] on button "Add secure pad +" at bounding box center [412, 258] width 73 height 13
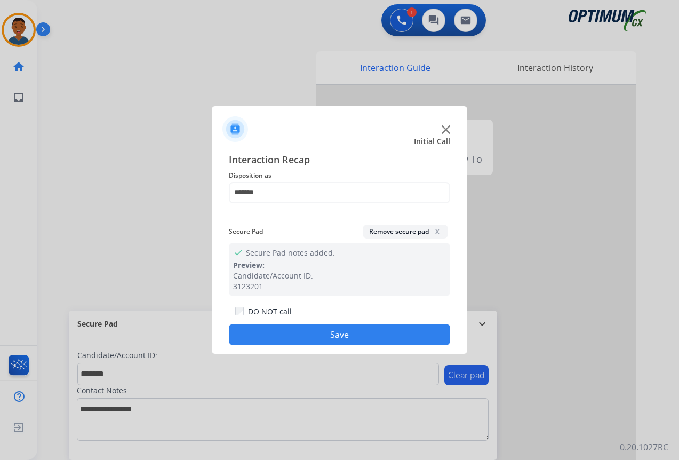
click at [330, 328] on button "Save" at bounding box center [339, 334] width 221 height 21
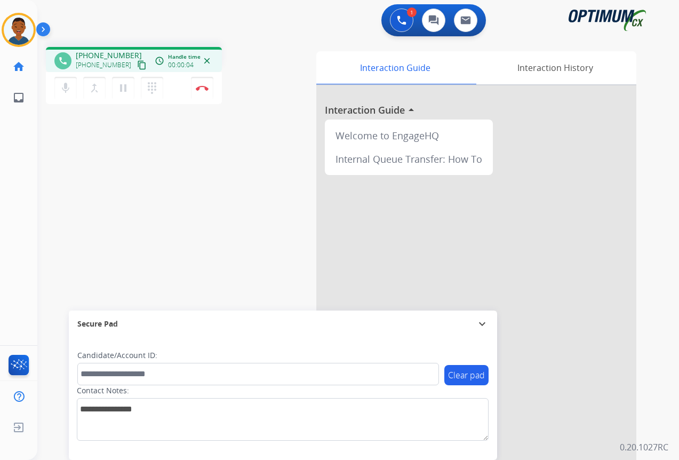
click at [137, 66] on mat-icon "content_copy" at bounding box center [142, 65] width 10 height 10
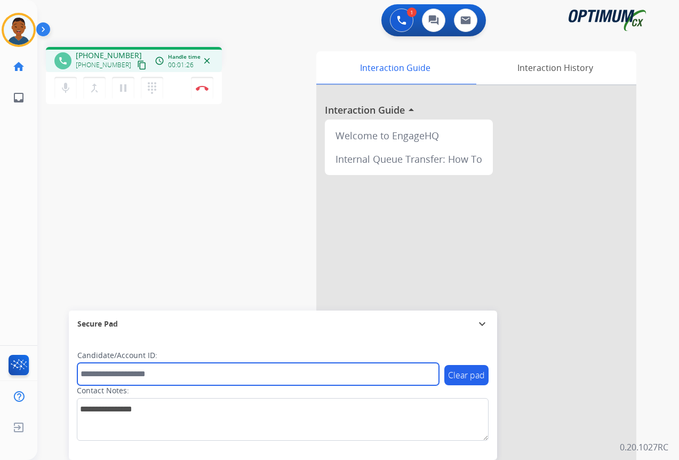
click at [121, 373] on input "text" at bounding box center [258, 374] width 362 height 22
paste input "*******"
type input "*******"
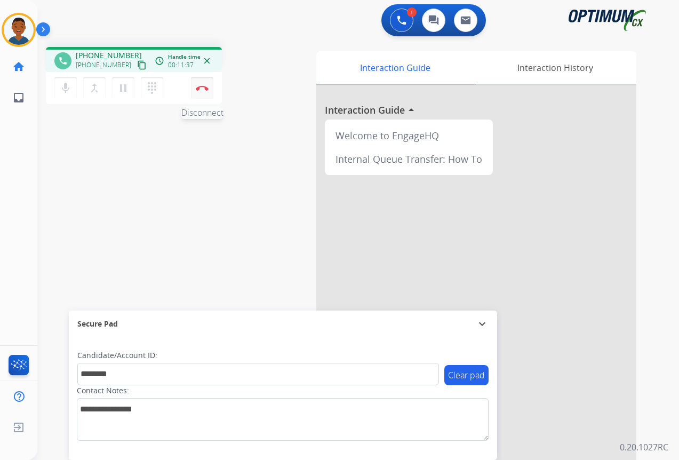
click at [205, 90] on img at bounding box center [202, 87] width 13 height 5
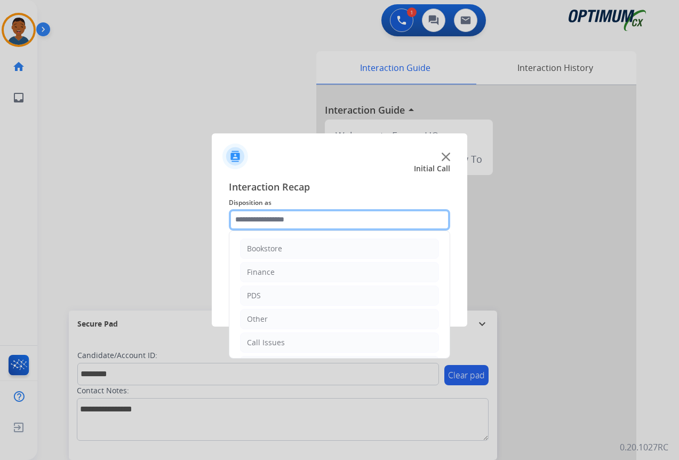
click at [258, 219] on input "text" at bounding box center [339, 219] width 221 height 21
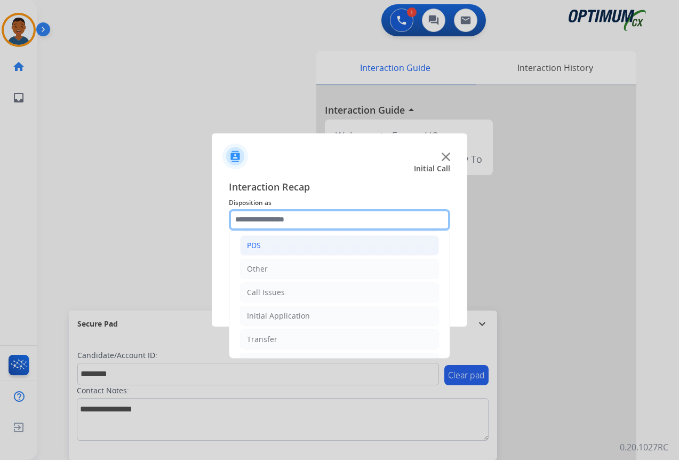
scroll to position [73, 0]
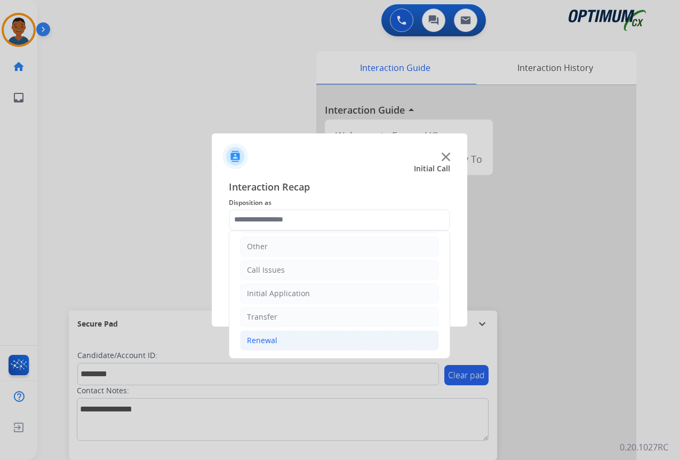
click at [261, 342] on div "Renewal" at bounding box center [262, 340] width 30 height 11
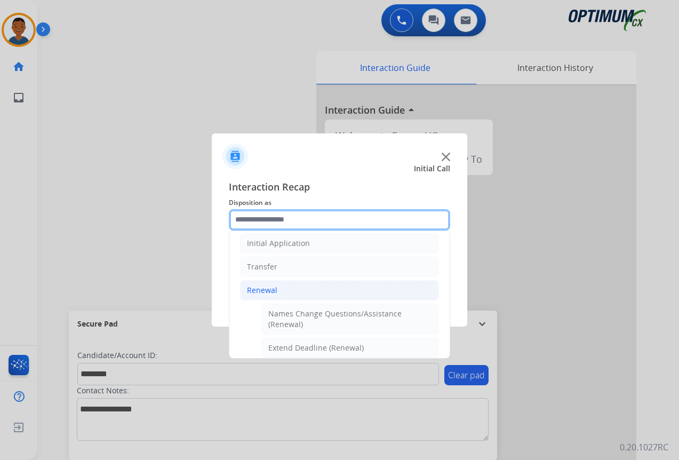
scroll to position [179, 0]
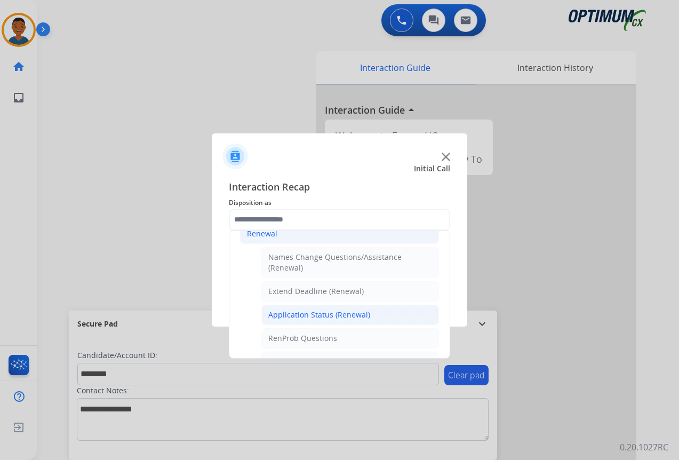
click at [288, 313] on div "Application Status (Renewal)" at bounding box center [319, 314] width 102 height 11
type input "**********"
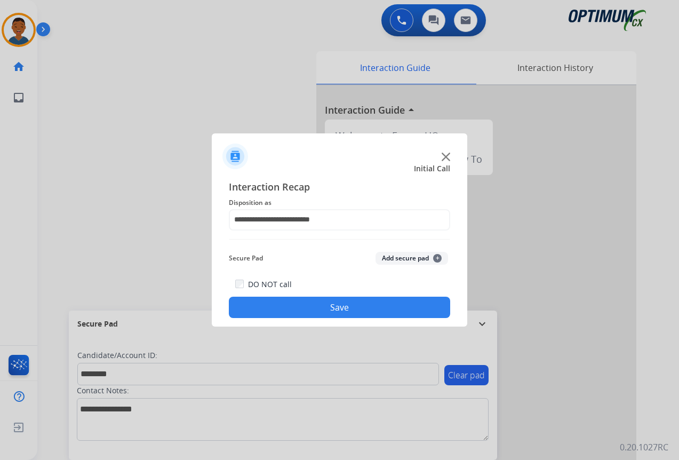
click at [412, 258] on button "Add secure pad +" at bounding box center [412, 258] width 73 height 13
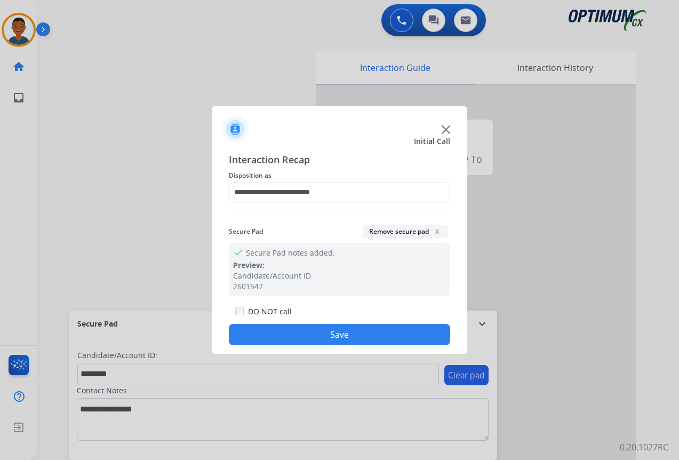
click at [359, 334] on button "Save" at bounding box center [339, 334] width 221 height 21
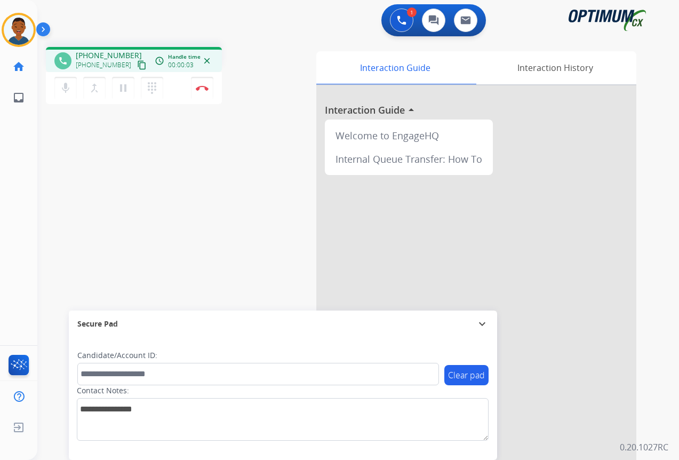
click at [137, 66] on mat-icon "content_copy" at bounding box center [142, 65] width 10 height 10
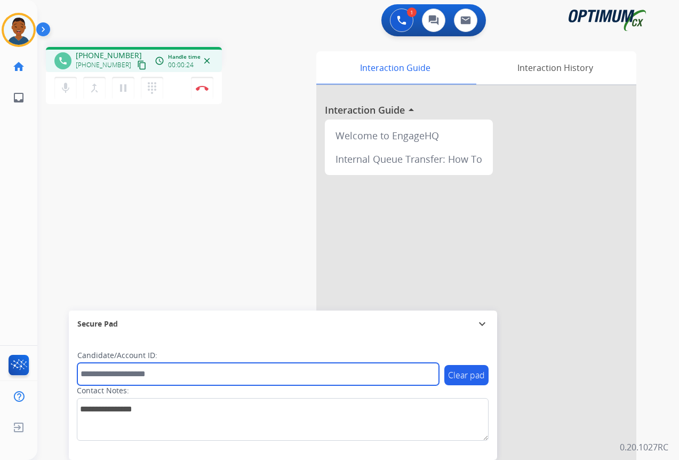
click at [123, 375] on input "text" at bounding box center [258, 374] width 362 height 22
paste input "*******"
type input "*******"
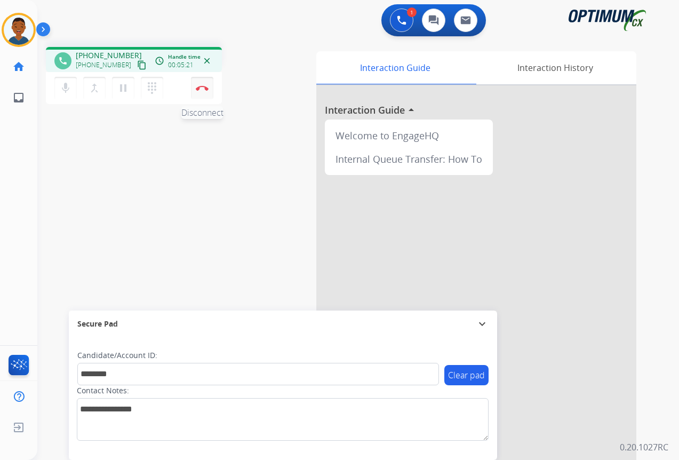
click at [202, 90] on img at bounding box center [202, 87] width 13 height 5
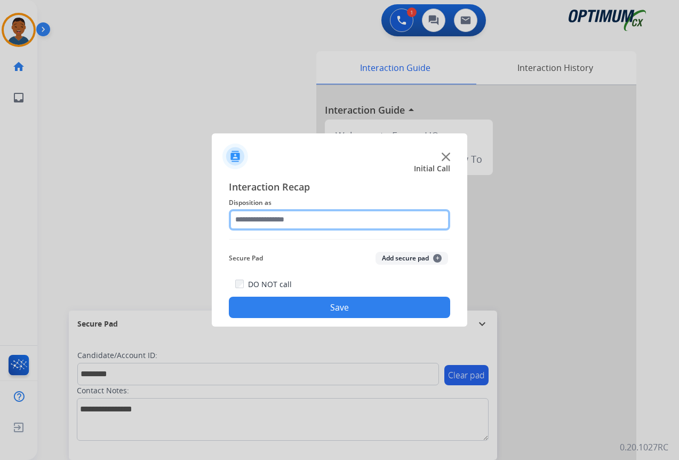
click at [252, 221] on input "text" at bounding box center [339, 219] width 221 height 21
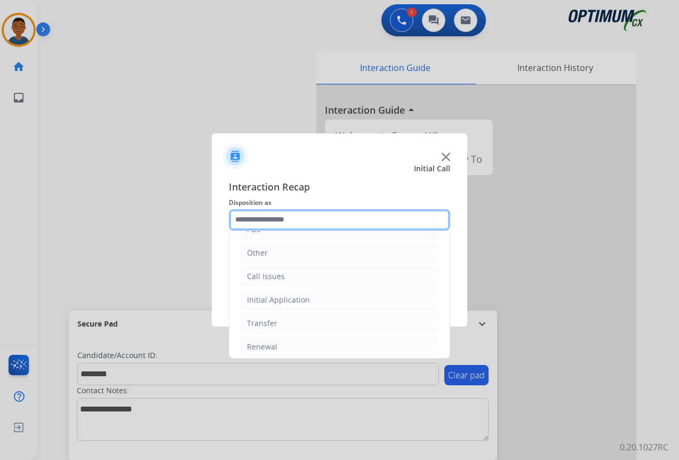
scroll to position [73, 0]
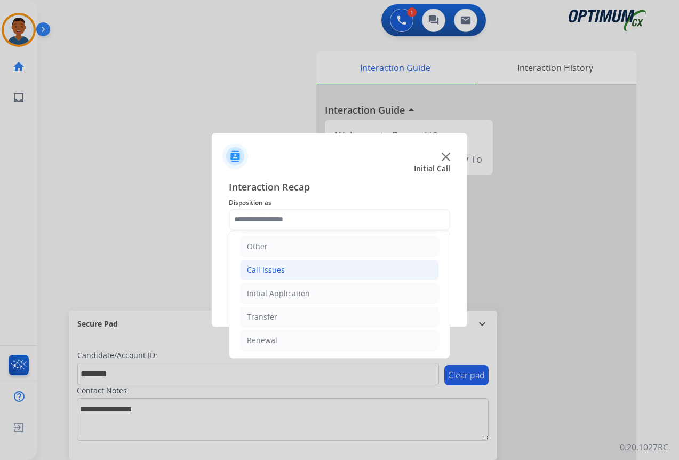
click at [257, 271] on div "Call Issues" at bounding box center [266, 270] width 38 height 11
click at [256, 271] on div "Call Issues" at bounding box center [266, 270] width 38 height 11
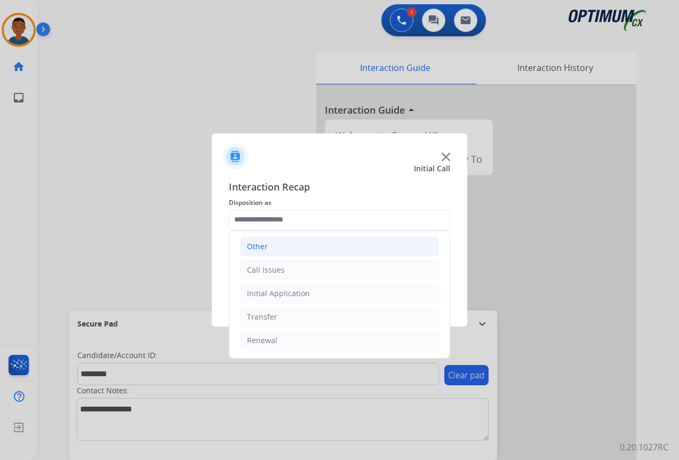
click at [253, 247] on div "Other" at bounding box center [257, 246] width 21 height 11
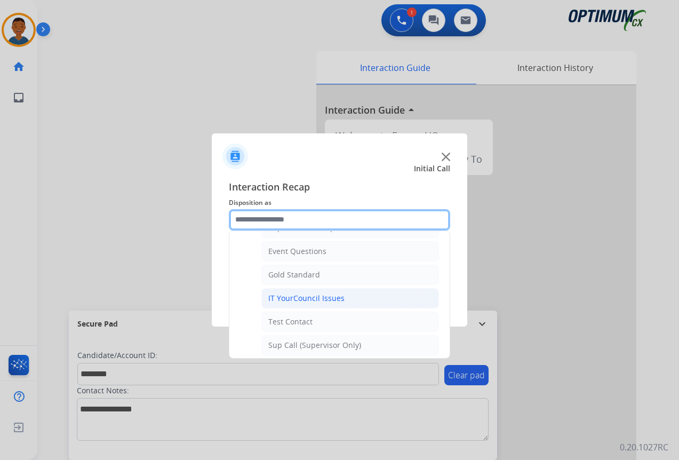
scroll to position [179, 0]
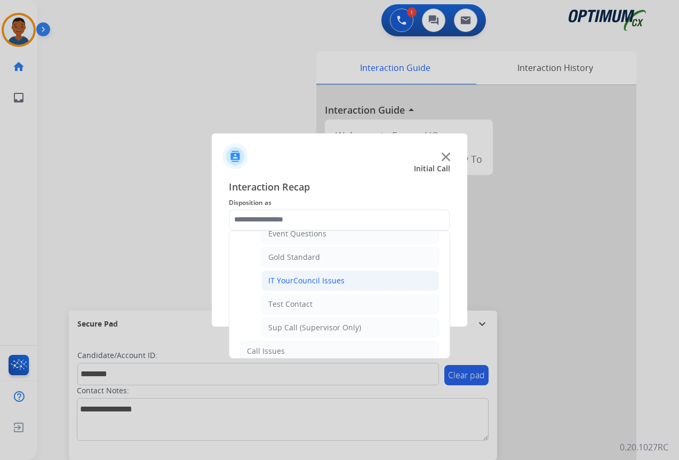
click at [277, 281] on div "IT YourCouncil Issues" at bounding box center [306, 280] width 76 height 11
type input "**********"
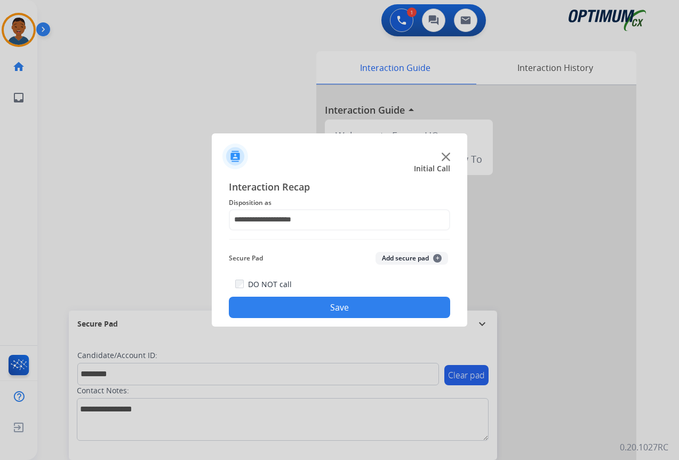
click at [399, 257] on button "Add secure pad +" at bounding box center [412, 258] width 73 height 13
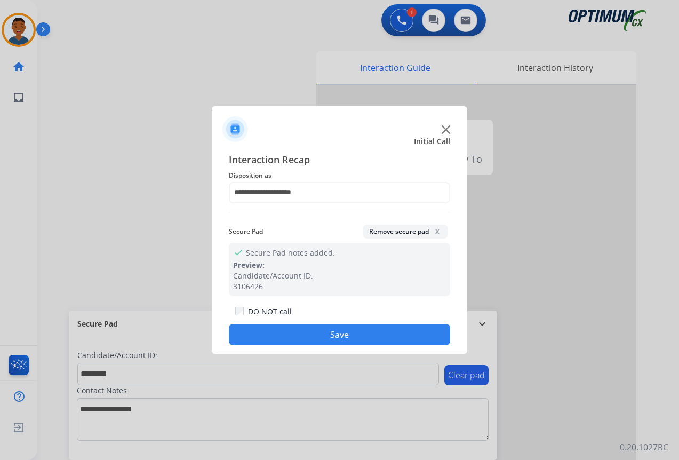
click at [360, 329] on button "Save" at bounding box center [339, 334] width 221 height 21
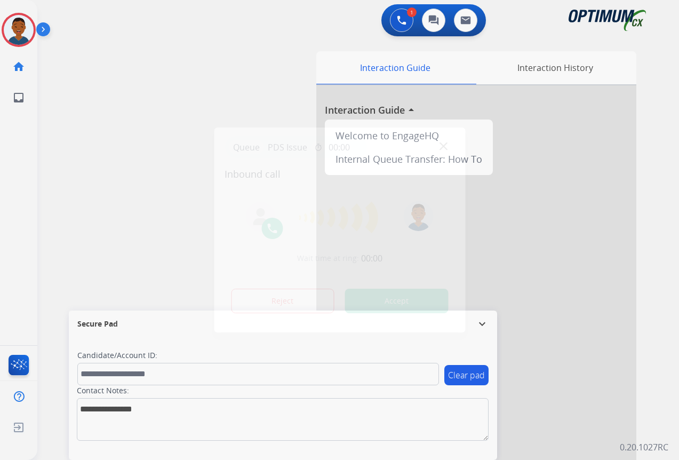
click at [394, 302] on button "Accept" at bounding box center [397, 301] width 104 height 25
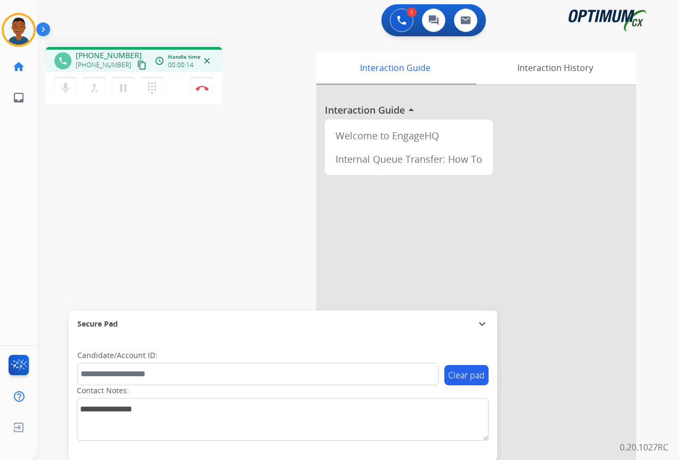
click at [137, 67] on mat-icon "content_copy" at bounding box center [142, 65] width 10 height 10
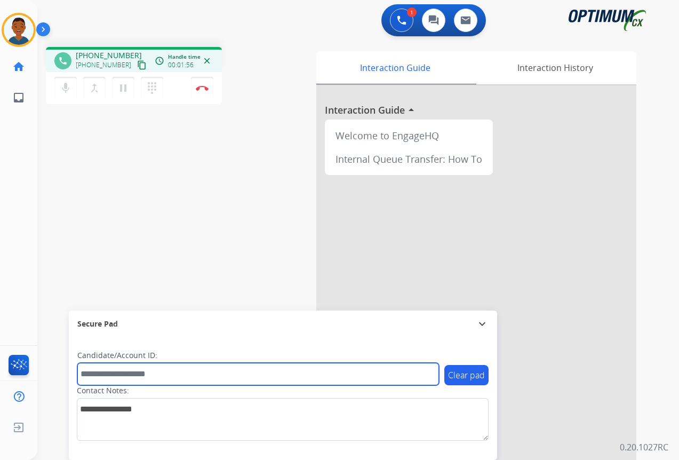
click at [100, 373] on input "text" at bounding box center [258, 374] width 362 height 22
paste input "*******"
type input "*******"
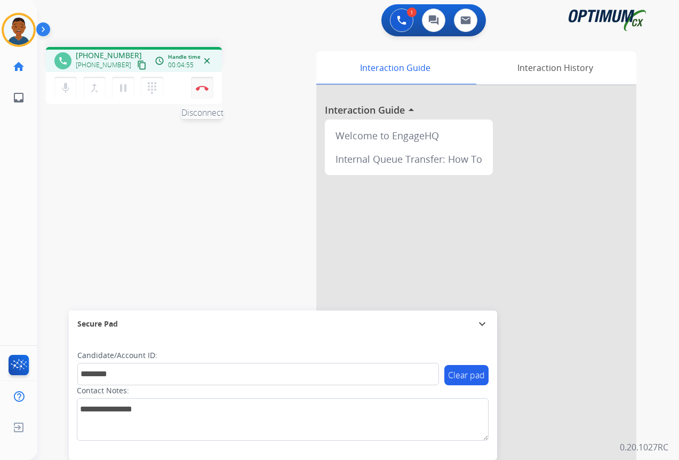
click at [204, 92] on button "Disconnect" at bounding box center [202, 88] width 22 height 22
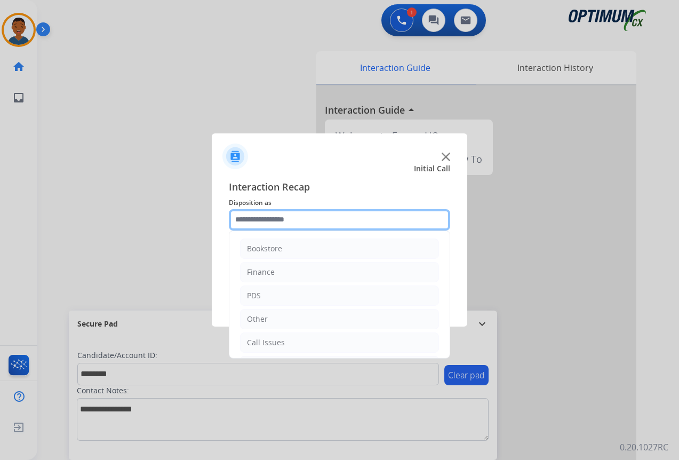
click at [256, 220] on input "text" at bounding box center [339, 219] width 221 height 21
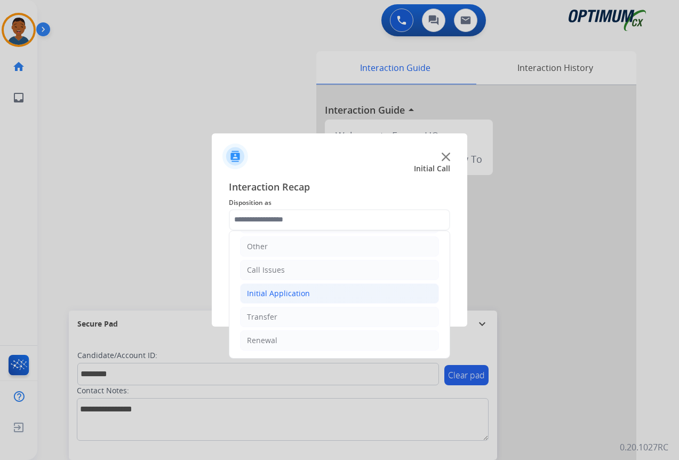
click at [251, 293] on div "Initial Application" at bounding box center [278, 293] width 63 height 11
click at [282, 338] on div "Appeals" at bounding box center [282, 340] width 29 height 11
type input "*******"
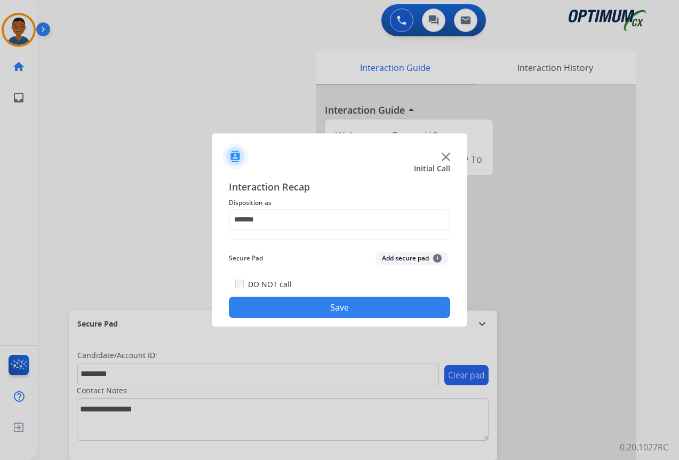
click at [385, 257] on button "Add secure pad +" at bounding box center [412, 258] width 73 height 13
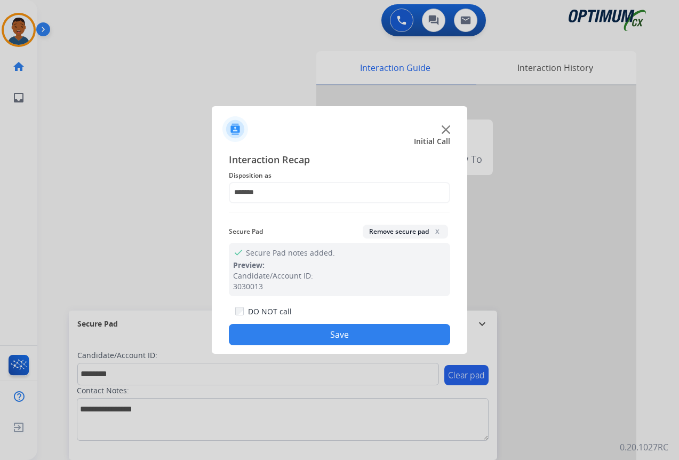
click at [362, 337] on button "Save" at bounding box center [339, 334] width 221 height 21
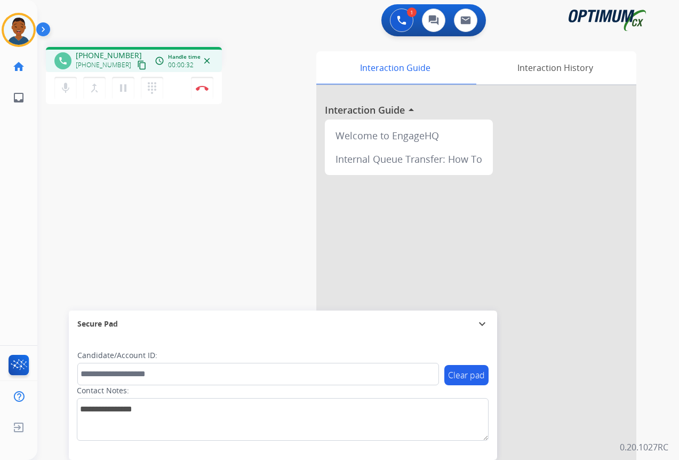
click at [137, 66] on mat-icon "content_copy" at bounding box center [142, 65] width 10 height 10
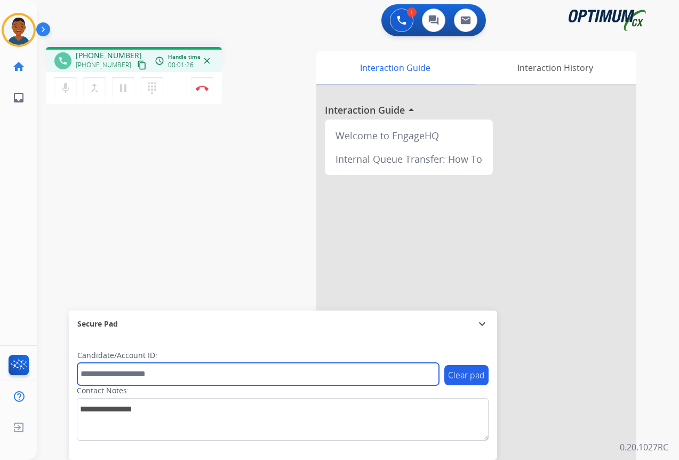
click at [100, 381] on input "text" at bounding box center [258, 374] width 362 height 22
paste input "*******"
type input "*******"
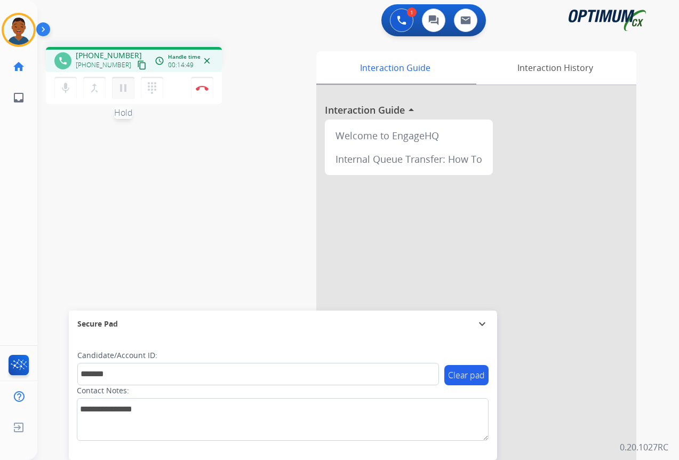
click at [123, 90] on mat-icon "pause" at bounding box center [123, 88] width 13 height 13
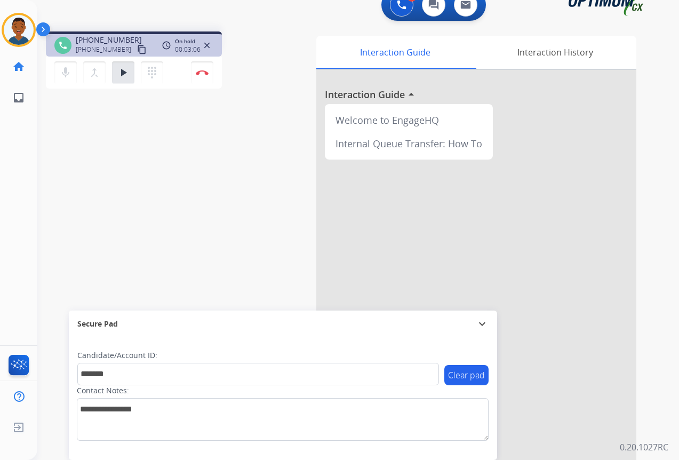
scroll to position [23, 0]
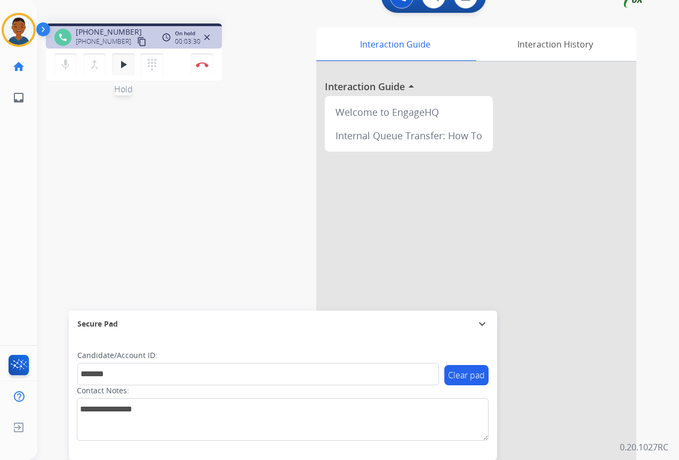
click at [128, 63] on mat-icon "play_arrow" at bounding box center [123, 64] width 13 height 13
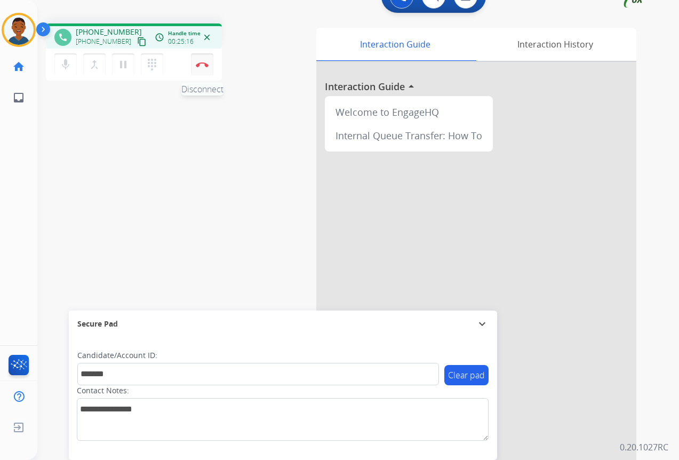
click at [197, 67] on img at bounding box center [202, 64] width 13 height 5
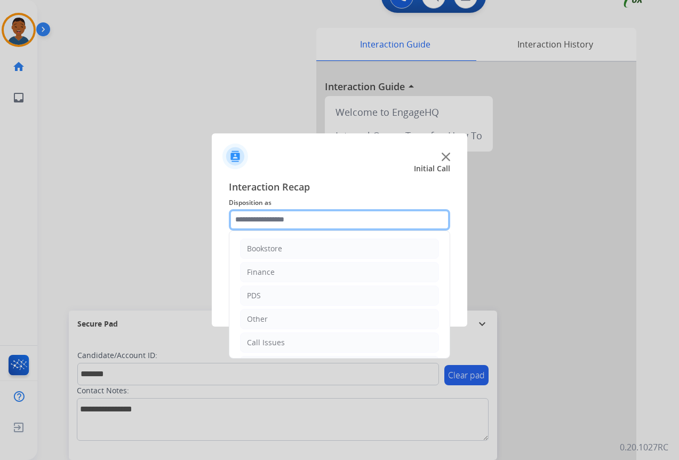
click at [251, 214] on input "text" at bounding box center [339, 219] width 221 height 21
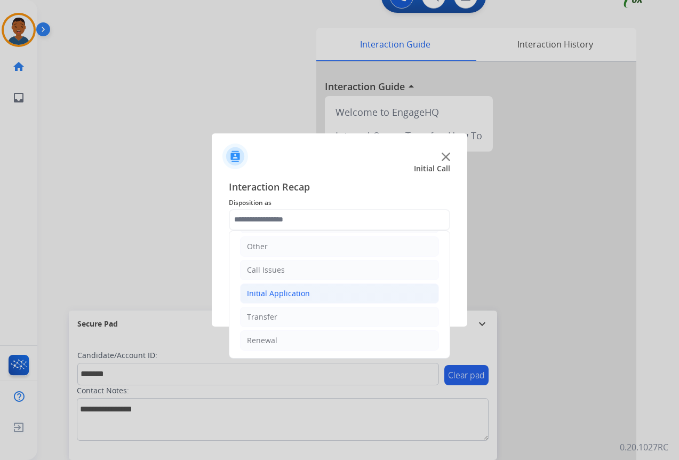
click at [266, 295] on div "Initial Application" at bounding box center [278, 293] width 63 height 11
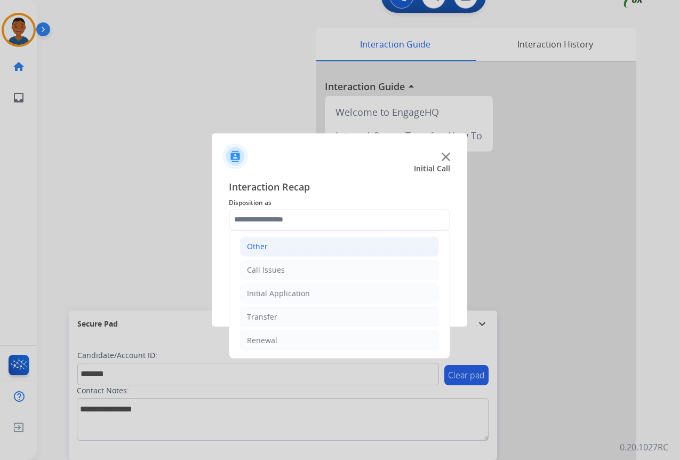
click at [254, 248] on div "Other" at bounding box center [257, 246] width 21 height 11
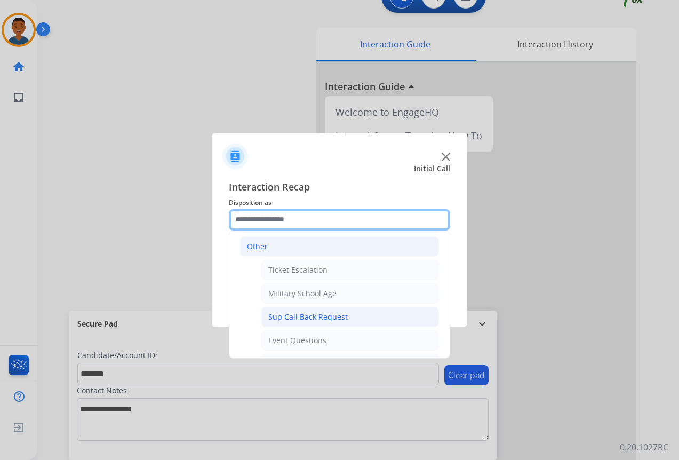
scroll to position [126, 0]
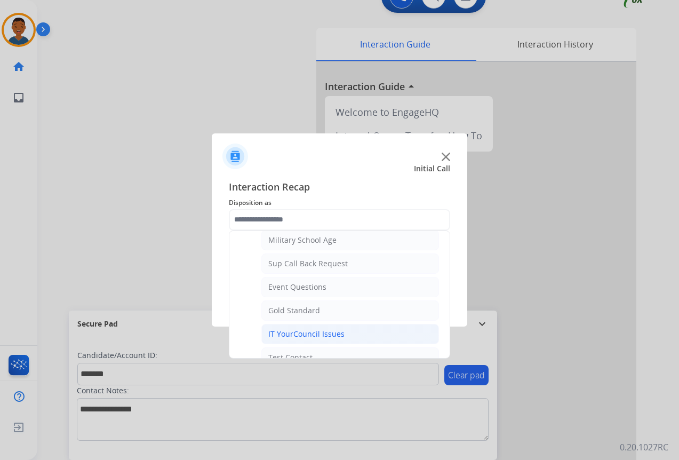
click at [288, 332] on div "IT YourCouncil Issues" at bounding box center [306, 334] width 76 height 11
type input "**********"
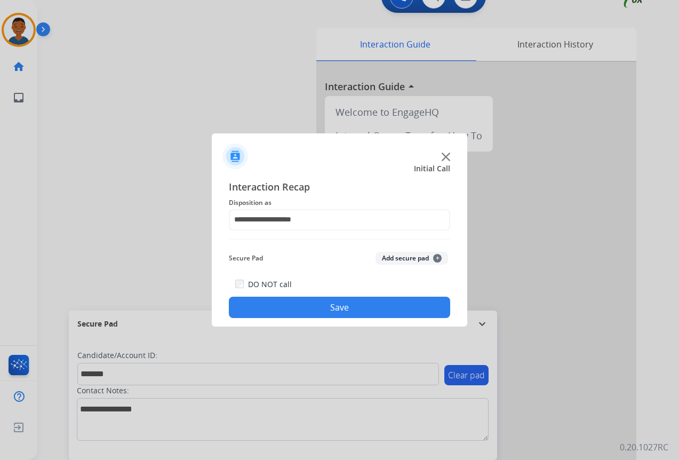
click at [386, 255] on button "Add secure pad +" at bounding box center [412, 258] width 73 height 13
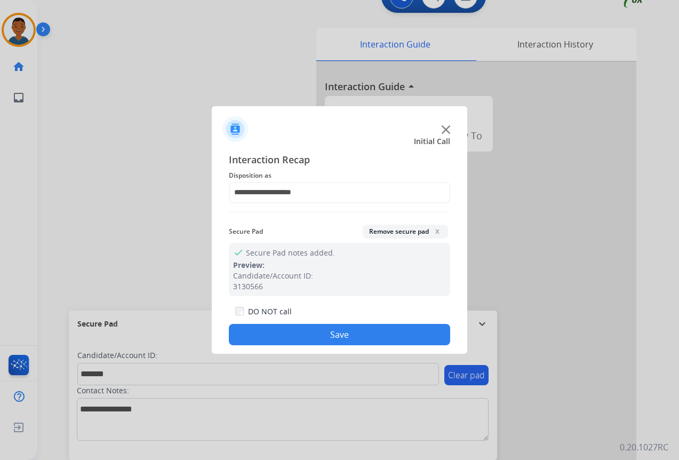
click at [361, 328] on button "Save" at bounding box center [339, 334] width 221 height 21
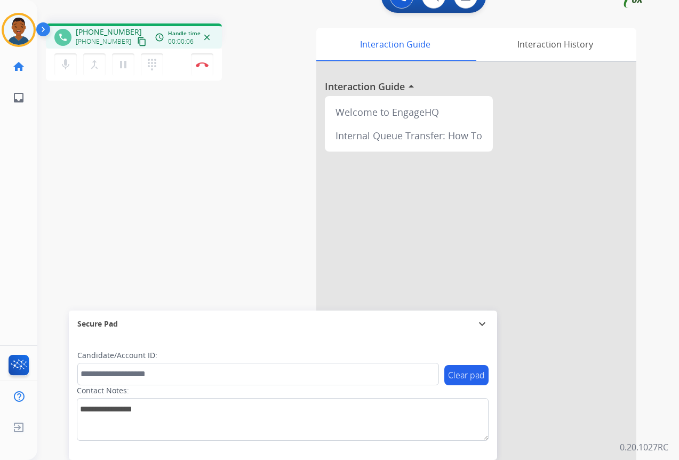
click at [137, 41] on mat-icon "content_copy" at bounding box center [142, 42] width 10 height 10
drag, startPoint x: 672, startPoint y: 398, endPoint x: 678, endPoint y: 400, distance: 5.7
click at [674, 398] on div "1 Voice Interactions 0 Chat Interactions 0 Email Interactions phone [PHONE_NUMB…" at bounding box center [358, 230] width 642 height 460
click at [121, 65] on mat-icon "pause" at bounding box center [123, 64] width 13 height 13
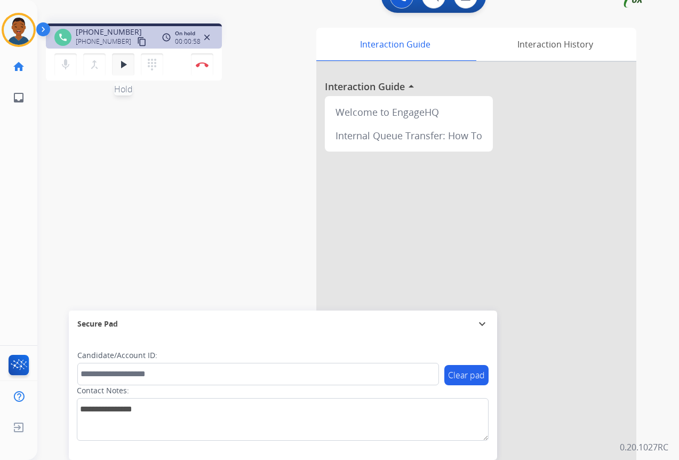
click at [122, 65] on mat-icon "play_arrow" at bounding box center [123, 64] width 13 height 13
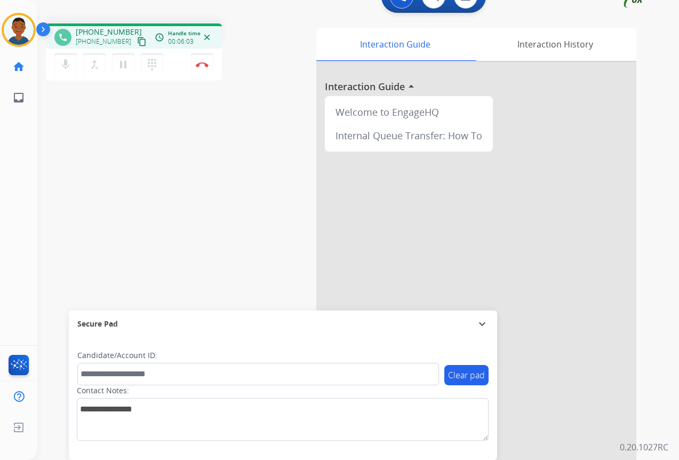
click at [137, 43] on mat-icon "content_copy" at bounding box center [142, 42] width 10 height 10
click at [200, 63] on img at bounding box center [202, 64] width 13 height 5
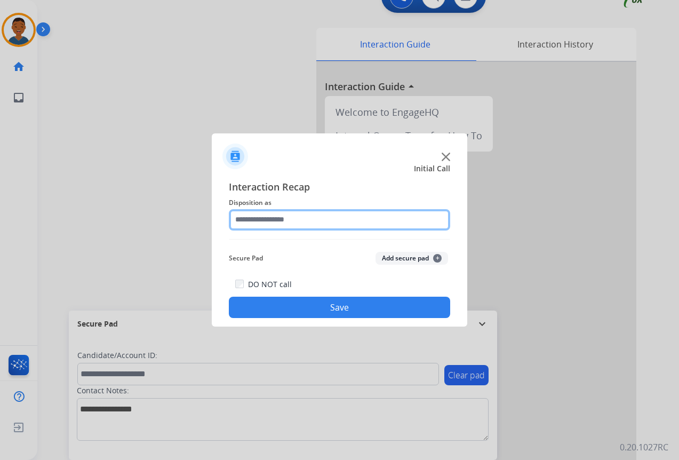
click at [253, 220] on input "text" at bounding box center [339, 219] width 221 height 21
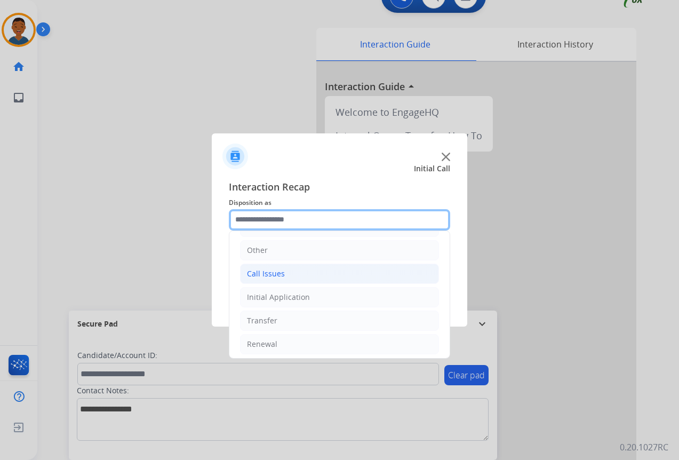
scroll to position [73, 0]
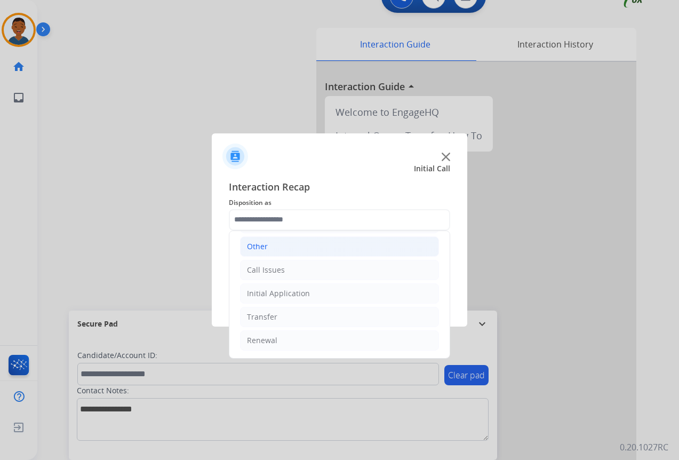
click at [250, 250] on div "Other" at bounding box center [257, 246] width 21 height 11
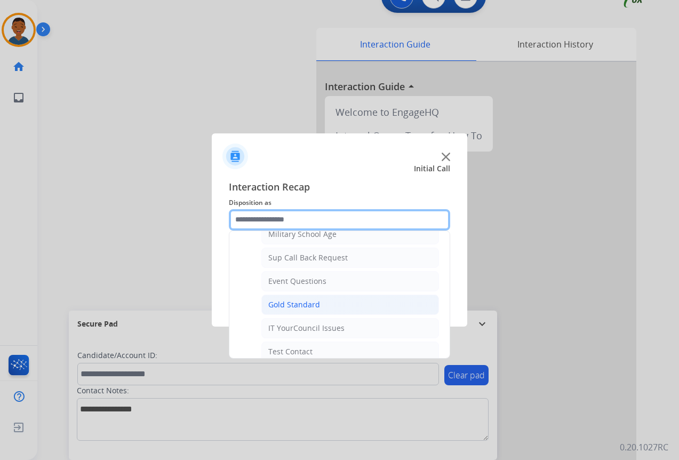
scroll to position [126, 0]
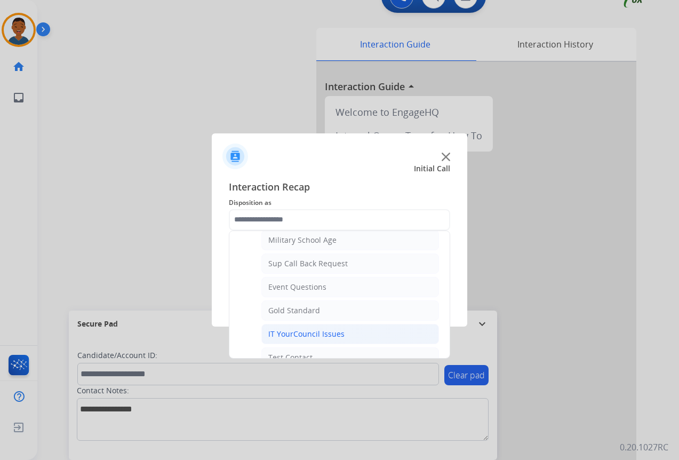
click at [285, 332] on div "IT YourCouncil Issues" at bounding box center [306, 334] width 76 height 11
type input "**********"
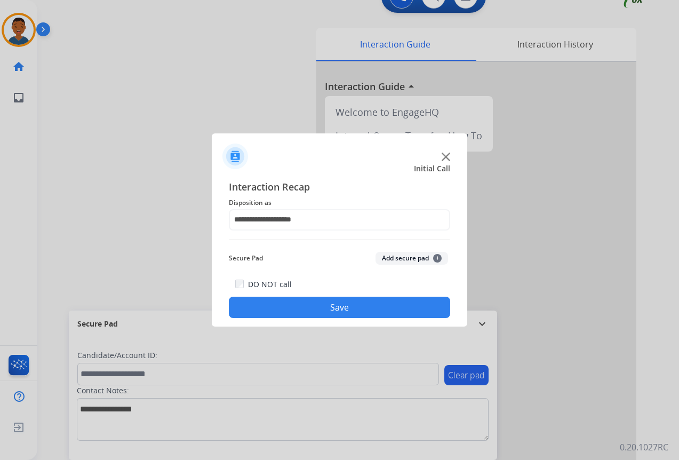
click at [361, 309] on button "Save" at bounding box center [339, 307] width 221 height 21
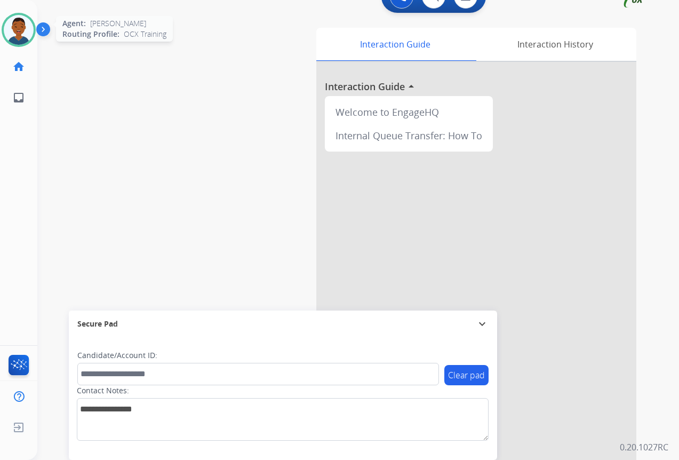
click at [13, 29] on img at bounding box center [19, 30] width 30 height 30
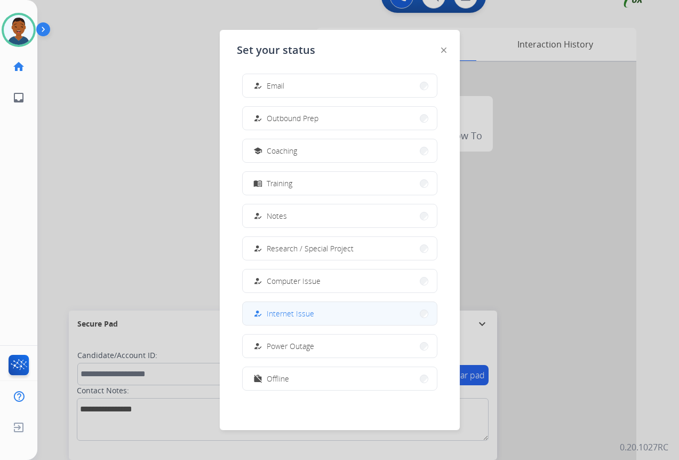
scroll to position [101, 0]
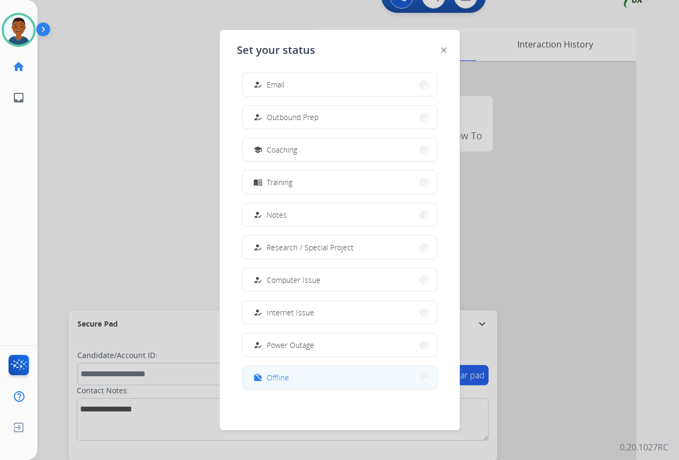
click at [279, 378] on span "Offline" at bounding box center [278, 377] width 22 height 11
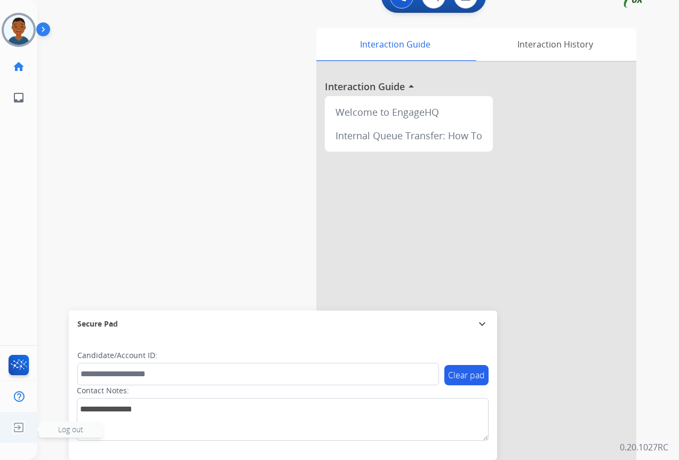
click at [67, 430] on span "Log out" at bounding box center [70, 429] width 25 height 10
